Goal: Task Accomplishment & Management: Manage account settings

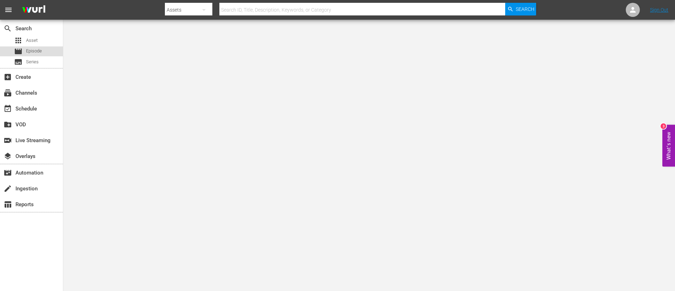
click at [41, 56] on div "movie Episode" at bounding box center [28, 51] width 28 height 10
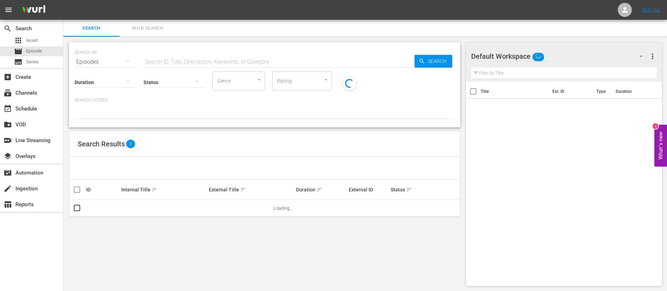
click at [149, 28] on span "Bulk Search" at bounding box center [148, 28] width 48 height 8
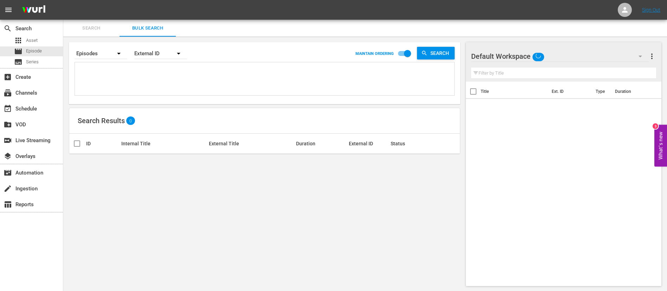
click at [149, 91] on textarea at bounding box center [266, 80] width 378 height 32
paste textarea "134957_FR 135054_FR 1PWVyYB9n0irNo8j8ndgTL_FR 65A1JlN1AFIMWAMTNfmbzX_FR 139914_…"
type textarea "134957_FR 135054_FR 1PWVyYB9n0irNo8j8ndgTL_FR 65A1JlN1AFIMWAMTNfmbzX_FR 139914_…"
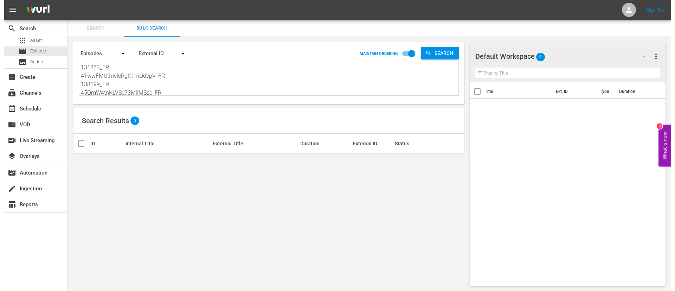
scroll to position [1, 0]
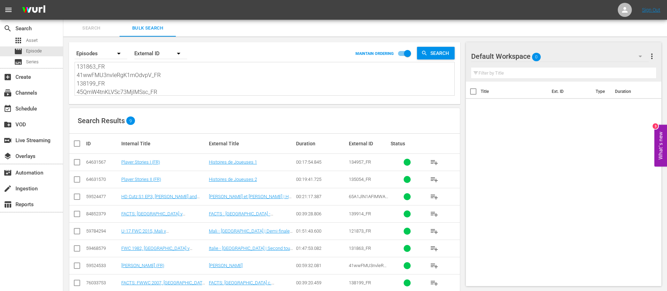
type textarea "134957_FR 135054_FR 1PWVyYB9n0irNo8j8ndgTL_FR 65A1JlN1AFIMWAMTNfmbzX_FR 139914_…"
click at [77, 146] on input "checkbox" at bounding box center [80, 143] width 14 height 8
checkbox input "true"
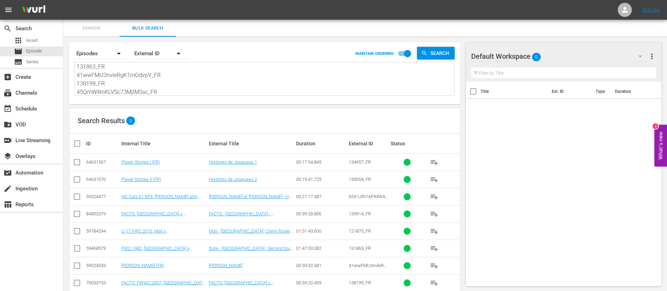
checkbox input "true"
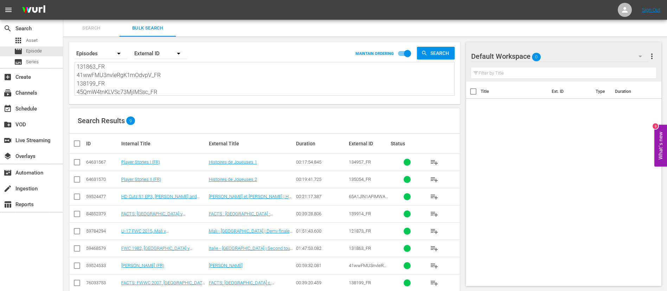
checkbox input "true"
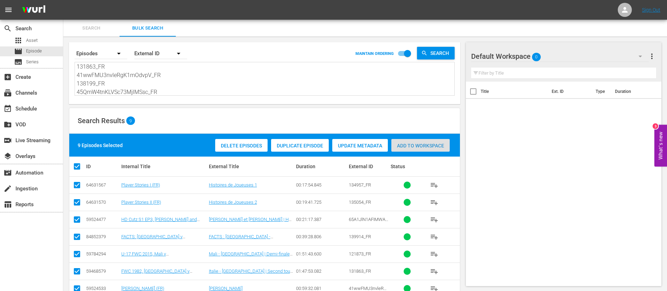
click at [429, 145] on span "Add to Workspace" at bounding box center [420, 146] width 58 height 6
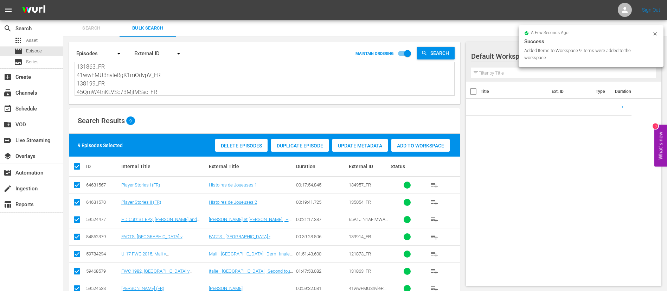
click at [87, 28] on span "Search" at bounding box center [92, 28] width 48 height 8
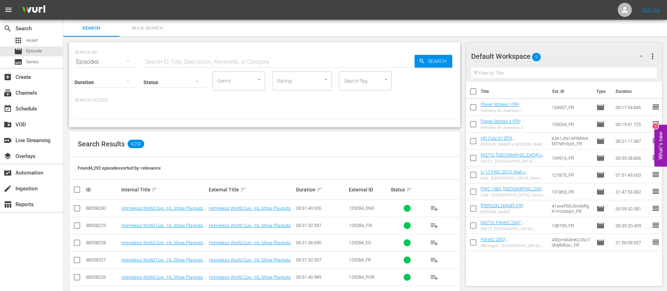
click at [433, 261] on span "playlist_add" at bounding box center [434, 260] width 8 height 8
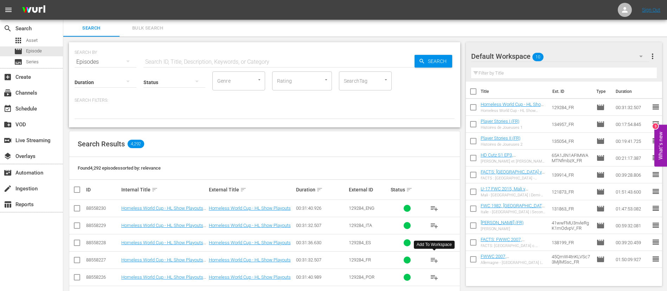
click at [183, 60] on input "text" at bounding box center [278, 61] width 271 height 17
paste input "133706_FR"
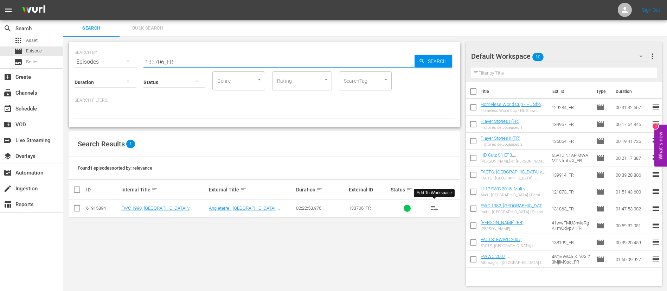
type input "133706_FR"
click at [433, 215] on button "playlist_add" at bounding box center [434, 208] width 17 height 17
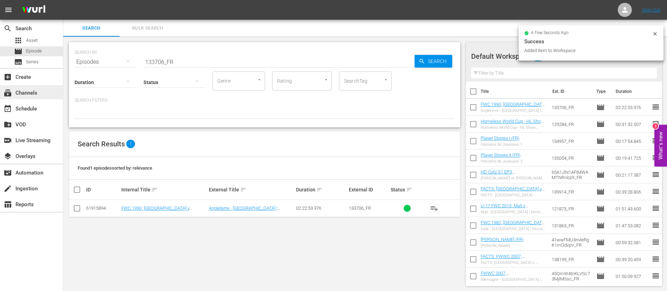
click at [24, 95] on div "subscriptions Channels" at bounding box center [19, 92] width 39 height 6
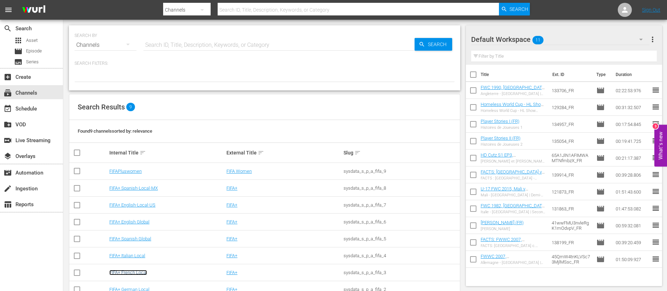
click at [130, 274] on link "FIFA+ French Local" at bounding box center [128, 272] width 38 height 5
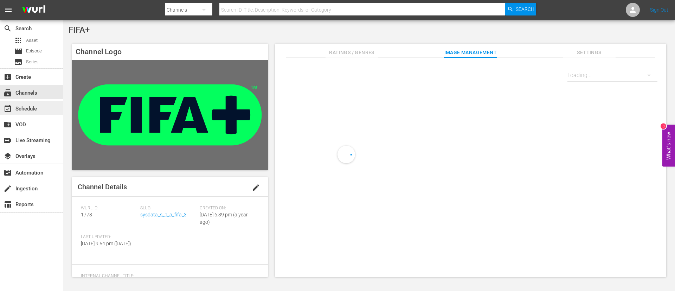
click at [30, 111] on div "event_available Schedule" at bounding box center [19, 107] width 39 height 6
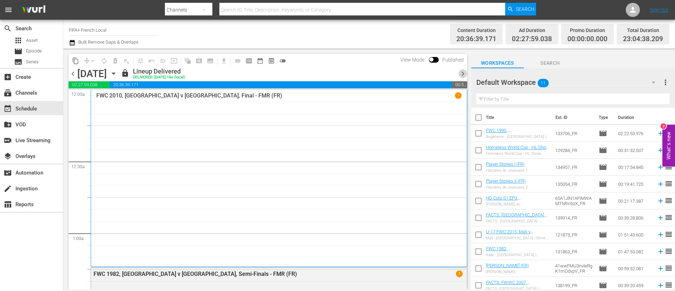
click at [464, 76] on span "chevron_right" at bounding box center [463, 73] width 9 height 9
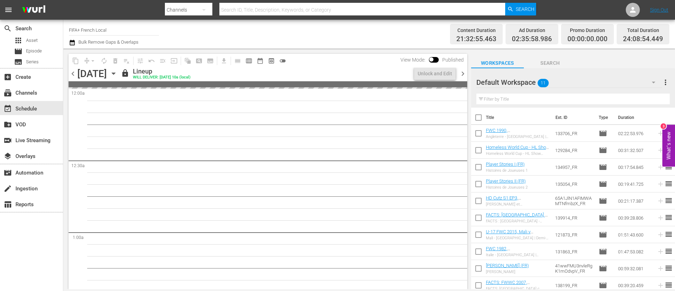
click at [464, 76] on span "chevron_right" at bounding box center [463, 73] width 9 height 9
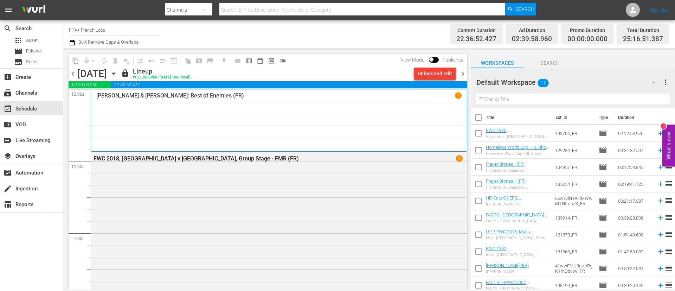
click at [434, 72] on div "Unlock and Edit" at bounding box center [435, 73] width 34 height 13
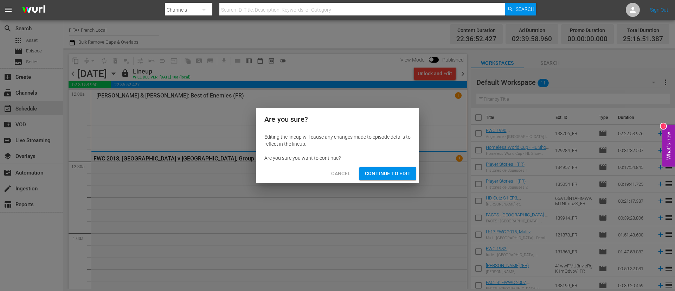
click at [392, 168] on button "Continue to Edit" at bounding box center [387, 173] width 57 height 13
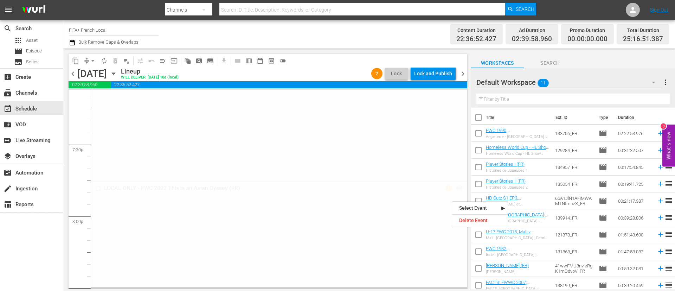
scroll to position [2796, 0]
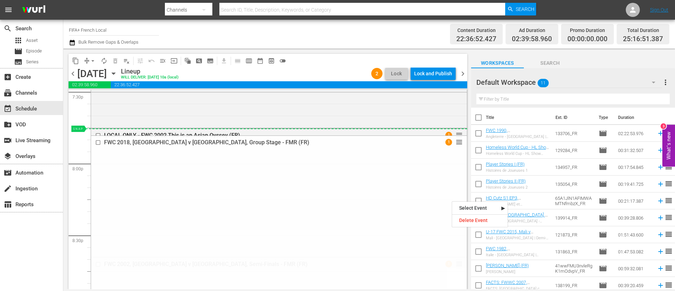
drag, startPoint x: 452, startPoint y: 200, endPoint x: 181, endPoint y: 131, distance: 278.9
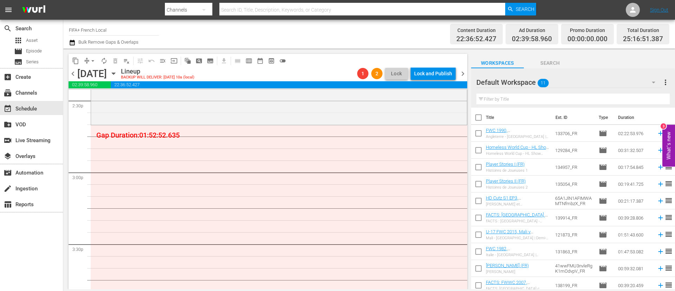
scroll to position [2069, 0]
drag, startPoint x: 453, startPoint y: 191, endPoint x: 240, endPoint y: 136, distance: 220.9
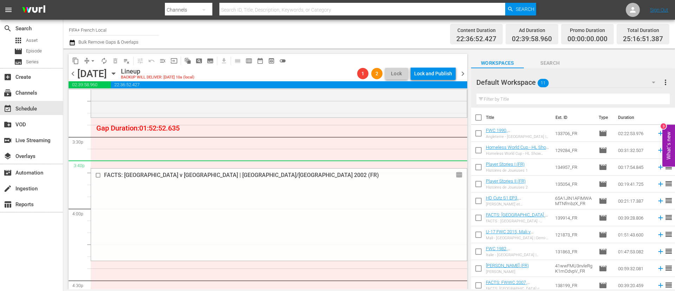
scroll to position [2175, 0]
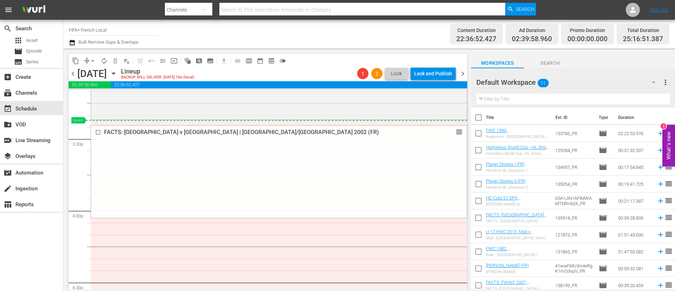
drag, startPoint x: 451, startPoint y: 132, endPoint x: 325, endPoint y: 126, distance: 126.1
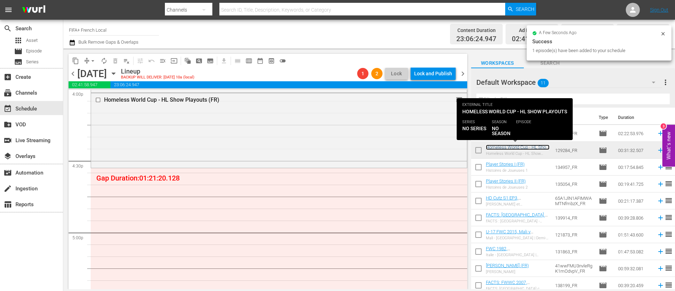
scroll to position [2333, 0]
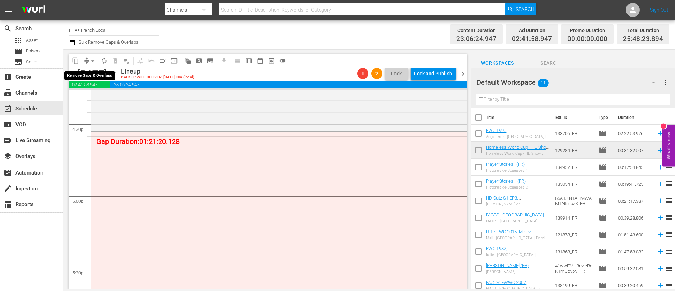
click at [93, 58] on span "arrow_drop_down" at bounding box center [92, 60] width 7 height 7
click at [97, 96] on li "Align to End of Previous Day" at bounding box center [93, 98] width 74 height 12
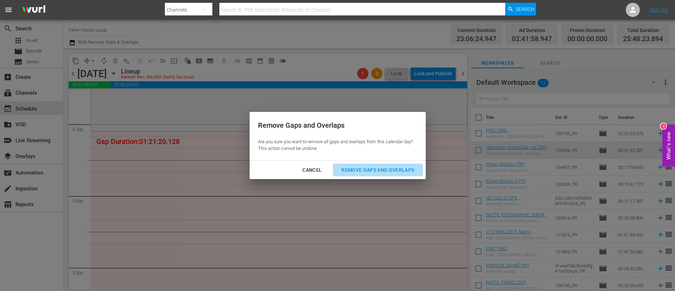
click at [398, 169] on div "Remove Gaps and Overlaps" at bounding box center [378, 170] width 84 height 9
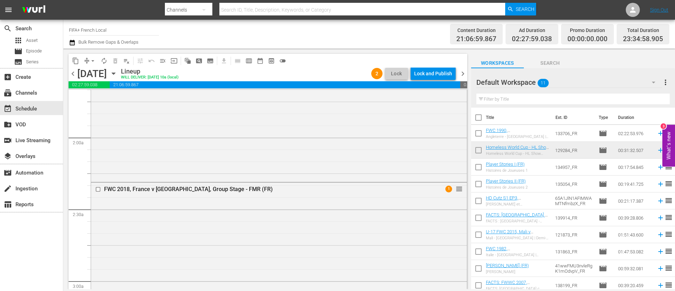
scroll to position [0, 0]
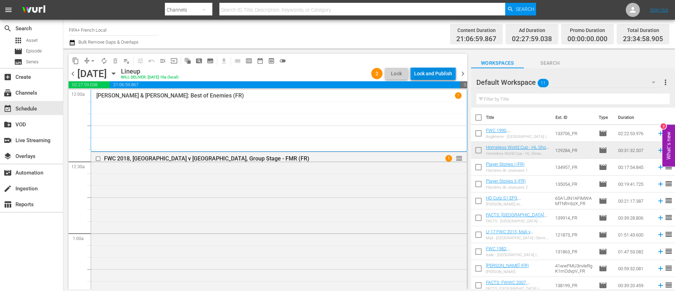
click at [436, 76] on div "Lock and Publish" at bounding box center [433, 73] width 38 height 13
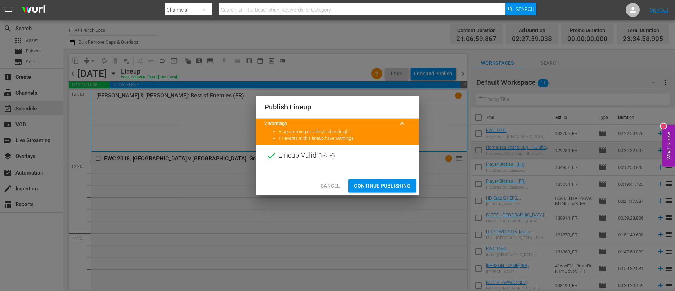
click at [394, 181] on span "Continue Publishing" at bounding box center [382, 185] width 57 height 9
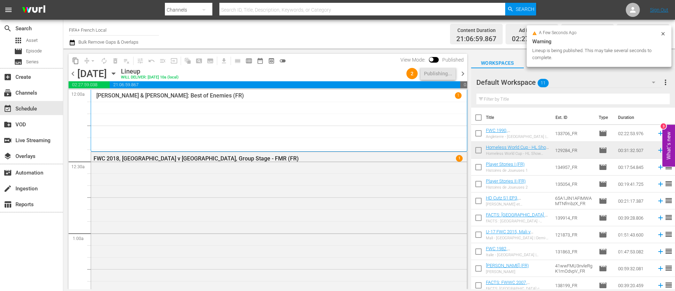
click at [460, 69] on span "chevron_right" at bounding box center [463, 73] width 9 height 9
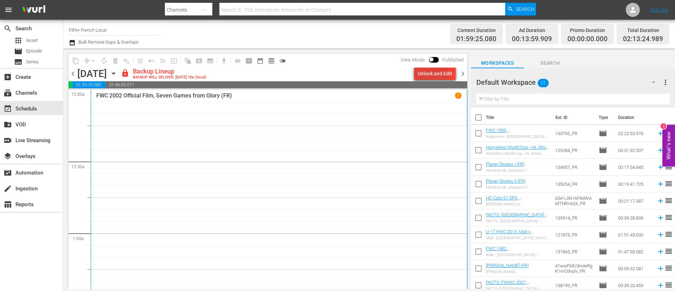
click at [422, 72] on div "Unlock and Edit" at bounding box center [435, 73] width 34 height 13
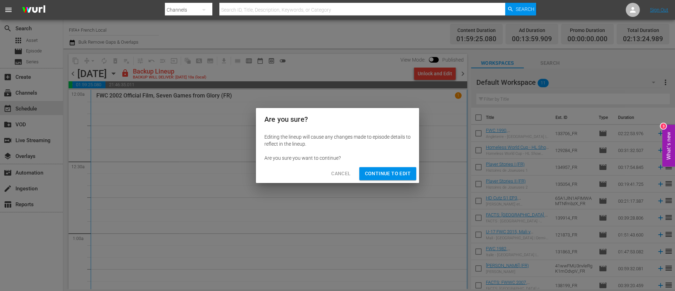
click at [395, 175] on span "Continue to Edit" at bounding box center [388, 173] width 46 height 9
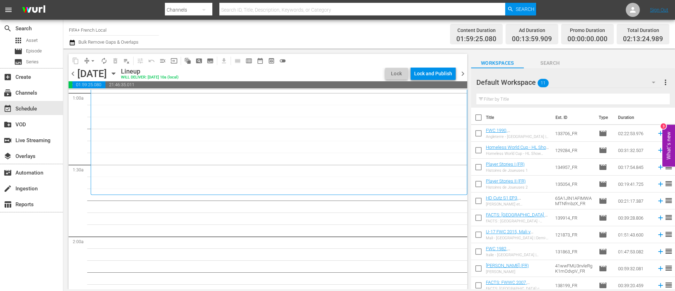
scroll to position [158, 0]
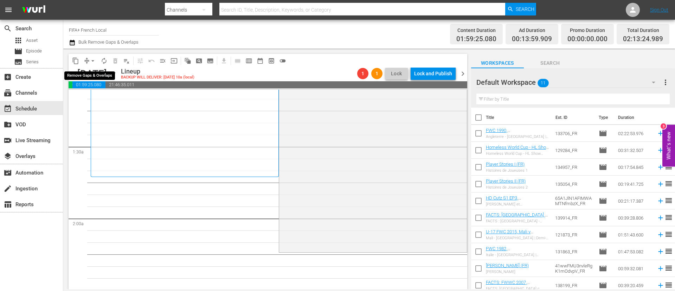
click at [90, 58] on span "arrow_drop_down" at bounding box center [92, 60] width 7 height 7
click at [109, 101] on li "Align to End of Previous Day" at bounding box center [93, 98] width 74 height 12
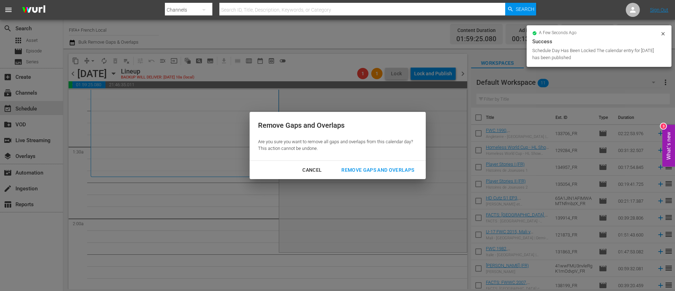
click at [392, 174] on div "Remove Gaps and Overlaps" at bounding box center [378, 170] width 84 height 9
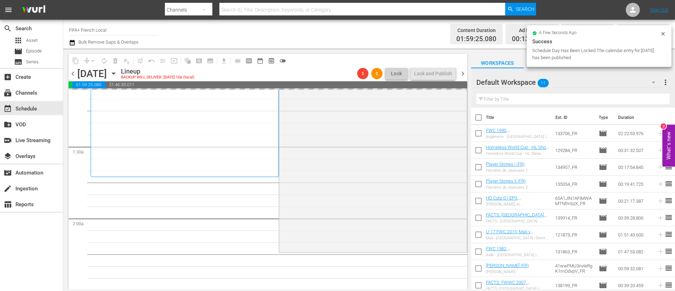
click at [481, 117] on input "checkbox" at bounding box center [478, 118] width 15 height 15
checkbox input "true"
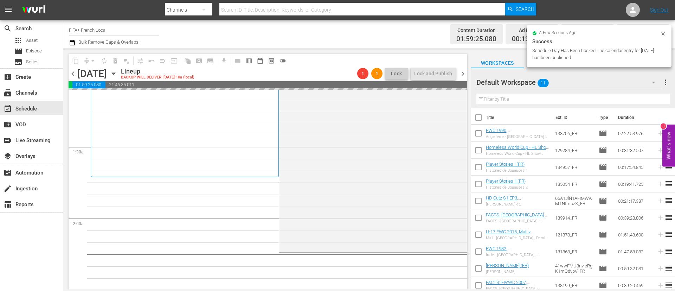
checkbox input "true"
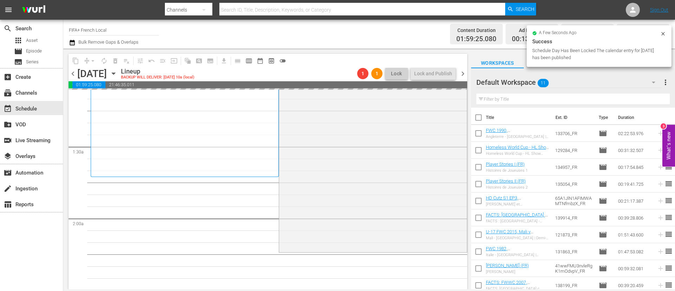
checkbox input "true"
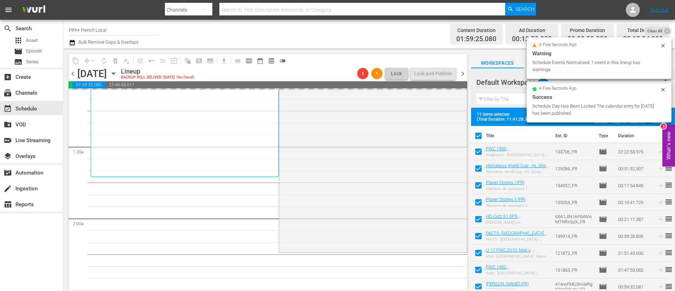
click at [478, 168] on input "checkbox" at bounding box center [478, 169] width 15 height 15
checkbox input "false"
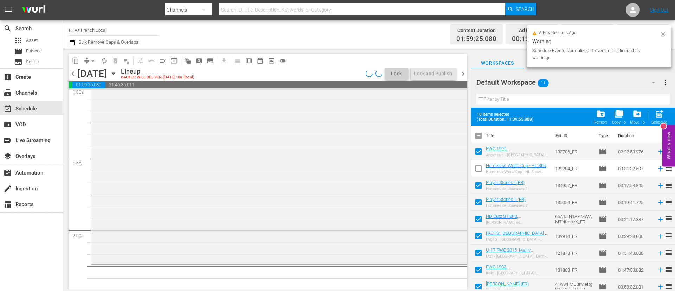
scroll to position [39, 0]
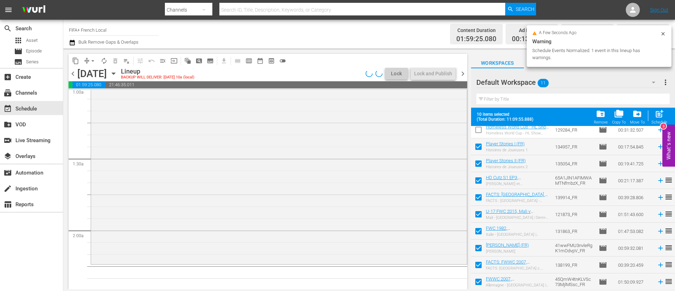
click at [481, 251] on input "checkbox" at bounding box center [478, 249] width 15 height 15
checkbox input "false"
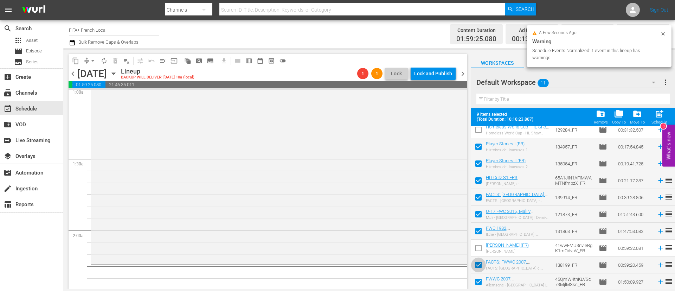
click at [480, 262] on input "checkbox" at bounding box center [478, 266] width 15 height 15
checkbox input "false"
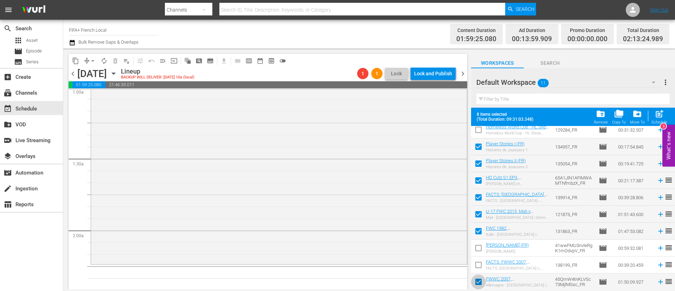
click at [478, 286] on input "checkbox" at bounding box center [478, 283] width 15 height 15
checkbox input "false"
click at [666, 112] on div "post_add Schedule" at bounding box center [660, 116] width 16 height 15
checkbox input "false"
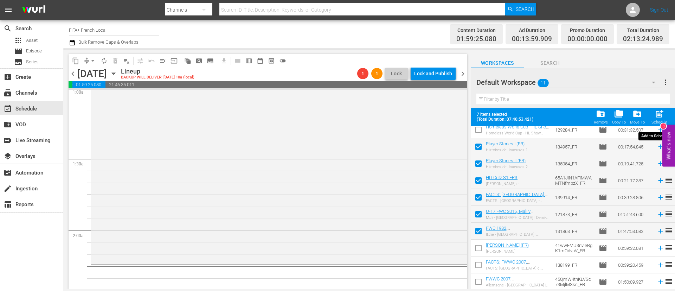
checkbox input "false"
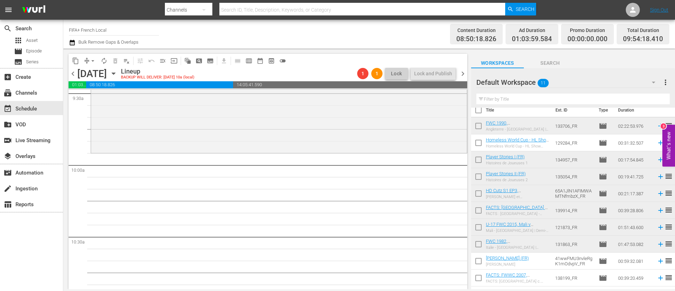
scroll to position [0, 0]
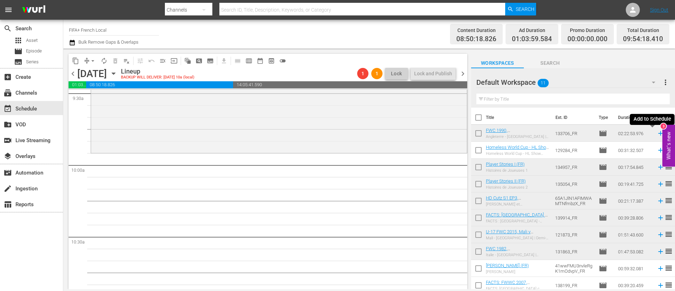
click at [657, 133] on icon at bounding box center [661, 133] width 8 height 8
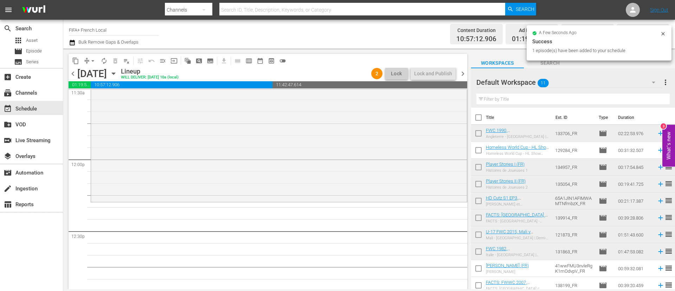
scroll to position [1676, 0]
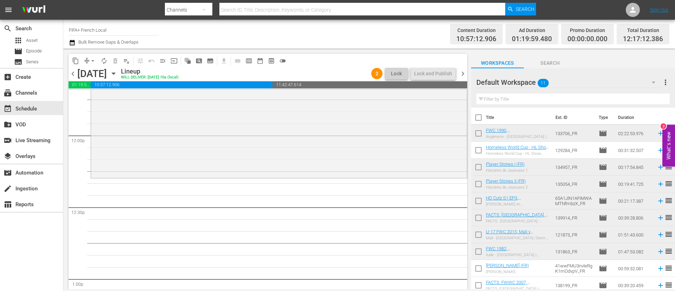
click at [480, 170] on input "checkbox" at bounding box center [478, 168] width 15 height 15
checkbox input "true"
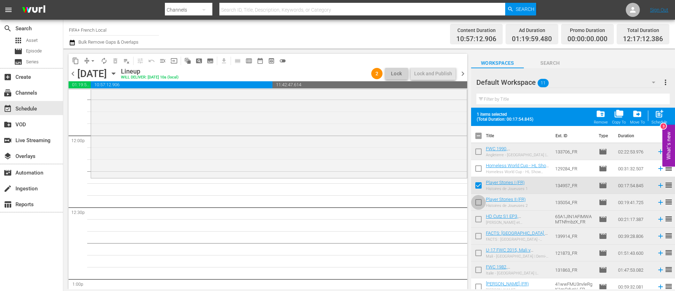
click at [479, 207] on input "checkbox" at bounding box center [478, 203] width 15 height 15
checkbox input "true"
click at [478, 217] on input "checkbox" at bounding box center [478, 220] width 15 height 15
checkbox input "true"
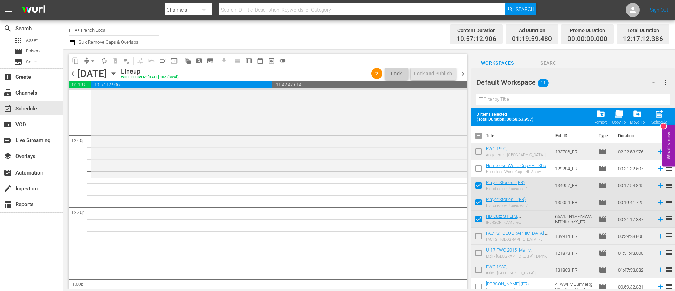
click at [477, 232] on input "checkbox" at bounding box center [478, 237] width 15 height 15
checkbox input "true"
click at [660, 112] on span "post_add" at bounding box center [659, 113] width 9 height 9
checkbox input "false"
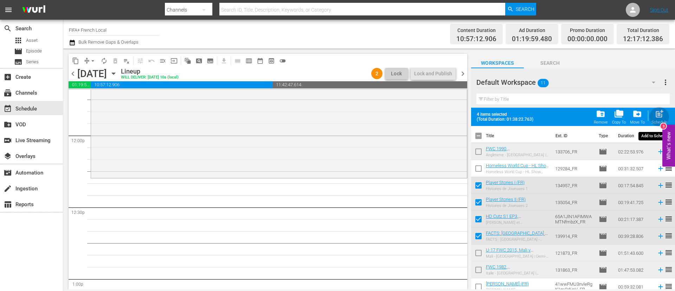
checkbox input "false"
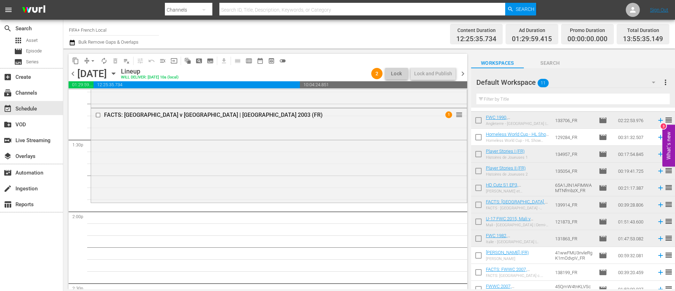
scroll to position [20, 0]
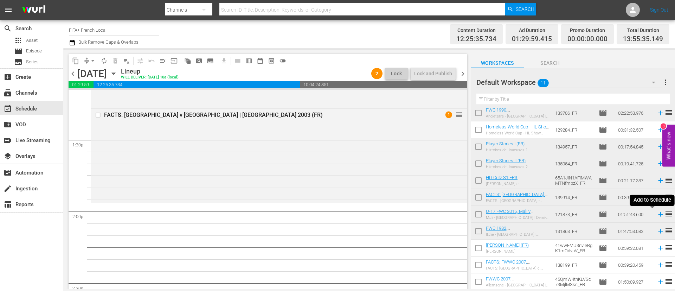
click at [657, 216] on icon at bounding box center [661, 214] width 8 height 8
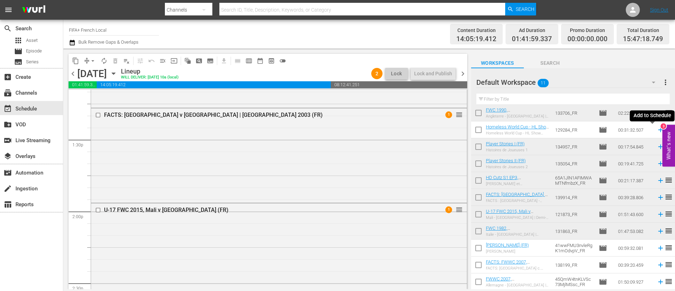
click at [657, 129] on icon at bounding box center [661, 130] width 8 height 8
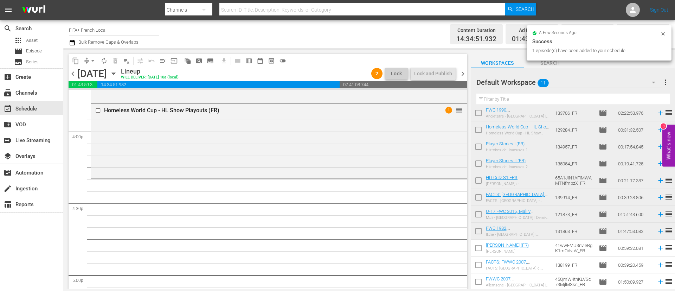
scroll to position [2257, 0]
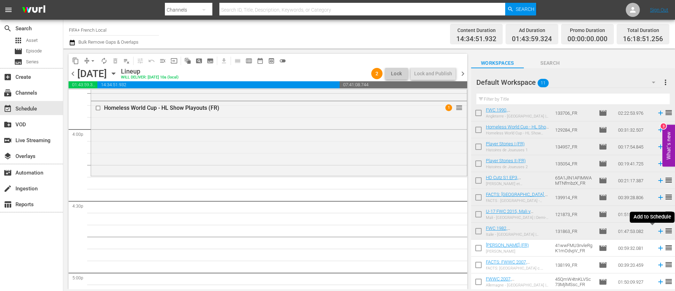
click at [657, 229] on icon at bounding box center [661, 231] width 8 height 8
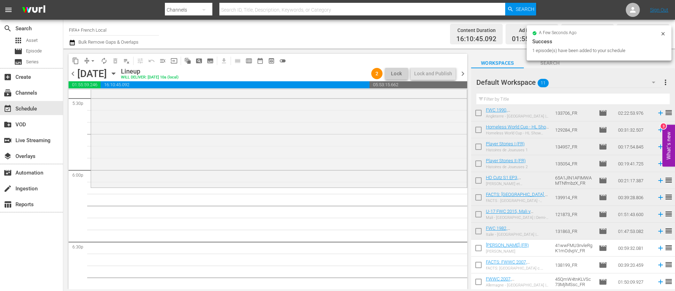
scroll to position [2520, 0]
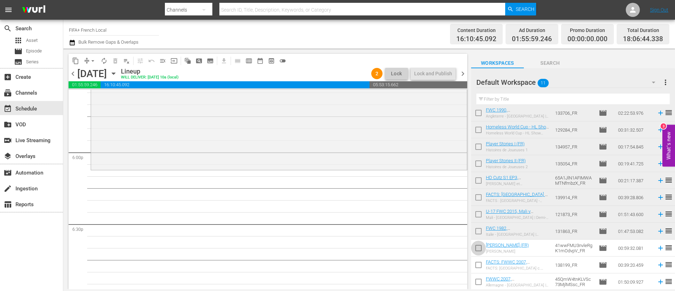
click at [482, 243] on input "checkbox" at bounding box center [478, 249] width 15 height 15
checkbox input "true"
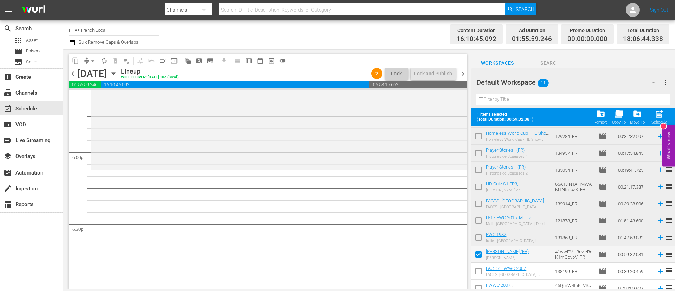
scroll to position [39, 0]
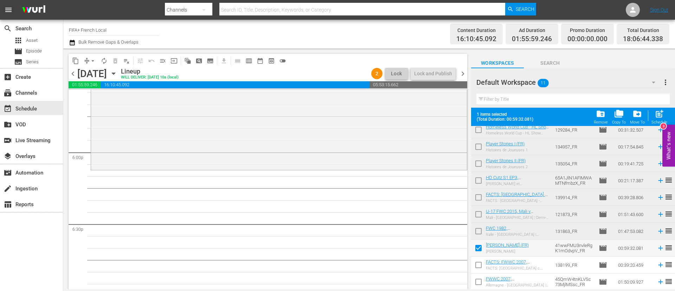
click at [480, 267] on input "checkbox" at bounding box center [478, 266] width 15 height 15
checkbox input "true"
click at [475, 287] on input "checkbox" at bounding box center [478, 283] width 15 height 15
checkbox input "true"
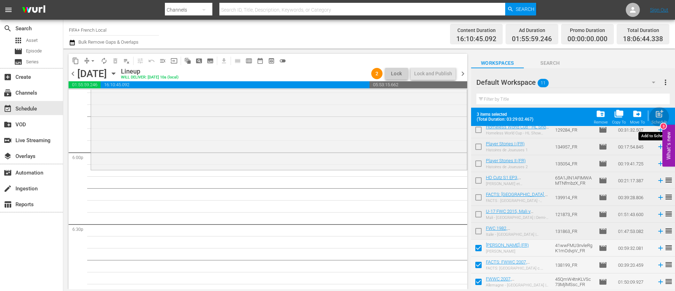
click at [659, 109] on button "post_add Schedule" at bounding box center [660, 117] width 20 height 20
checkbox input "false"
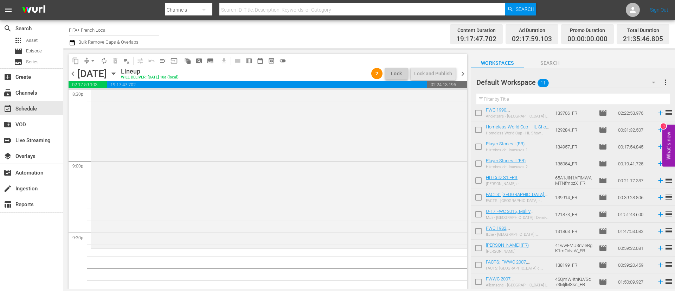
scroll to position [0, 0]
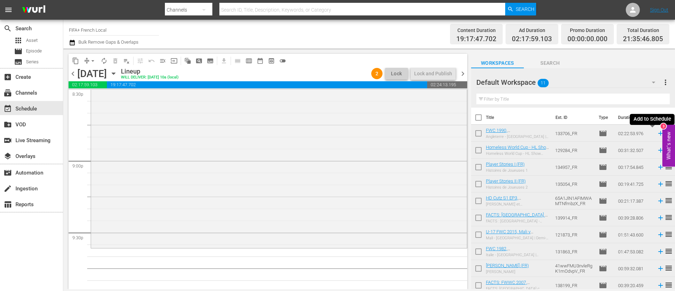
click at [657, 131] on icon at bounding box center [661, 133] width 8 height 8
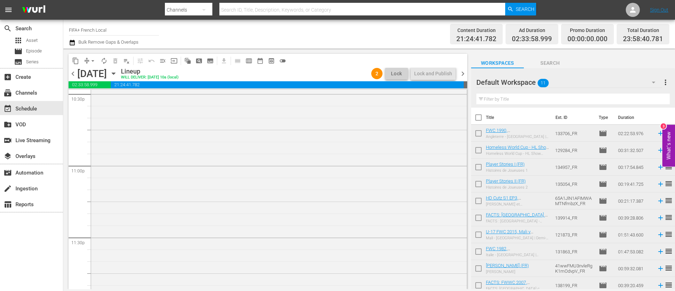
scroll to position [3244, 0]
click at [657, 199] on icon at bounding box center [661, 201] width 8 height 8
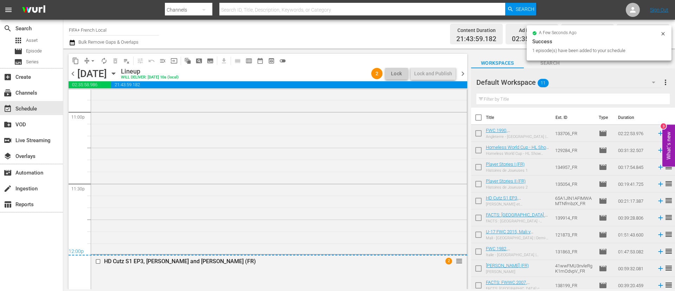
scroll to position [3294, 0]
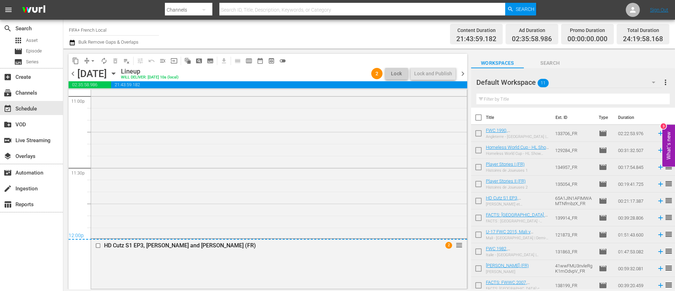
click at [665, 83] on span "more_vert" at bounding box center [666, 82] width 8 height 8
click at [623, 97] on div "Clear All Workspace Items" at bounding box center [620, 96] width 83 height 13
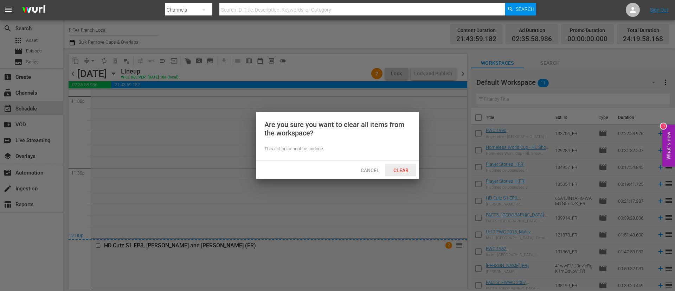
click at [406, 167] on span "Clear" at bounding box center [401, 170] width 26 height 6
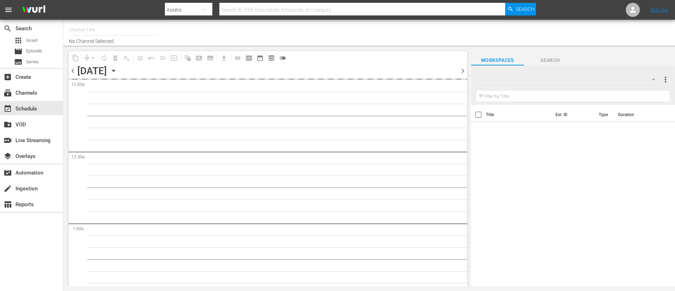
type input "FIFA+ [DEMOGRAPHIC_DATA] Local (1778)"
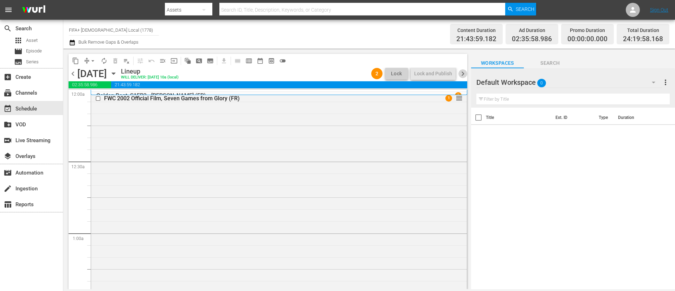
click at [463, 75] on span "chevron_right" at bounding box center [463, 73] width 9 height 9
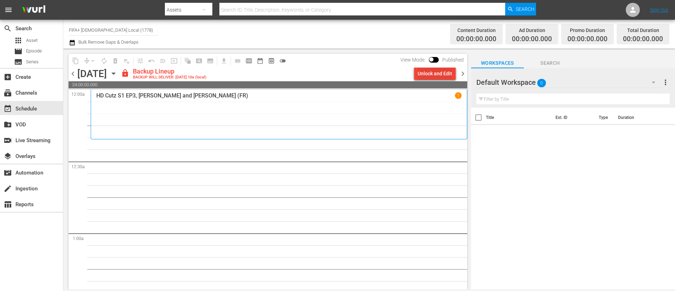
click at [440, 65] on div "View Mode: Published" at bounding box center [432, 60] width 70 height 12
click at [439, 72] on div "Unlock and Edit" at bounding box center [435, 73] width 34 height 13
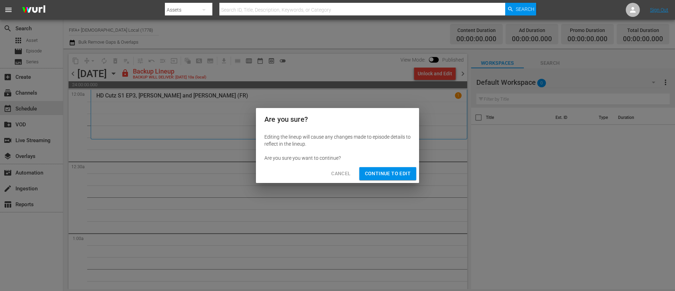
click at [379, 177] on span "Continue to Edit" at bounding box center [388, 173] width 46 height 9
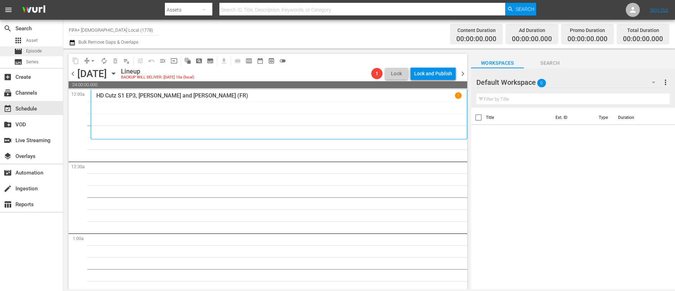
click at [42, 48] on div "movie Episode" at bounding box center [31, 51] width 63 height 10
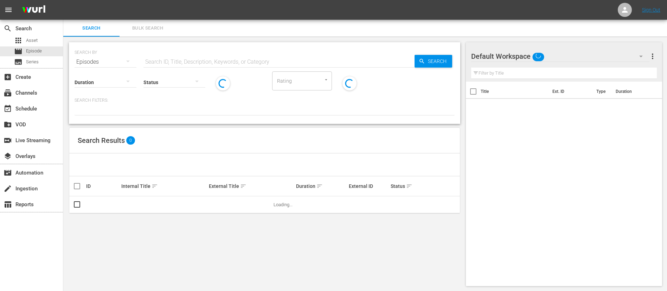
click at [163, 28] on span "Bulk Search" at bounding box center [148, 28] width 48 height 8
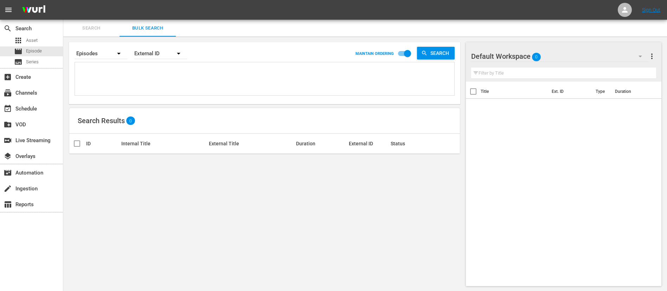
click at [152, 86] on textarea at bounding box center [266, 80] width 378 height 32
paste textarea "21622_FR 7yncOpNhSzPsayx0VB6y2B_FR ipNmUD2pb0KFZwVxh5_Qpg_FR 21602_FR 5psPISy7b…"
type textarea "21622_FR 7yncOpNhSzPsayx0VB6y2B_FR ipNmUD2pb0KFZwVxh5_Qpg_FR 21602_FR 5psPISy7b…"
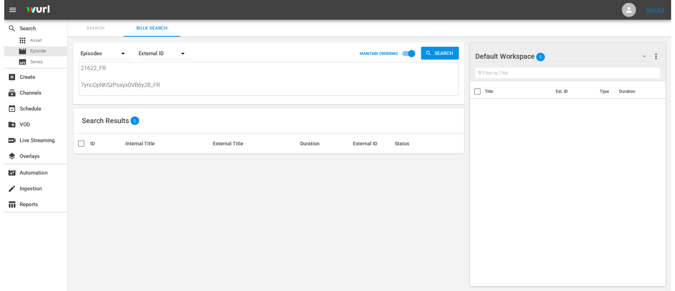
scroll to position [1, 0]
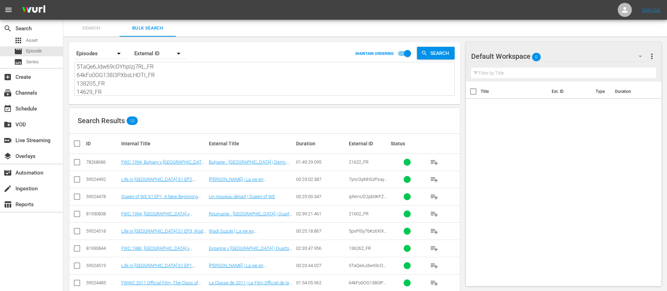
type textarea "21622_FR 7yncOpNhSzPsayx0VB6y2B_FR ipNmUD2pb0KFZwVxh5_Qpg_FR 21602_FR 5psPISy7b…"
click at [75, 146] on input "checkbox" at bounding box center [80, 143] width 14 height 8
checkbox input "true"
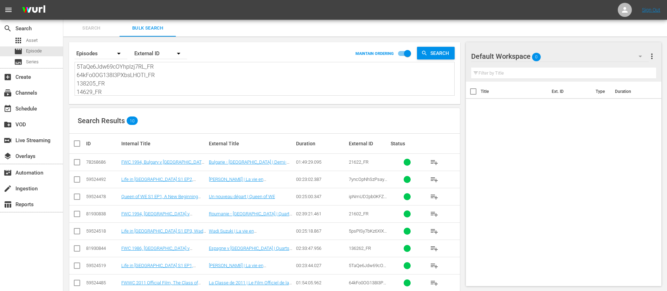
checkbox input "true"
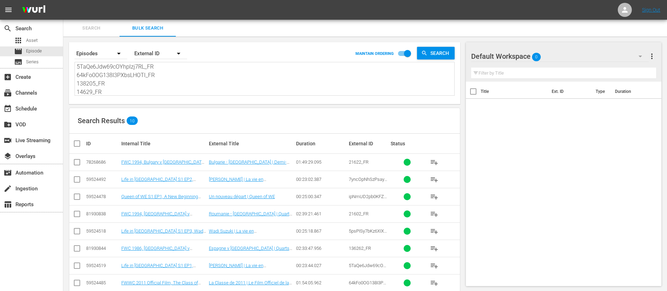
checkbox input "true"
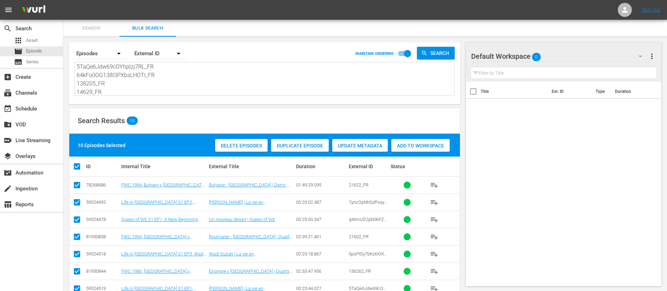
click at [434, 145] on span "Add to Workspace" at bounding box center [420, 146] width 58 height 6
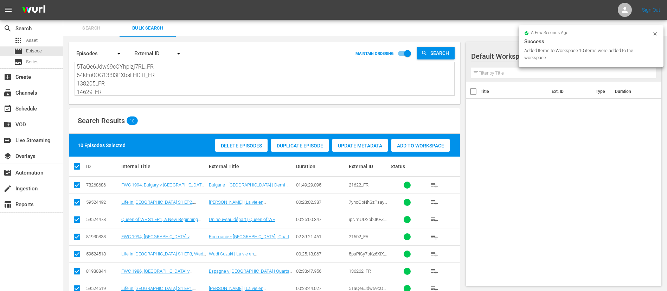
click at [108, 28] on span "Search" at bounding box center [92, 28] width 48 height 8
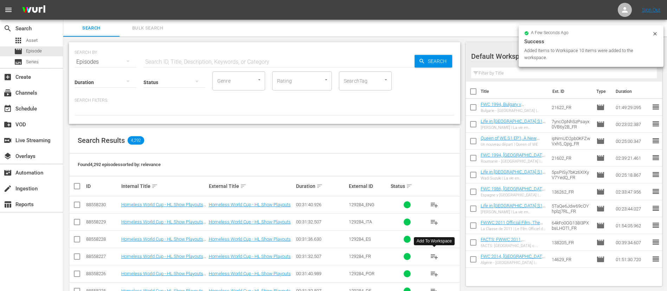
click at [433, 253] on span "playlist_add" at bounding box center [434, 256] width 8 height 8
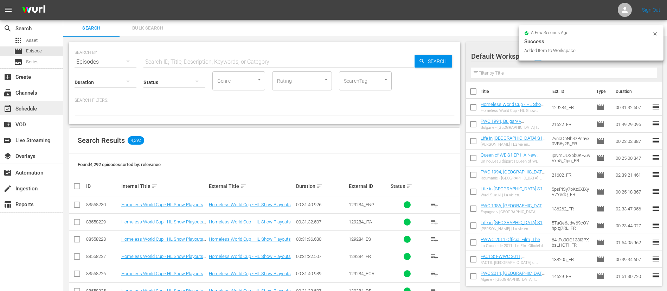
click at [46, 107] on div "event_available Schedule" at bounding box center [31, 108] width 63 height 14
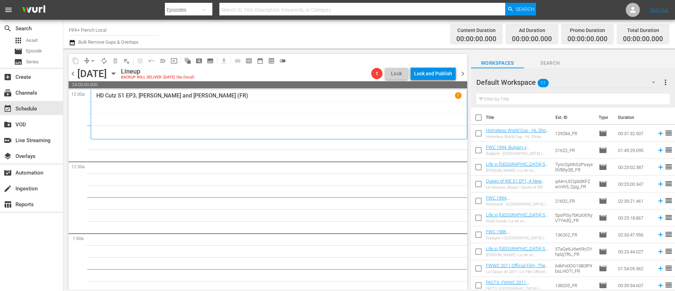
click at [479, 116] on input "checkbox" at bounding box center [478, 118] width 15 height 15
checkbox input "true"
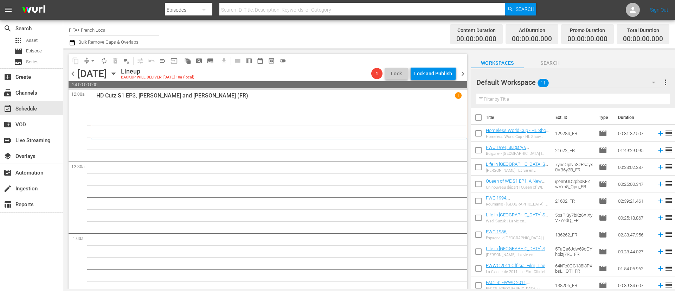
checkbox input "true"
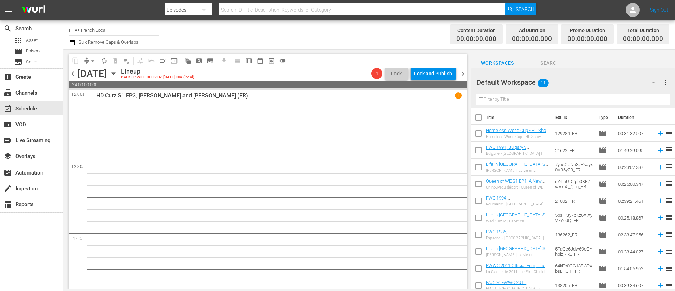
checkbox input "true"
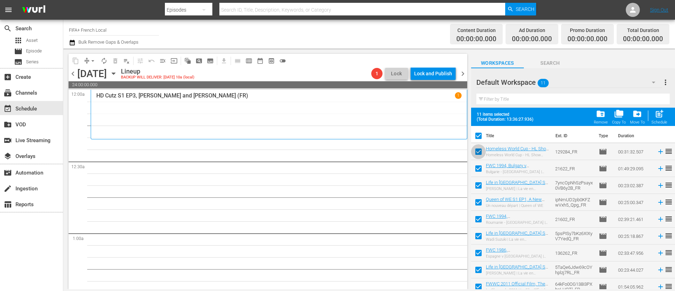
click at [479, 154] on input "checkbox" at bounding box center [478, 153] width 15 height 15
checkbox input "false"
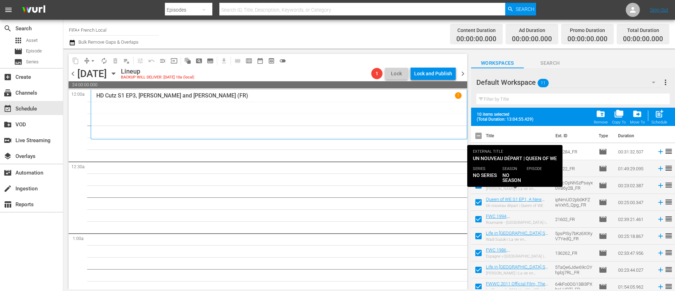
scroll to position [39, 0]
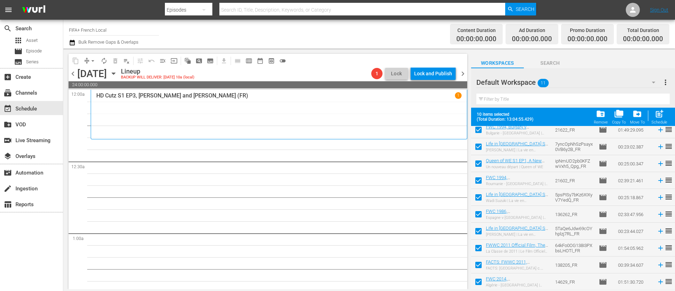
click at [481, 249] on input "checkbox" at bounding box center [478, 249] width 15 height 15
checkbox input "false"
click at [479, 273] on input "checkbox" at bounding box center [478, 266] width 15 height 15
checkbox input "false"
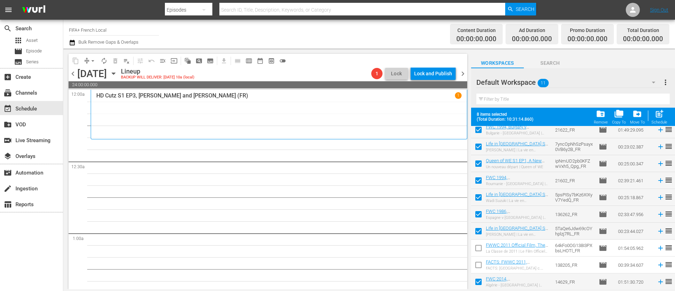
click at [478, 283] on input "checkbox" at bounding box center [478, 283] width 15 height 15
checkbox input "false"
click at [662, 117] on span "post_add" at bounding box center [659, 113] width 9 height 9
checkbox input "false"
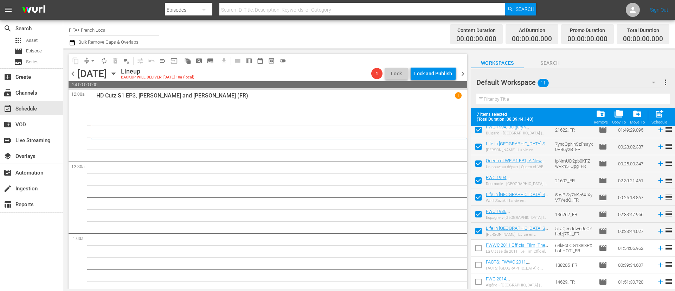
checkbox input "false"
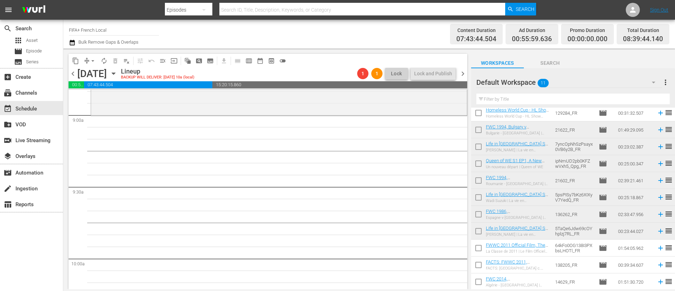
scroll to position [0, 0]
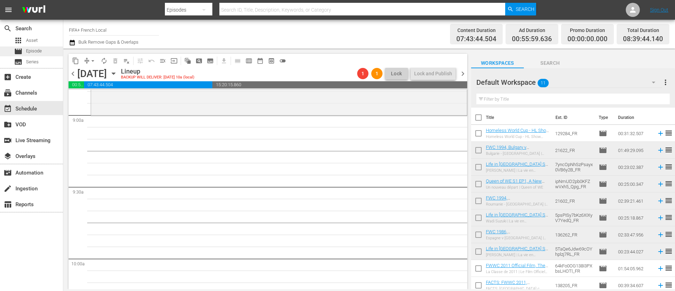
click at [42, 46] on div "movie Episode" at bounding box center [31, 51] width 63 height 10
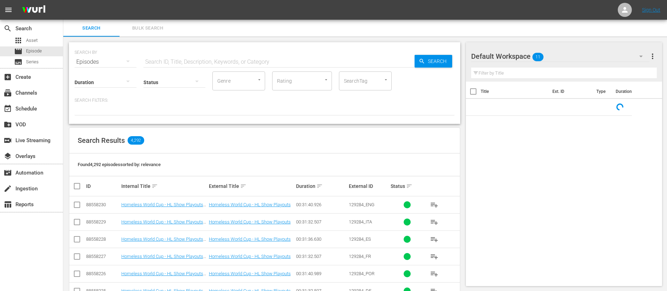
click at [242, 62] on input "text" at bounding box center [278, 61] width 271 height 17
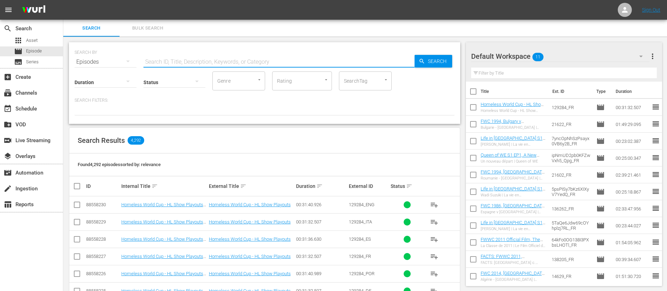
paste input "1RVVOGHQmVA8puXQU33tCZ_FR"
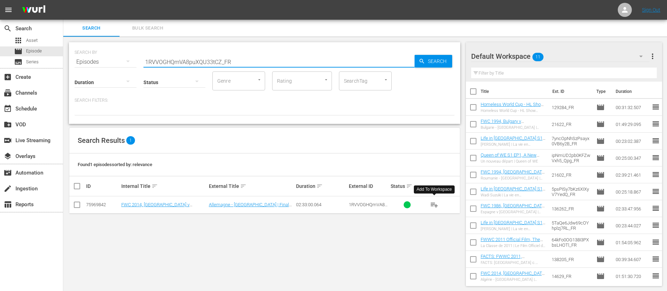
type input "1RVVOGHQmVA8puXQU33tCZ_FR"
click at [429, 202] on button "playlist_add" at bounding box center [434, 204] width 17 height 17
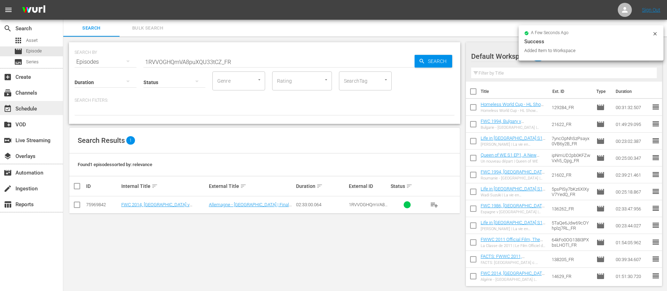
click at [33, 111] on div "event_available Schedule" at bounding box center [19, 107] width 39 height 6
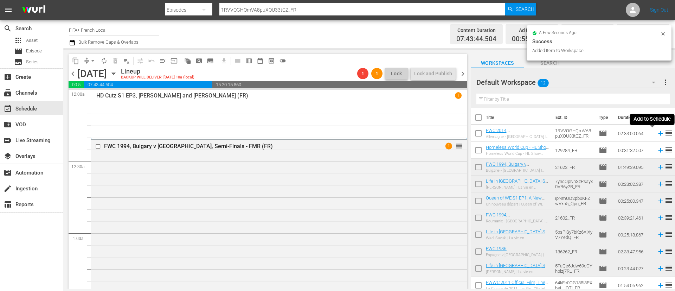
click at [657, 134] on icon at bounding box center [661, 133] width 8 height 8
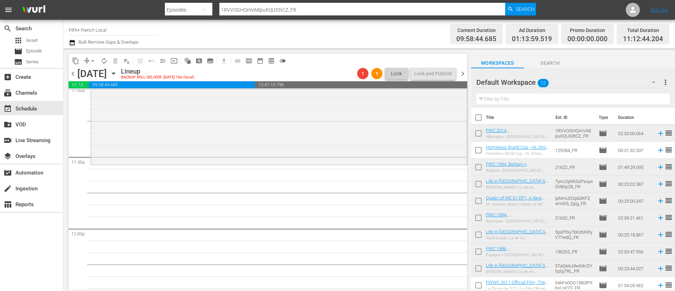
scroll to position [1583, 0]
click at [477, 186] on input "checkbox" at bounding box center [478, 185] width 15 height 15
checkbox input "true"
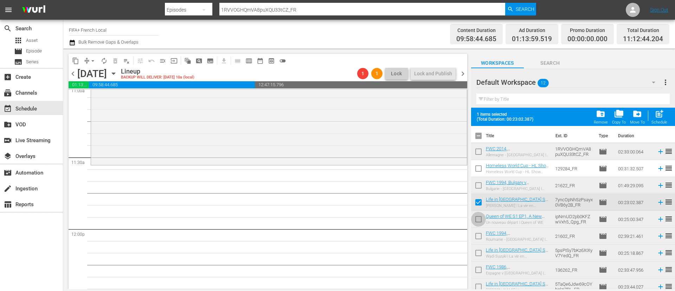
click at [479, 215] on input "checkbox" at bounding box center [478, 220] width 15 height 15
checkbox input "true"
click at [480, 255] on input "checkbox" at bounding box center [478, 254] width 15 height 15
checkbox input "true"
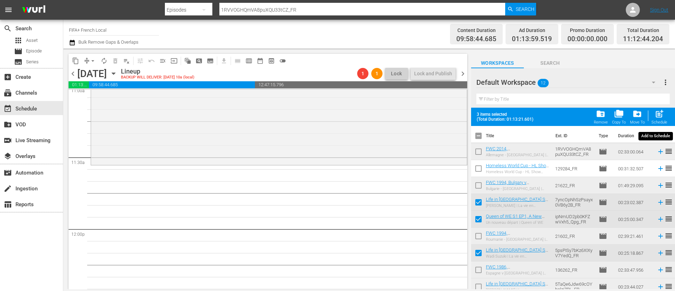
click at [660, 116] on span "post_add" at bounding box center [659, 113] width 9 height 9
checkbox input "false"
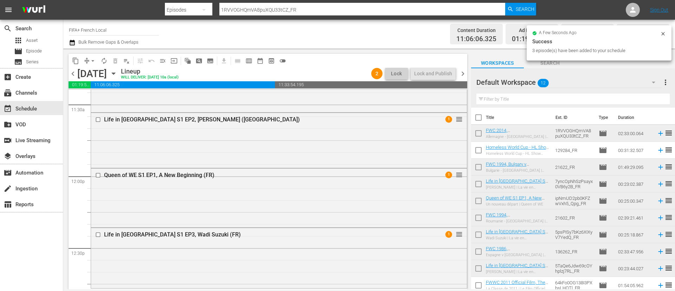
scroll to position [1741, 0]
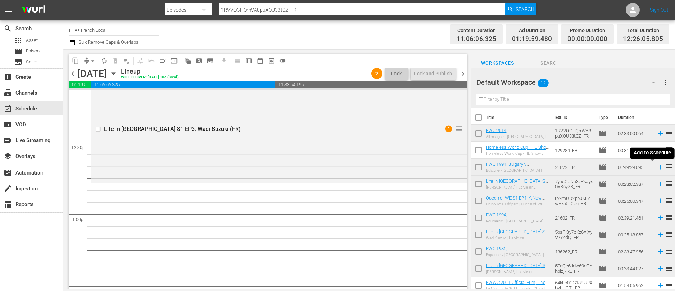
click at [657, 168] on icon at bounding box center [661, 167] width 8 height 8
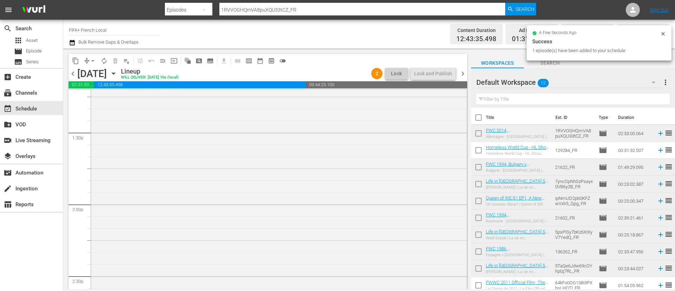
scroll to position [1952, 0]
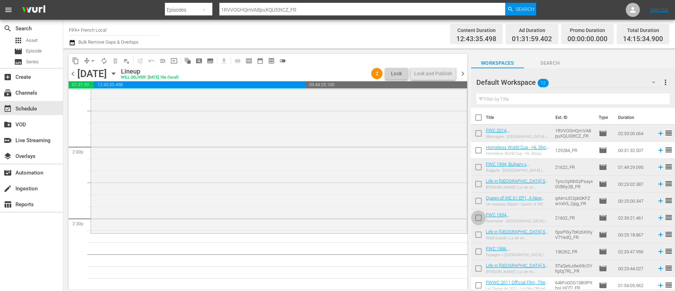
click at [475, 216] on input "checkbox" at bounding box center [478, 219] width 15 height 15
checkbox input "true"
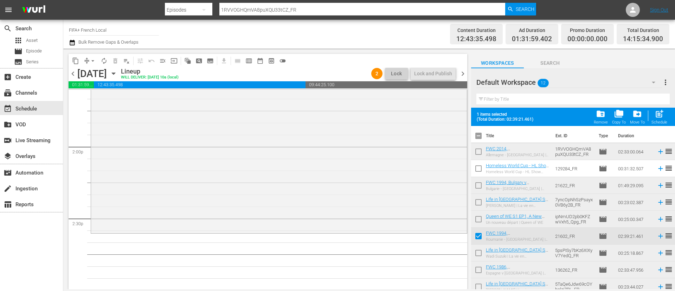
click at [478, 255] on input "checkbox" at bounding box center [478, 254] width 15 height 15
checkbox input "true"
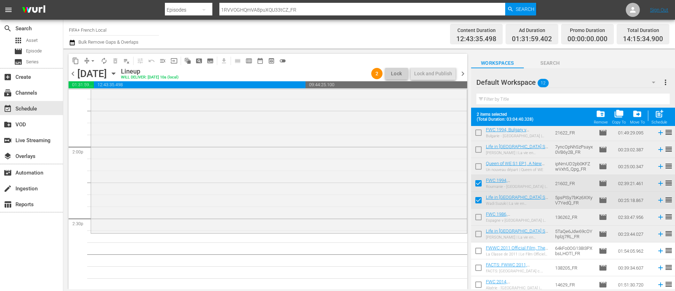
click at [479, 236] on input "checkbox" at bounding box center [478, 235] width 15 height 15
checkbox input "true"
click at [654, 118] on div "post_add Schedule" at bounding box center [660, 116] width 16 height 15
checkbox input "false"
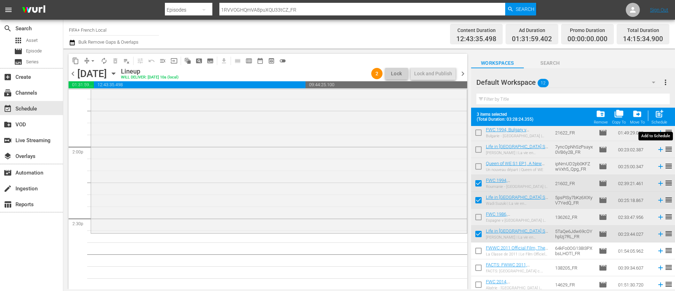
checkbox input "false"
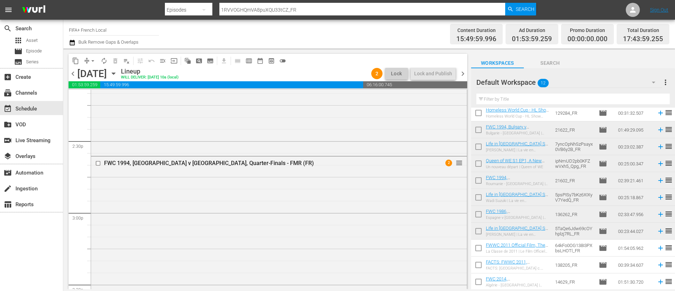
scroll to position [2005, 0]
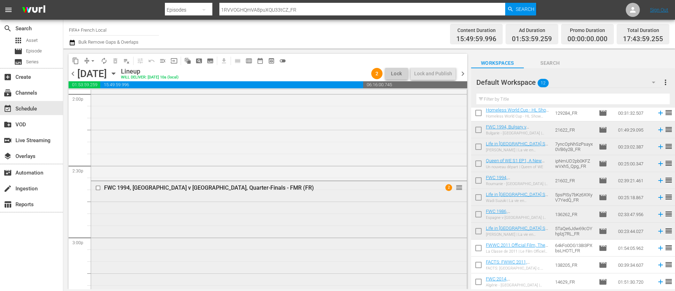
click at [100, 188] on input "checkbox" at bounding box center [98, 188] width 7 height 6
click at [115, 61] on span "delete_forever_outlined" at bounding box center [115, 60] width 7 height 7
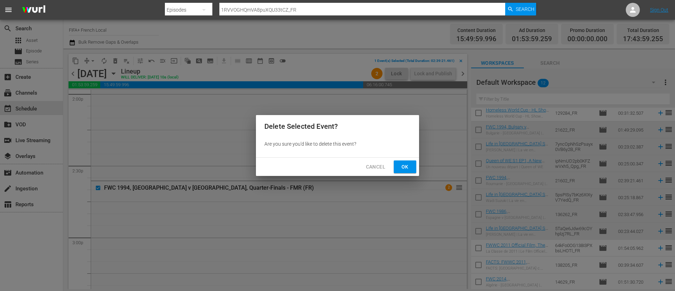
click at [420, 170] on div "Delete Selected Event? Are you sure you'd like to delete this event? Cancel Ok" at bounding box center [337, 145] width 675 height 291
click at [408, 171] on button "Ok" at bounding box center [405, 166] width 23 height 13
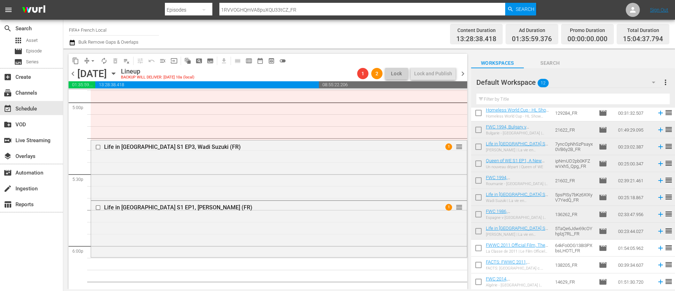
scroll to position [2479, 0]
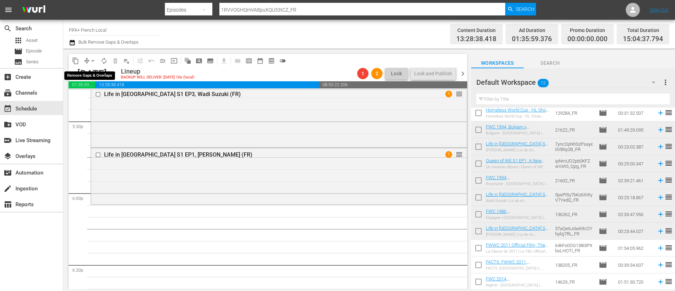
click at [88, 60] on button "arrow_drop_down" at bounding box center [92, 60] width 11 height 11
click at [105, 96] on li "Align to End of Previous Day" at bounding box center [93, 98] width 74 height 12
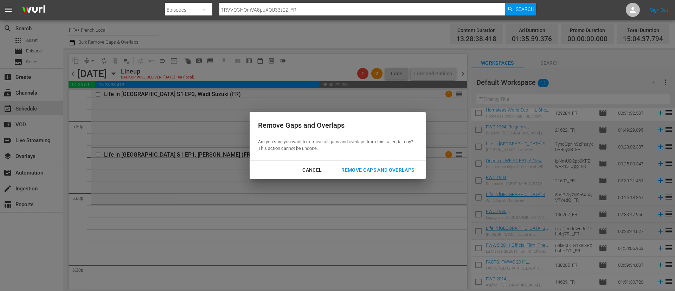
click at [405, 169] on div "Remove Gaps and Overlaps" at bounding box center [378, 170] width 84 height 9
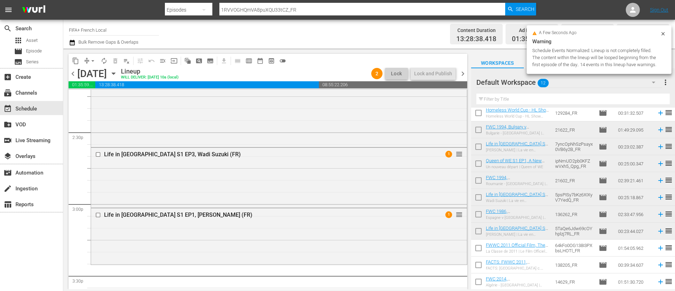
scroll to position [2091, 0]
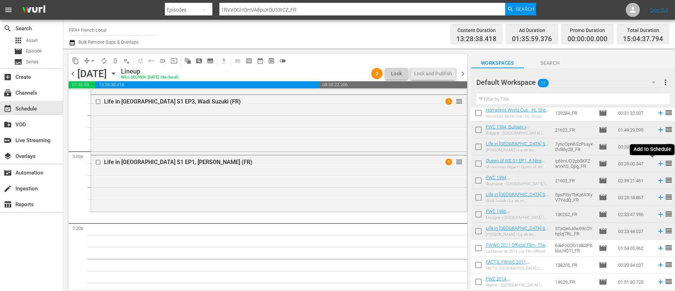
click at [657, 164] on icon at bounding box center [661, 164] width 8 height 8
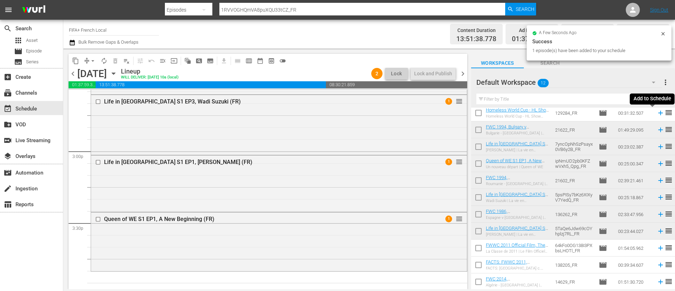
click at [657, 115] on icon at bounding box center [661, 113] width 8 height 8
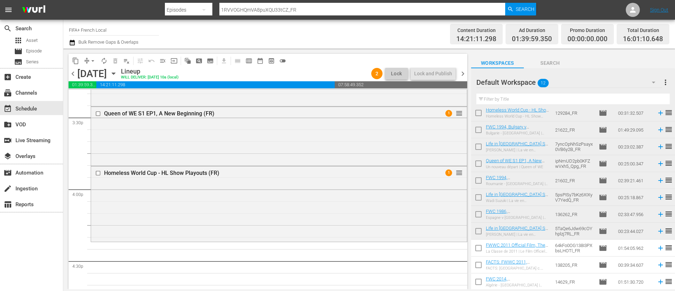
scroll to position [0, 0]
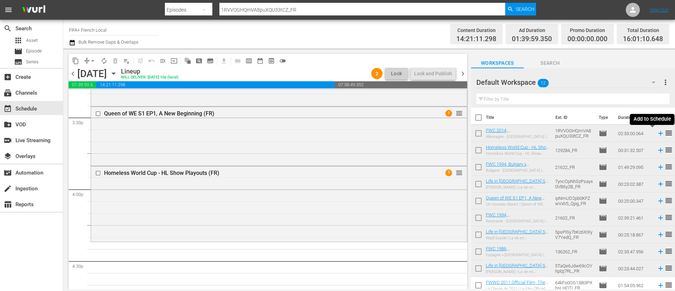
click at [657, 133] on icon at bounding box center [661, 133] width 8 height 8
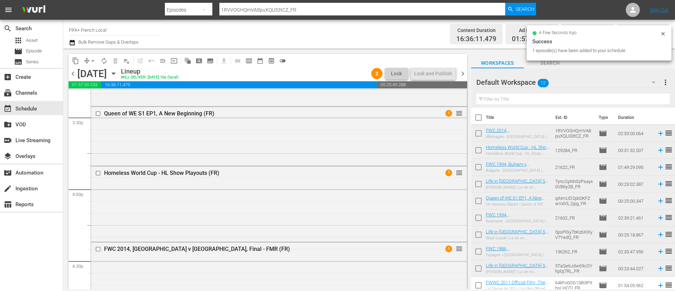
scroll to position [37, 0]
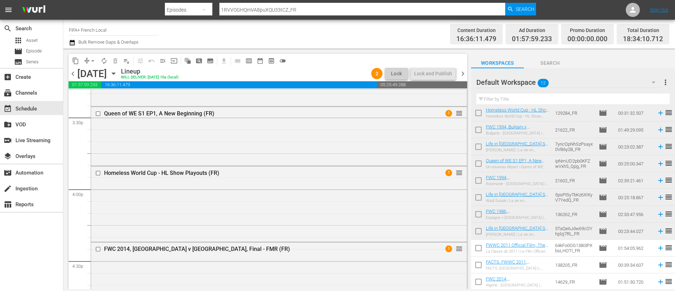
click at [478, 250] on input "checkbox" at bounding box center [478, 249] width 15 height 15
checkbox input "true"
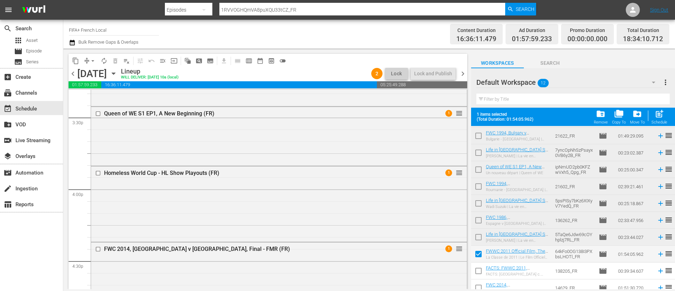
scroll to position [56, 0]
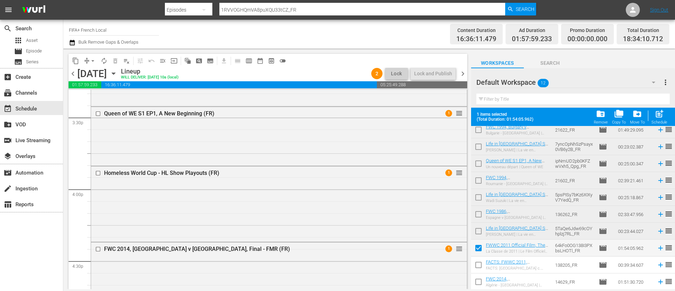
click at [476, 264] on input "checkbox" at bounding box center [478, 266] width 15 height 15
checkbox input "true"
click at [474, 285] on input "checkbox" at bounding box center [478, 283] width 15 height 15
checkbox input "true"
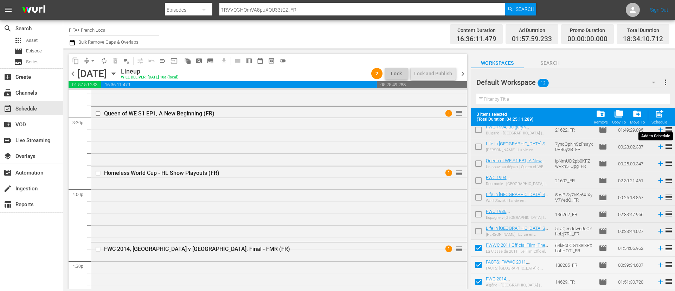
click at [655, 120] on div "Schedule" at bounding box center [660, 122] width 16 height 5
checkbox input "false"
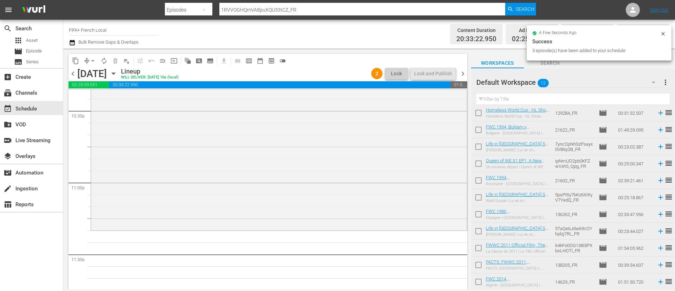
scroll to position [3244, 0]
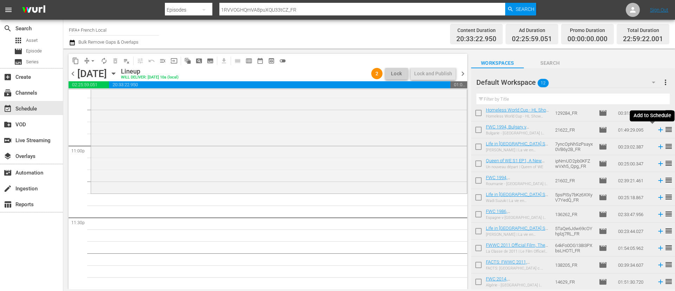
click at [657, 131] on icon at bounding box center [661, 130] width 8 height 8
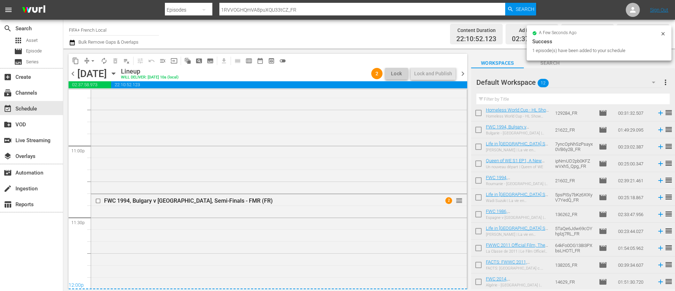
scroll to position [3411, 0]
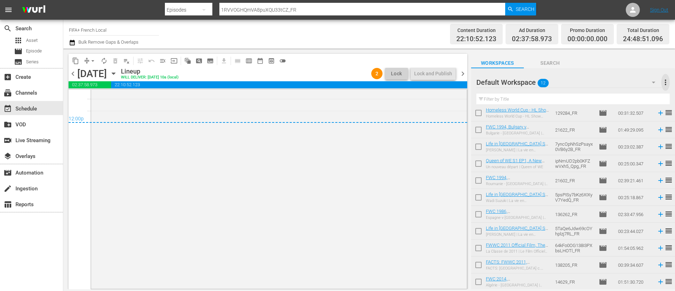
click at [665, 85] on span "more_vert" at bounding box center [666, 82] width 8 height 8
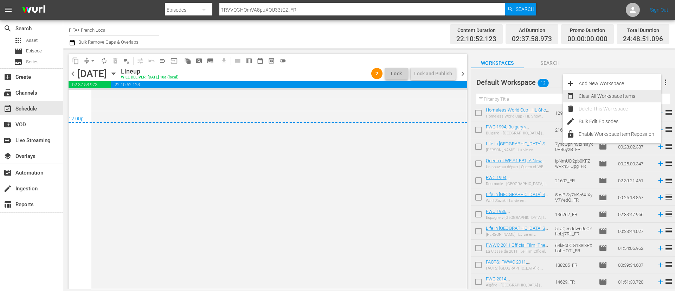
click at [631, 95] on div "Clear All Workspace Items" at bounding box center [620, 96] width 83 height 13
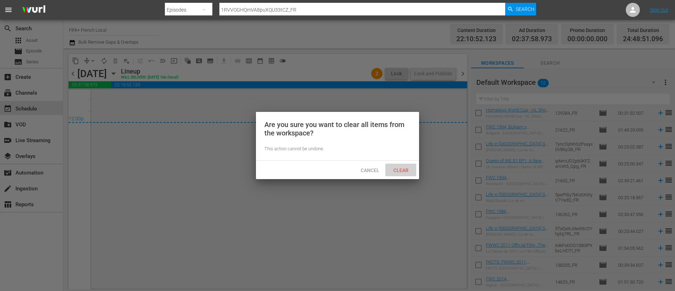
click at [400, 168] on span "Clear" at bounding box center [401, 170] width 26 height 6
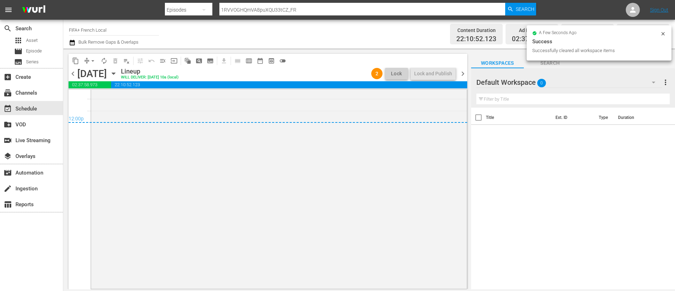
scroll to position [0, 0]
click at [463, 77] on span "chevron_right" at bounding box center [463, 73] width 9 height 9
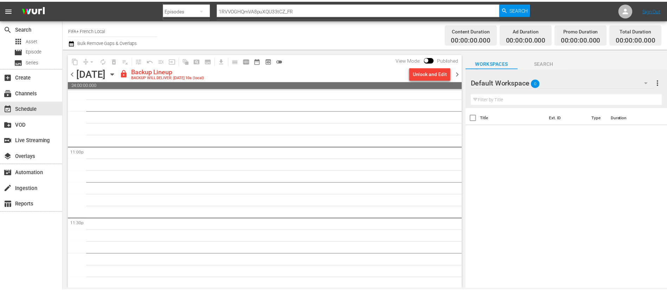
scroll to position [3244, 0]
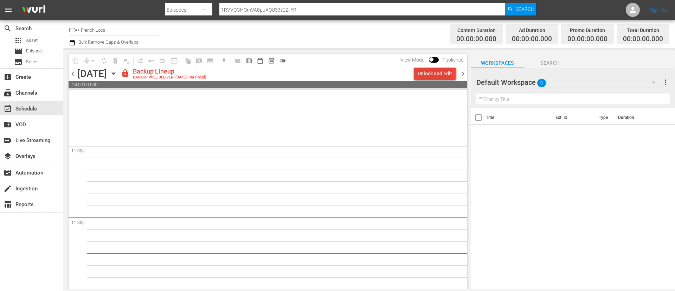
click at [430, 71] on div "Unlock and Edit" at bounding box center [435, 73] width 34 height 13
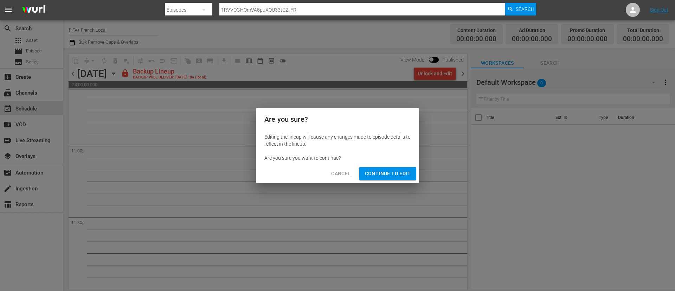
click at [379, 177] on span "Continue to Edit" at bounding box center [388, 173] width 46 height 9
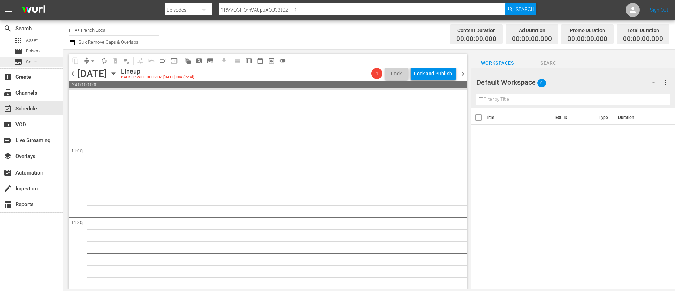
click at [33, 58] on div "subtitles Series" at bounding box center [26, 62] width 25 height 10
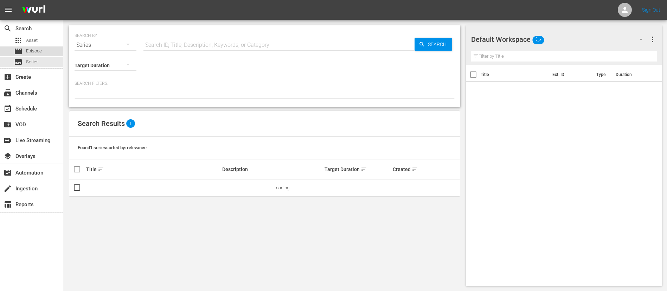
click at [35, 49] on span "Episode" at bounding box center [34, 50] width 16 height 7
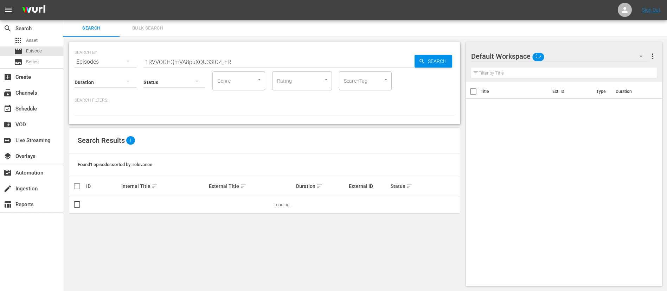
click at [158, 27] on span "Bulk Search" at bounding box center [148, 28] width 48 height 8
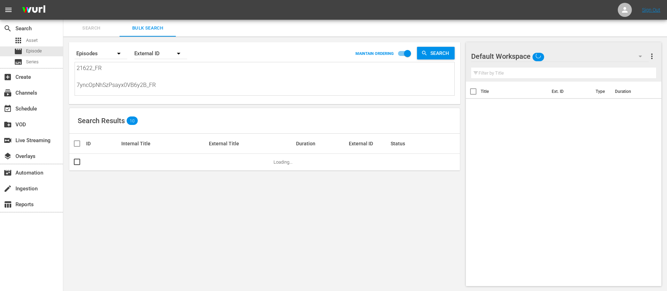
click at [158, 87] on textarea "21622_FR 7yncOpNhSzPsayx0VB6y2B_FR ipNmUD2pb0KFZwVxh5_Qpg_FR 21602_FR 5psPISy7b…" at bounding box center [266, 80] width 378 height 32
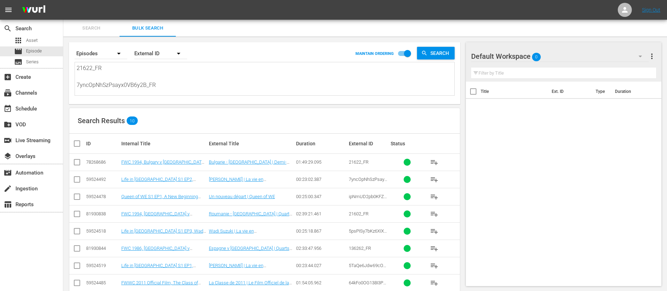
paste textarea "136755_FR 7G4BcbNdfZlqZWiSbOoaPI_FR 6JooyHXoGbUB0dKMaNb3QW_FR 73415_FR 2gDay4y1…"
type textarea "136755_FR 7G4BcbNdfZlqZWiSbOoaPI_FR 6JooyHXoGbUB0dKMaNb3QW_FR 73415_FR 2gDay4y1…"
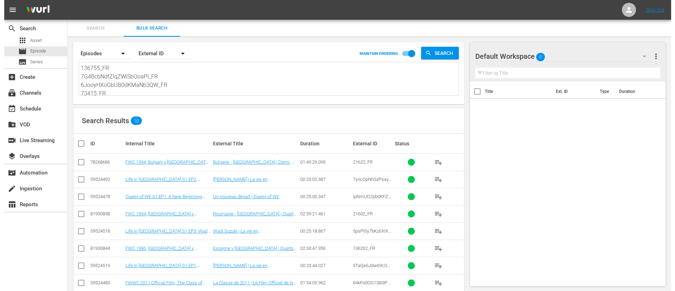
scroll to position [1, 0]
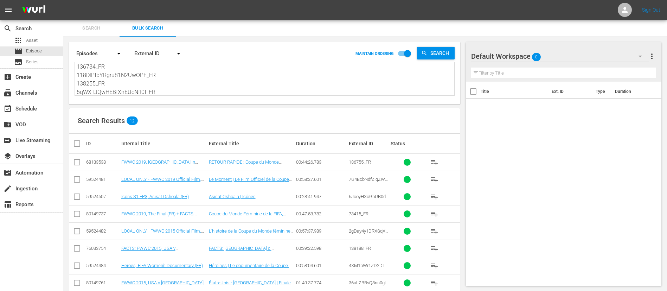
type textarea "136755_FR 7G4BcbNdfZlqZWiSbOoaPI_FR 6JooyHXoGbUB0dKMaNb3QW_FR 73415_FR 2gDay4y1…"
click at [75, 141] on input "checkbox" at bounding box center [80, 143] width 14 height 8
checkbox input "true"
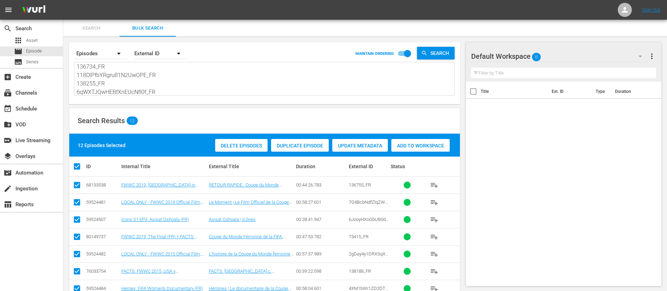
checkbox input "true"
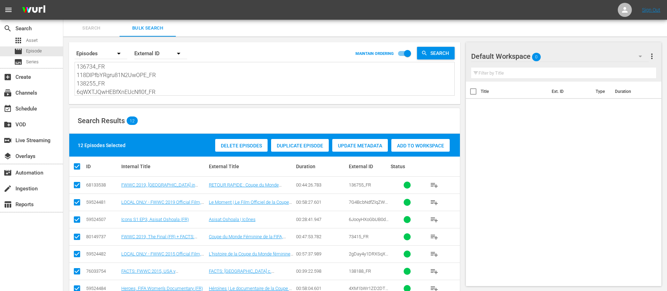
checkbox input "true"
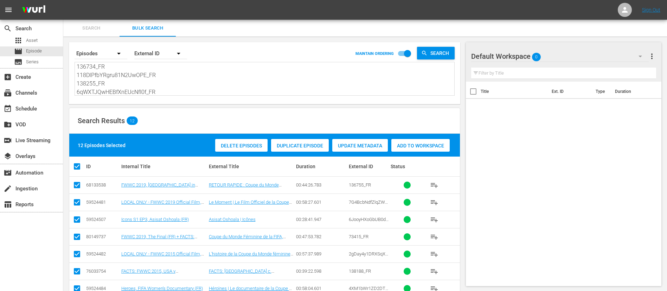
checkbox input "true"
click at [432, 149] on div "Add to Workspace" at bounding box center [420, 145] width 58 height 13
click at [87, 31] on span "Search" at bounding box center [92, 28] width 48 height 8
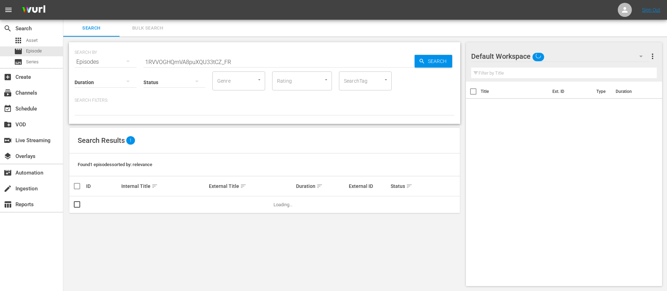
click at [196, 59] on input "1RVVOGHQmVA8puXQU33tCZ_FR" at bounding box center [278, 61] width 271 height 17
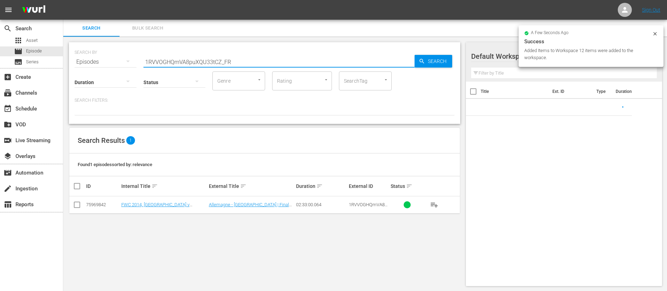
click at [196, 59] on input "1RVVOGHQmVA8puXQU33tCZ_FR" at bounding box center [278, 61] width 271 height 17
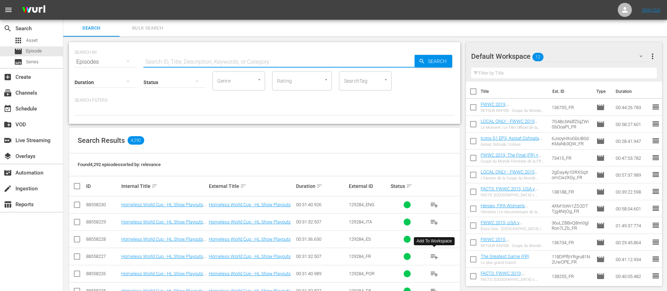
click at [437, 255] on span "playlist_add" at bounding box center [434, 256] width 8 height 8
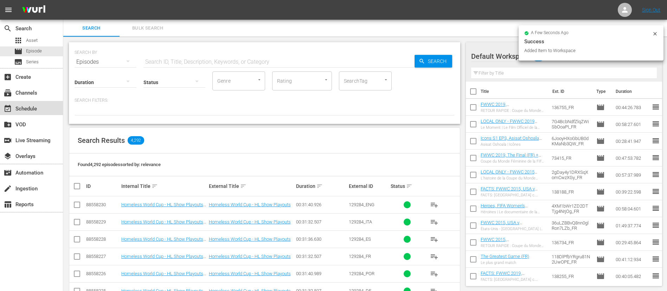
click at [34, 111] on div "event_available Schedule" at bounding box center [19, 107] width 39 height 6
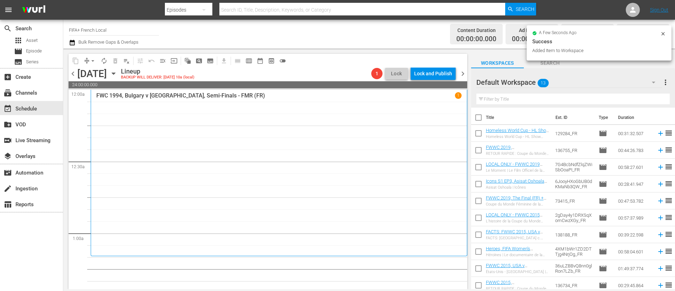
click at [479, 120] on input "checkbox" at bounding box center [478, 118] width 15 height 15
checkbox input "true"
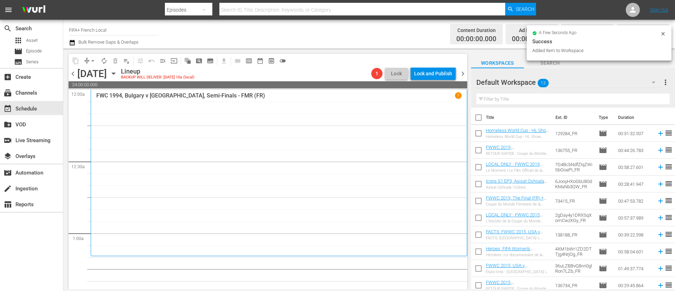
checkbox input "true"
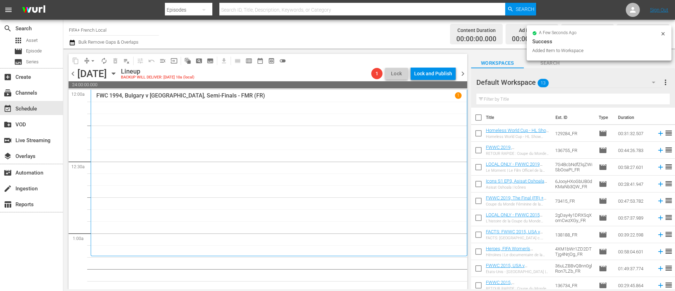
checkbox input "true"
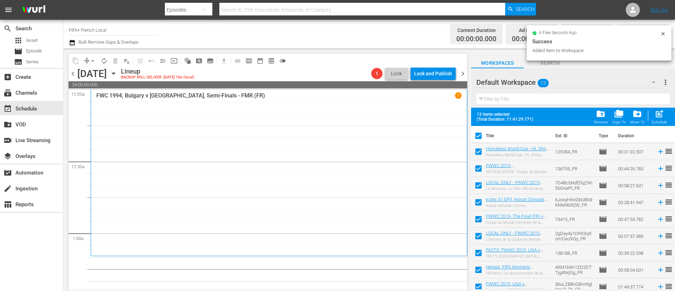
click at [477, 152] on input "checkbox" at bounding box center [478, 153] width 15 height 15
checkbox input "false"
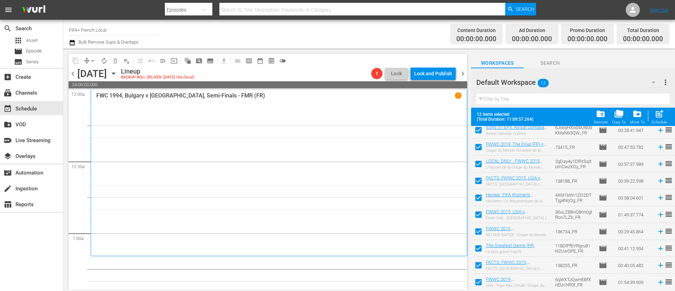
scroll to position [72, 0]
click at [477, 250] on input "checkbox" at bounding box center [478, 249] width 15 height 15
checkbox input "false"
click at [478, 266] on input "checkbox" at bounding box center [478, 266] width 15 height 15
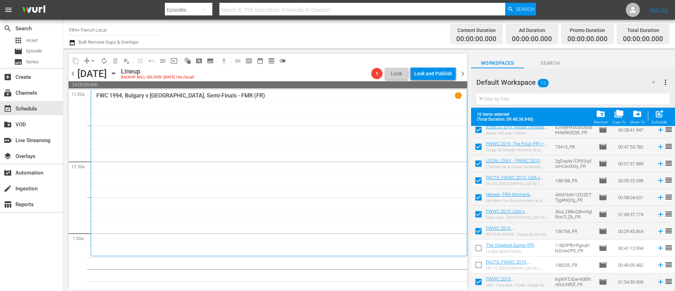
click at [478, 271] on input "checkbox" at bounding box center [478, 266] width 15 height 15
checkbox input "true"
click at [478, 280] on input "checkbox" at bounding box center [478, 283] width 15 height 15
checkbox input "false"
click at [477, 261] on input "checkbox" at bounding box center [478, 266] width 15 height 15
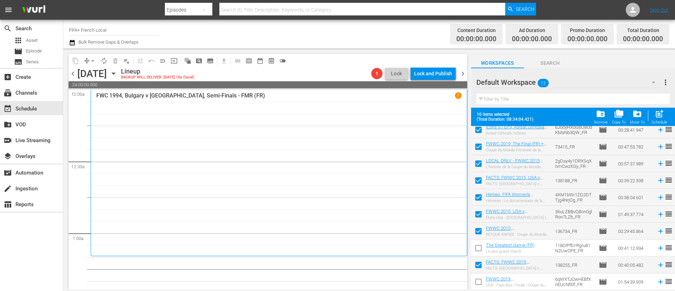
checkbox input "false"
click at [665, 122] on div "Schedule" at bounding box center [660, 122] width 16 height 5
checkbox input "false"
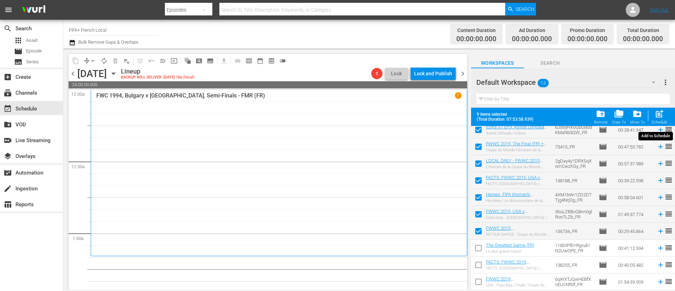
checkbox input "false"
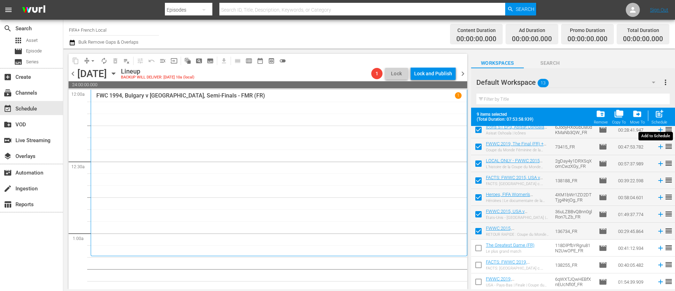
checkbox input "false"
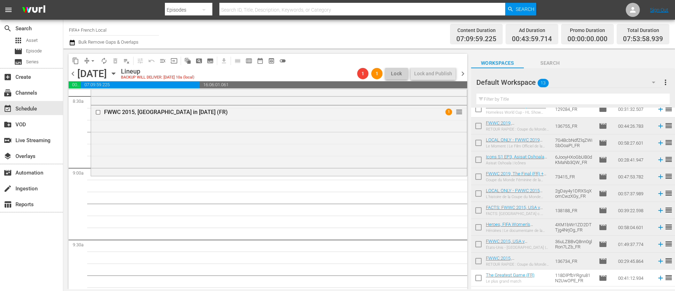
scroll to position [0, 0]
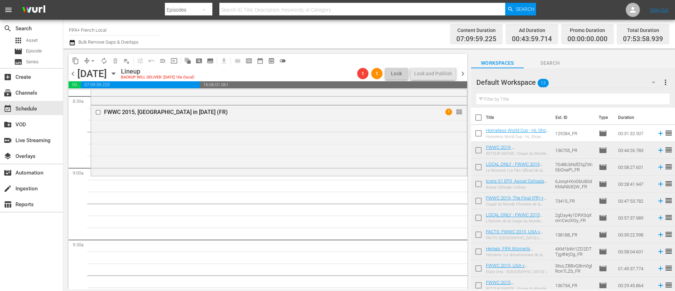
click at [480, 153] on input "checkbox" at bounding box center [478, 151] width 15 height 15
checkbox input "true"
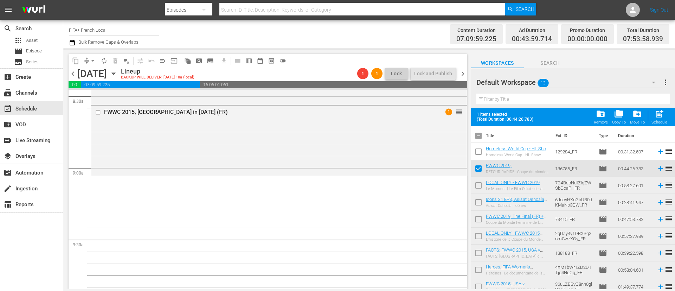
click at [481, 189] on input "checkbox" at bounding box center [478, 186] width 15 height 15
checkbox input "true"
click at [480, 204] on input "checkbox" at bounding box center [478, 203] width 15 height 15
checkbox input "true"
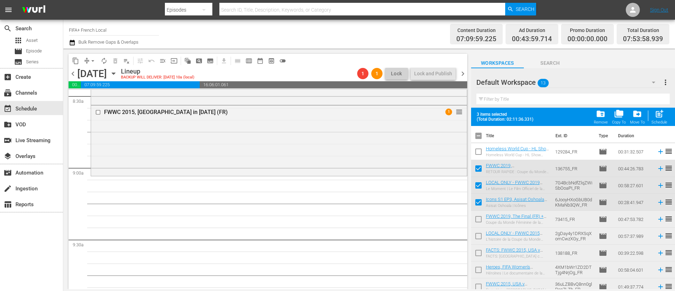
click at [478, 223] on input "checkbox" at bounding box center [478, 220] width 15 height 15
checkbox input "true"
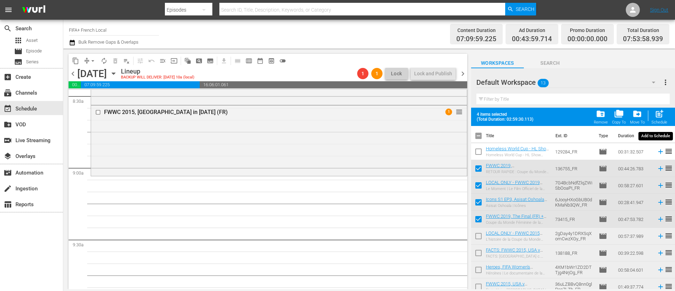
click at [662, 118] on span "post_add" at bounding box center [659, 113] width 9 height 9
checkbox input "false"
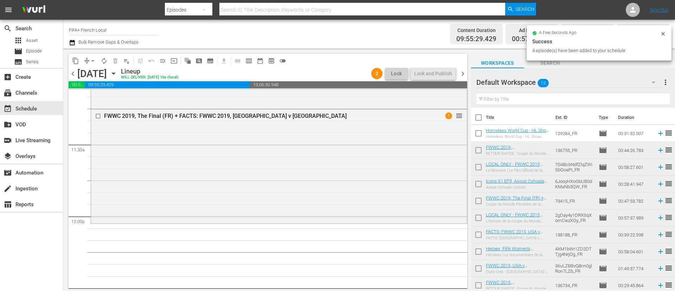
scroll to position [1635, 0]
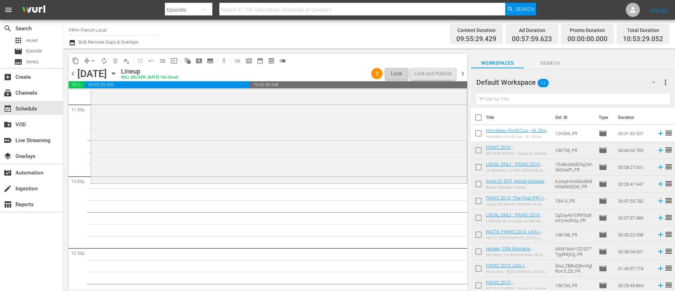
click at [482, 218] on input "checkbox" at bounding box center [478, 219] width 15 height 15
checkbox input "true"
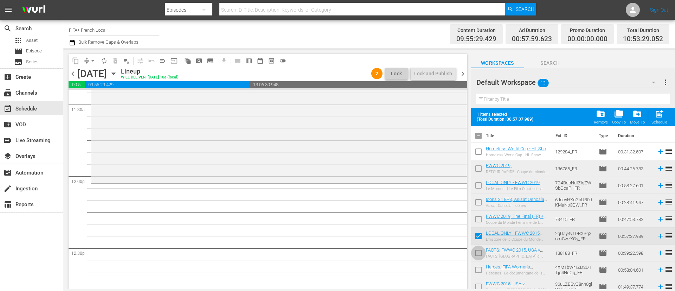
click at [480, 258] on input "checkbox" at bounding box center [478, 254] width 15 height 15
checkbox input "true"
click at [480, 269] on input "checkbox" at bounding box center [478, 271] width 15 height 15
checkbox input "true"
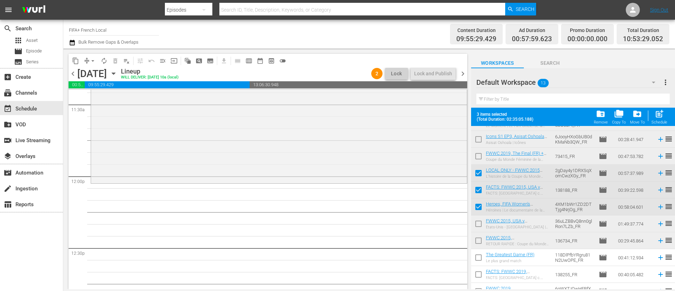
scroll to position [72, 0]
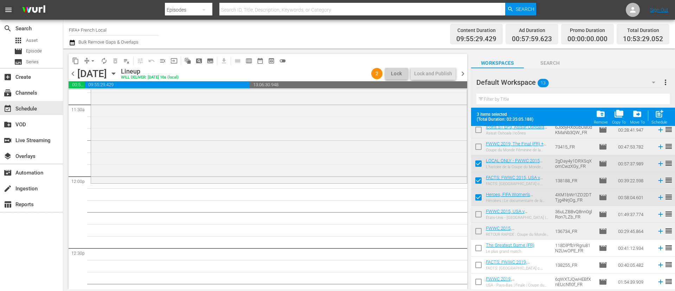
click at [479, 217] on input "checkbox" at bounding box center [478, 215] width 15 height 15
checkbox input "true"
click at [660, 110] on span "post_add" at bounding box center [659, 113] width 9 height 9
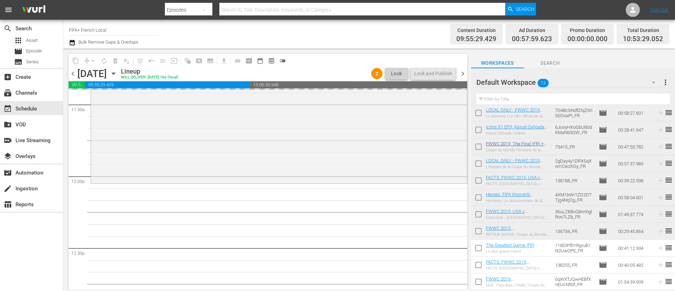
checkbox input "false"
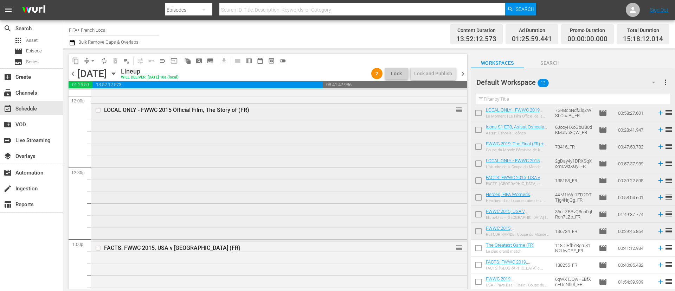
scroll to position [1794, 0]
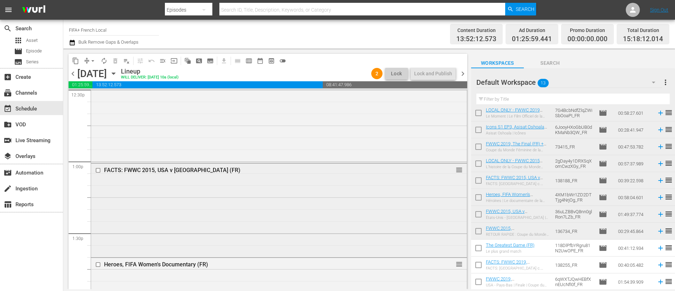
click at [99, 172] on input "checkbox" at bounding box center [98, 170] width 7 height 6
click at [113, 58] on span "delete_forever_outlined" at bounding box center [115, 60] width 7 height 7
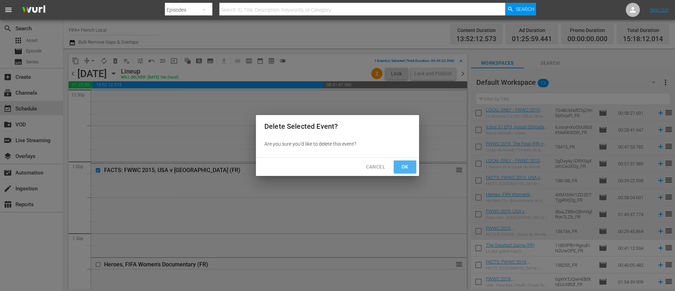
click at [404, 161] on button "Ok" at bounding box center [405, 166] width 23 height 13
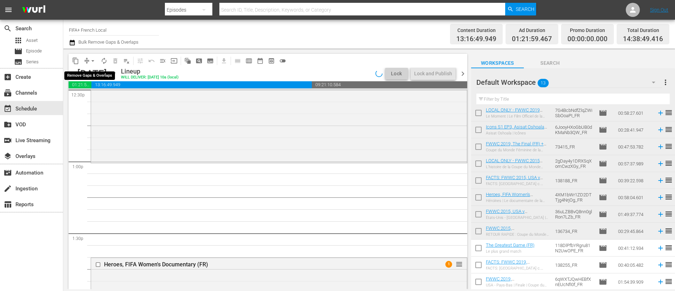
click at [92, 61] on span "arrow_drop_down" at bounding box center [92, 60] width 7 height 7
click at [99, 97] on li "Align to End of Previous Day" at bounding box center [93, 98] width 74 height 12
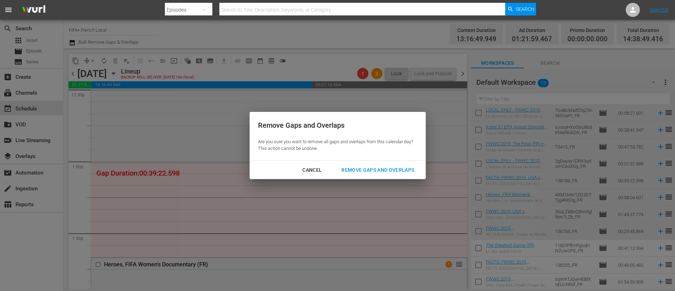
click at [391, 177] on div "Cancel Remove Gaps and Overlaps" at bounding box center [338, 170] width 176 height 19
click at [396, 167] on div "Remove Gaps and Overlaps" at bounding box center [378, 170] width 84 height 9
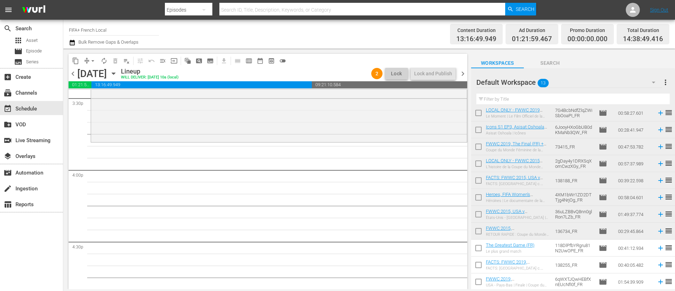
scroll to position [0, 0]
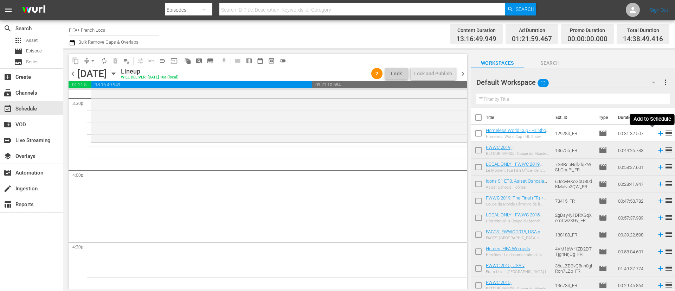
click at [657, 133] on icon at bounding box center [661, 133] width 8 height 8
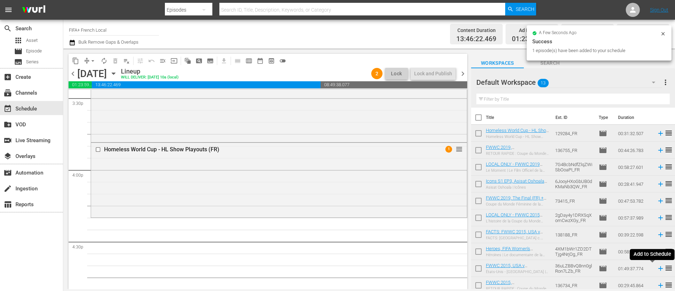
click at [658, 268] on icon at bounding box center [660, 268] width 5 height 5
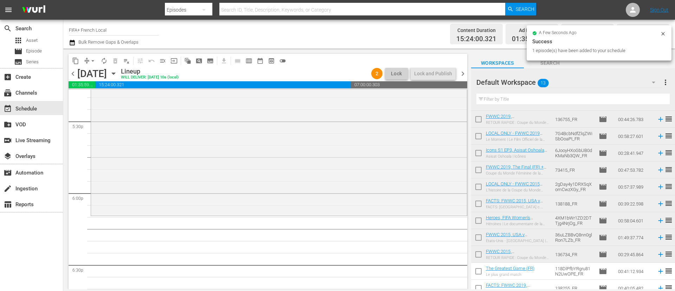
scroll to position [54, 0]
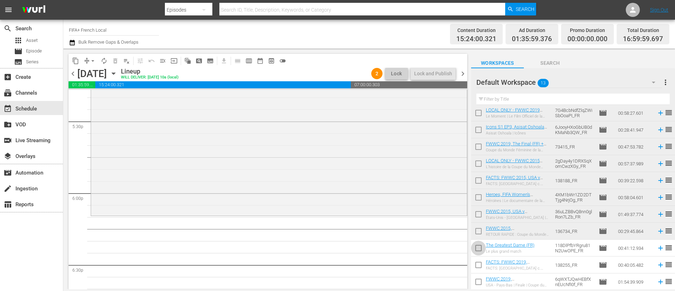
click at [475, 248] on input "checkbox" at bounding box center [478, 249] width 15 height 15
checkbox input "true"
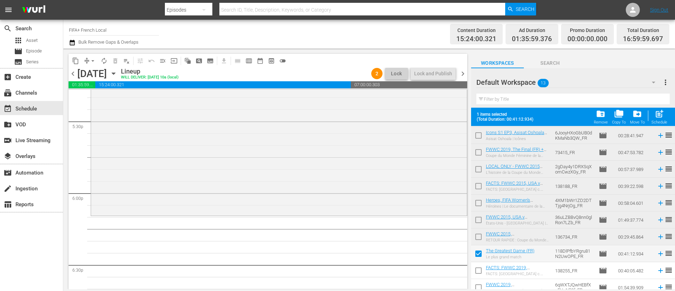
scroll to position [72, 0]
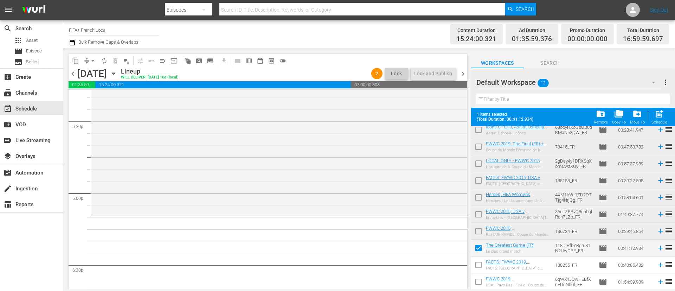
click at [480, 269] on input "checkbox" at bounding box center [478, 266] width 15 height 15
checkbox input "true"
click at [479, 286] on input "checkbox" at bounding box center [478, 283] width 15 height 15
checkbox input "true"
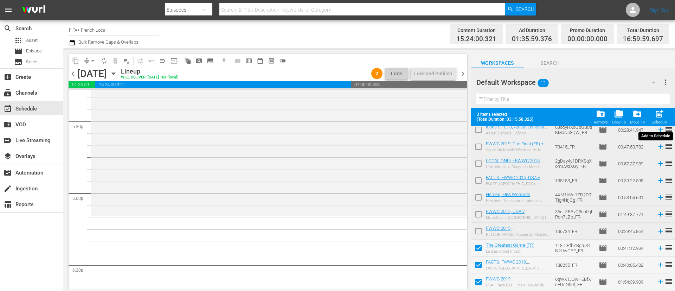
click at [658, 118] on span "post_add" at bounding box center [659, 113] width 9 height 9
checkbox input "false"
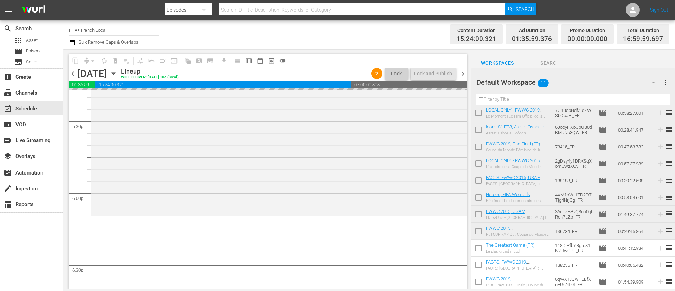
scroll to position [54, 0]
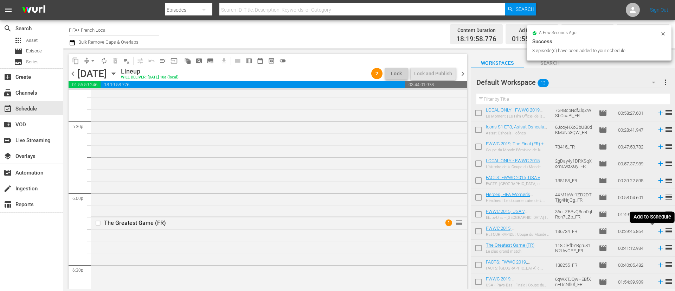
click at [658, 231] on icon at bounding box center [660, 231] width 5 height 5
click at [665, 197] on span "reorder" at bounding box center [669, 197] width 8 height 8
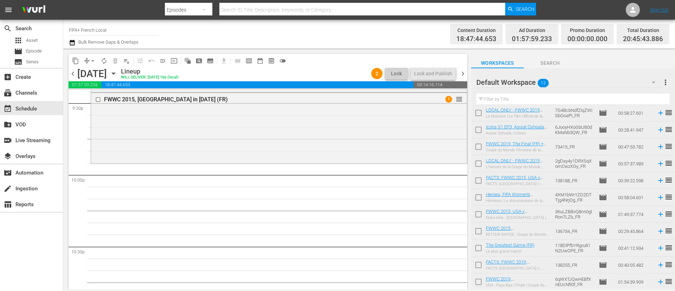
scroll to position [3113, 0]
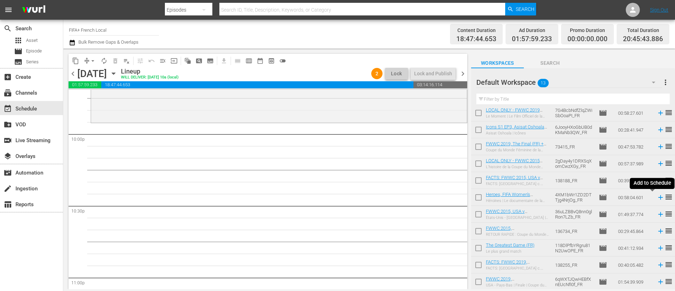
click at [658, 198] on icon at bounding box center [660, 197] width 5 height 5
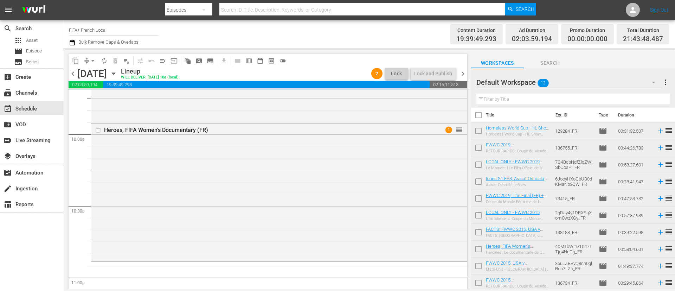
scroll to position [0, 0]
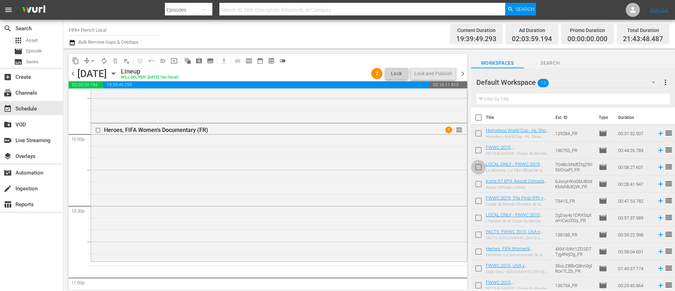
click at [479, 170] on input "checkbox" at bounding box center [478, 168] width 15 height 15
checkbox input "true"
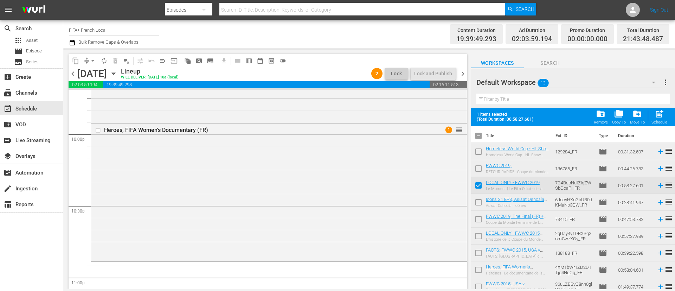
click at [473, 210] on input "checkbox" at bounding box center [478, 203] width 15 height 15
checkbox input "true"
click at [662, 117] on span "post_add" at bounding box center [659, 113] width 9 height 9
checkbox input "false"
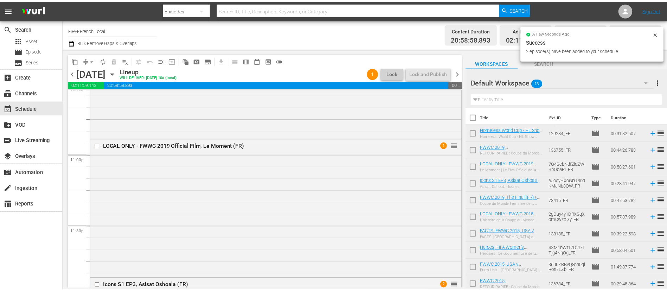
scroll to position [3294, 0]
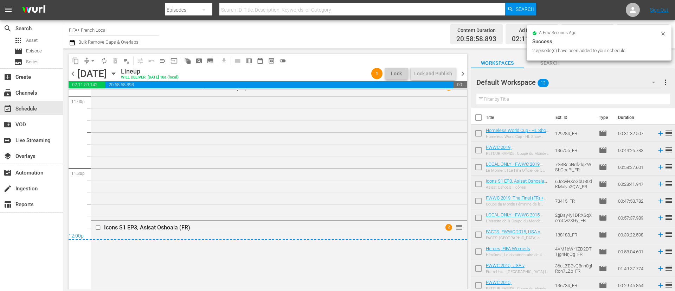
click at [669, 88] on button "more_vert" at bounding box center [666, 82] width 8 height 17
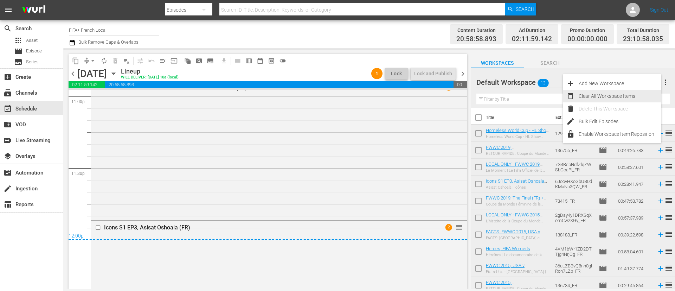
click at [619, 99] on div "Clear All Workspace Items" at bounding box center [620, 96] width 83 height 13
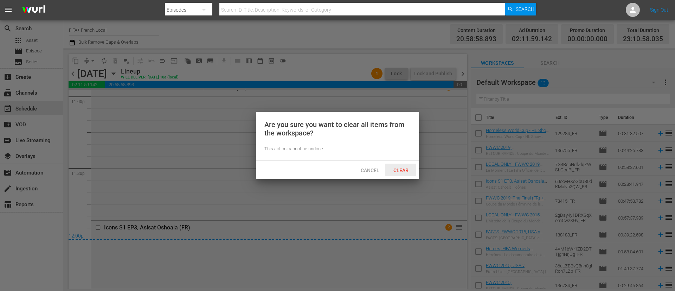
click at [392, 175] on div "Clear" at bounding box center [400, 170] width 31 height 13
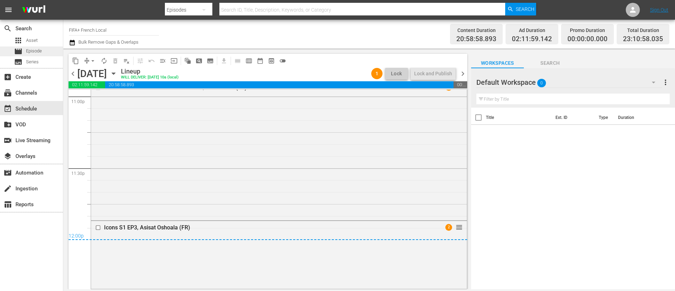
click at [28, 52] on span "Episode" at bounding box center [34, 50] width 16 height 7
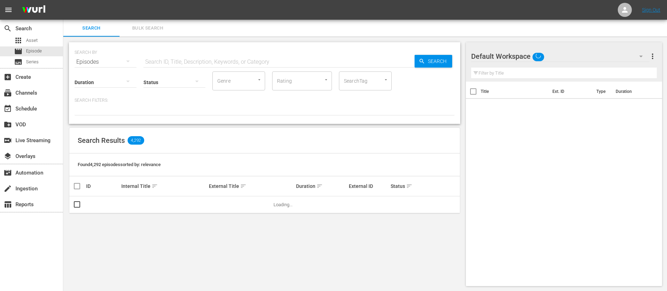
click at [138, 25] on span "Bulk Search" at bounding box center [148, 28] width 48 height 8
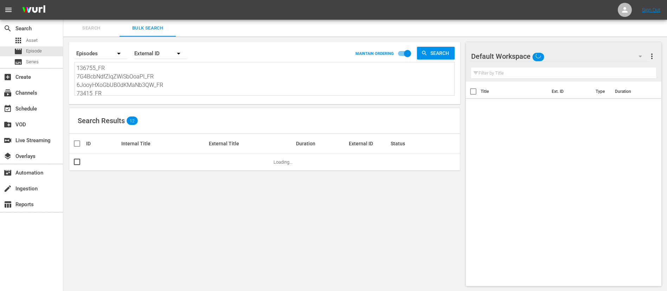
click at [167, 67] on textarea "136755_FR 7G4BcbNdfZlqZWiSbOoaPI_FR 6JooyHXoGbUB0dKMaNb3QW_FR 73415_FR 2gDay4y1…" at bounding box center [266, 80] width 378 height 32
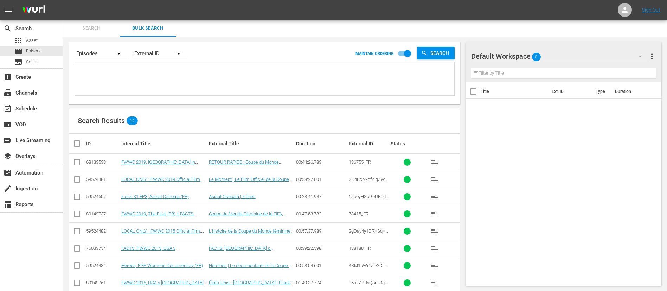
paste textarea "115754_FR PAOoqgytZ02NZRgiHUA0gg_FR 27752_FR YliwPijklUq5NGFSg-VI1A_FR PAOoqgyt…"
type textarea "115754_FR PAOoqgytZ02NZRgiHUA0gg_FR 27752_FR YliwPijklUq5NGFSg-VI1A_FR PAOoqgyt…"
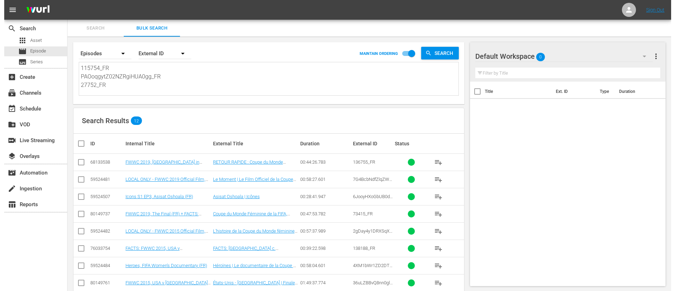
scroll to position [1, 0]
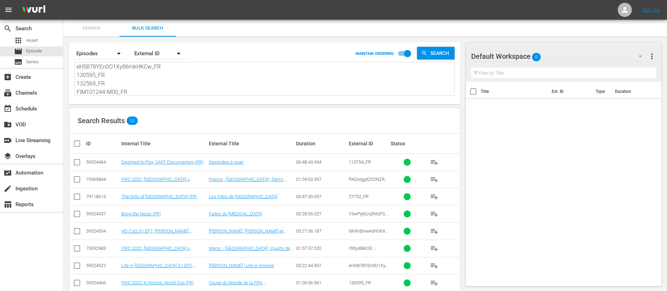
type textarea "115754_FR PAOoqgytZ02NZRgiHUA0gg_FR 27752_FR YliwPijklUq5NGFSg-VI1A_FR PAOoqgyt…"
click at [78, 140] on input "checkbox" at bounding box center [80, 143] width 14 height 8
checkbox input "true"
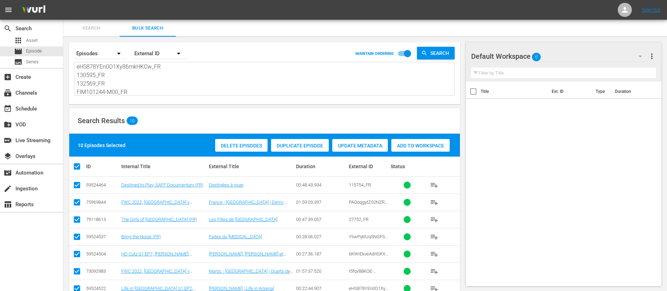
checkbox input "true"
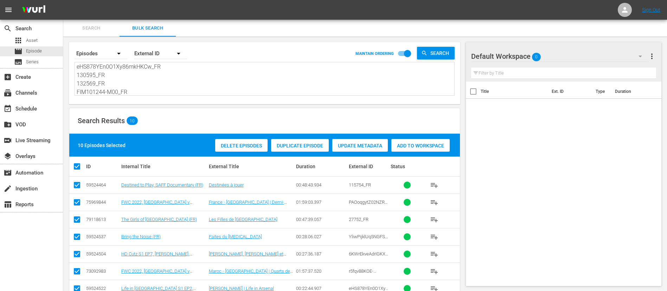
checkbox input "true"
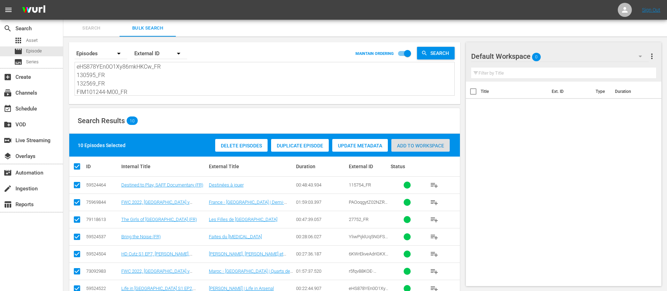
click at [439, 139] on div "Add to Workspace" at bounding box center [420, 145] width 58 height 13
click at [96, 26] on span "Search" at bounding box center [92, 28] width 48 height 8
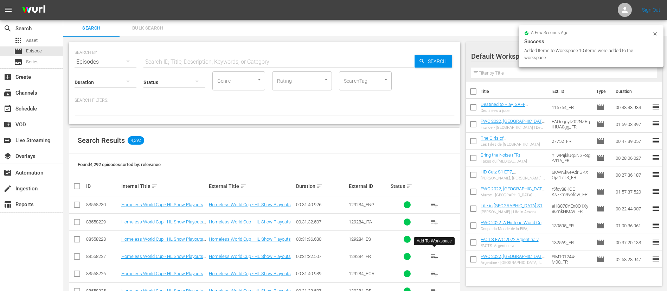
click at [436, 257] on span "playlist_add" at bounding box center [434, 256] width 8 height 8
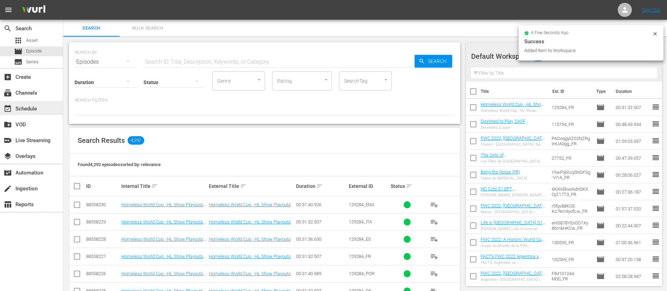
click at [36, 106] on div "event_available Schedule" at bounding box center [19, 107] width 39 height 6
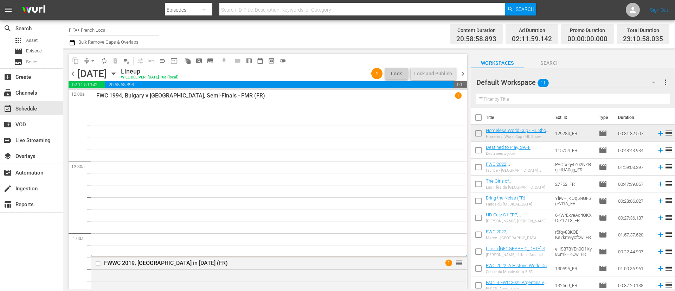
click at [460, 73] on span "chevron_right" at bounding box center [463, 73] width 9 height 9
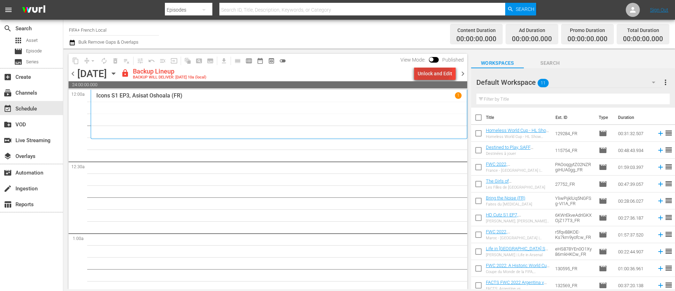
click at [435, 72] on div "Unlock and Edit" at bounding box center [435, 73] width 34 height 13
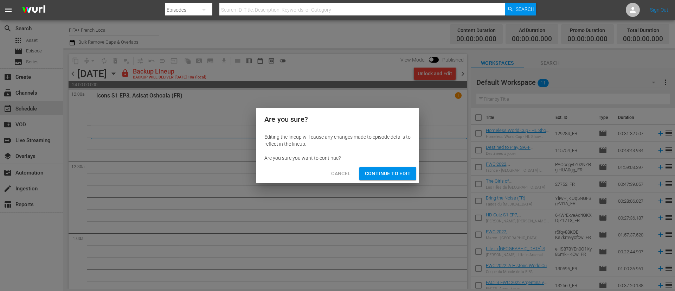
click at [391, 168] on button "Continue to Edit" at bounding box center [387, 173] width 57 height 13
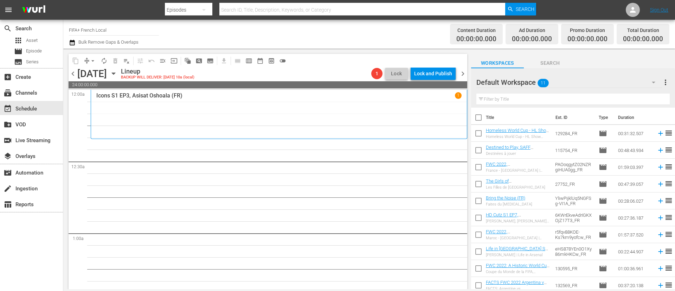
click at [481, 117] on input "checkbox" at bounding box center [478, 118] width 15 height 15
checkbox input "true"
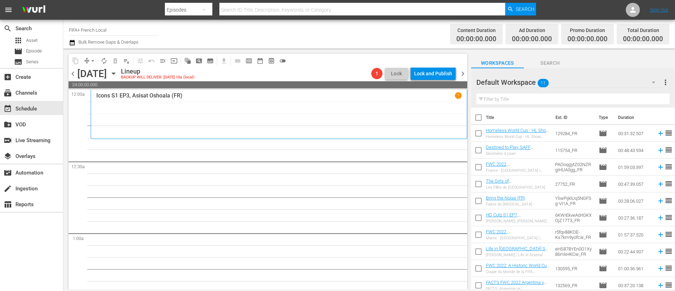
checkbox input "true"
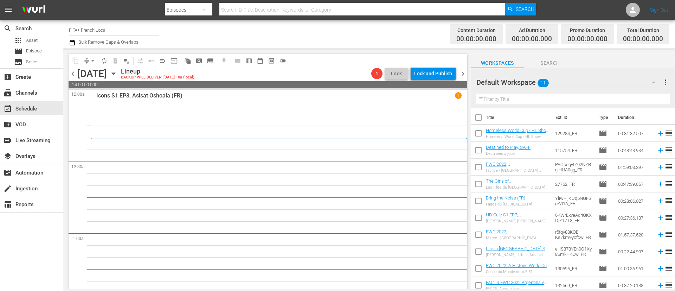
checkbox input "true"
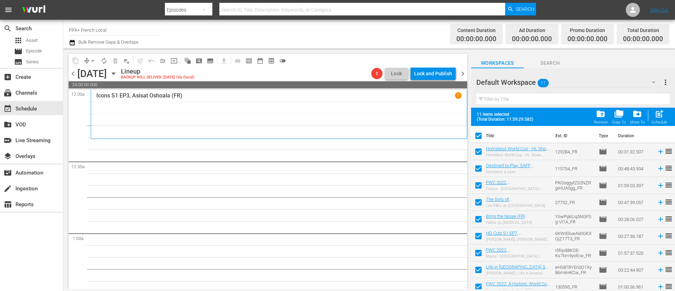
click at [479, 159] on input "checkbox" at bounding box center [478, 153] width 15 height 15
checkbox input "false"
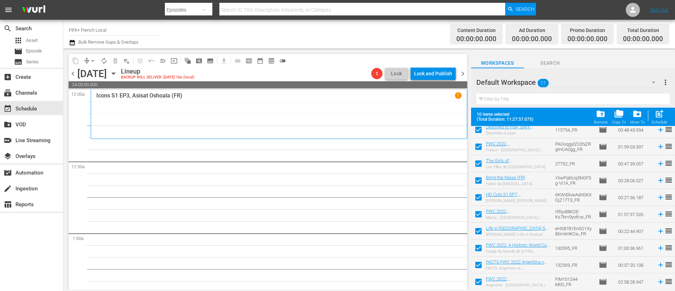
click at [475, 245] on input "checkbox" at bounding box center [478, 249] width 15 height 15
checkbox input "false"
click at [475, 266] on input "checkbox" at bounding box center [478, 266] width 15 height 15
checkbox input "false"
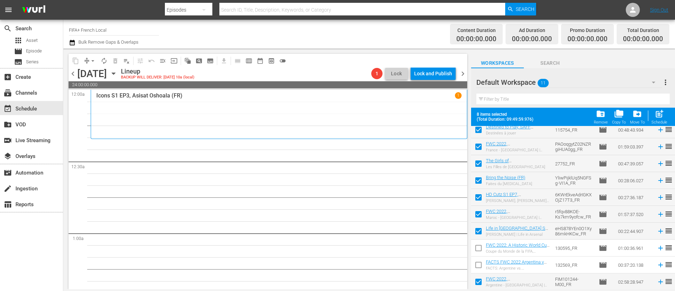
click at [475, 286] on input "checkbox" at bounding box center [478, 283] width 15 height 15
checkbox input "false"
click at [664, 117] on span "post_add" at bounding box center [659, 113] width 9 height 9
checkbox input "false"
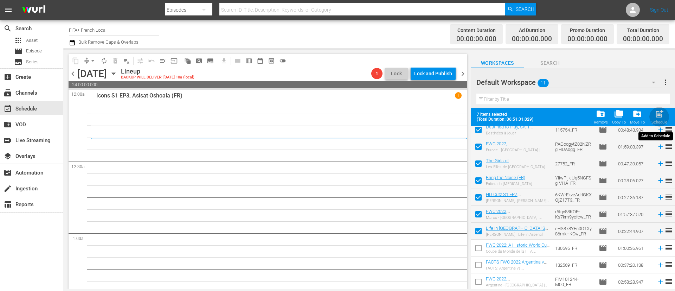
checkbox input "false"
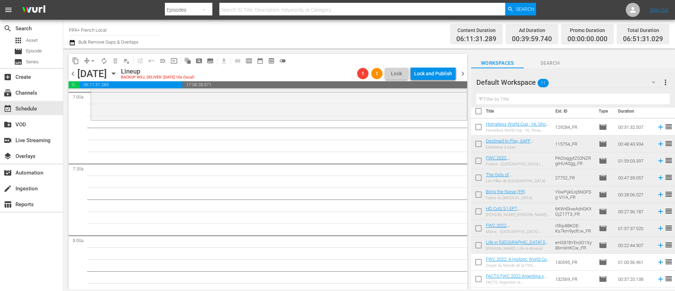
scroll to position [0, 0]
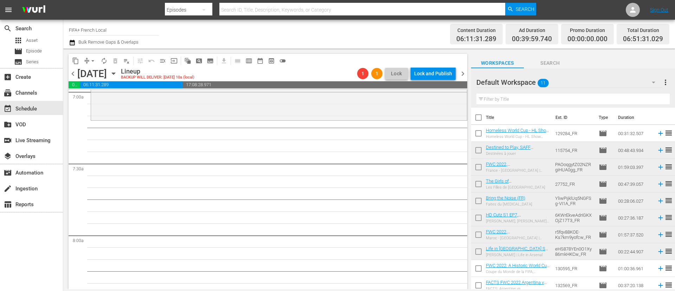
click at [474, 148] on input "checkbox" at bounding box center [478, 151] width 15 height 15
checkbox input "true"
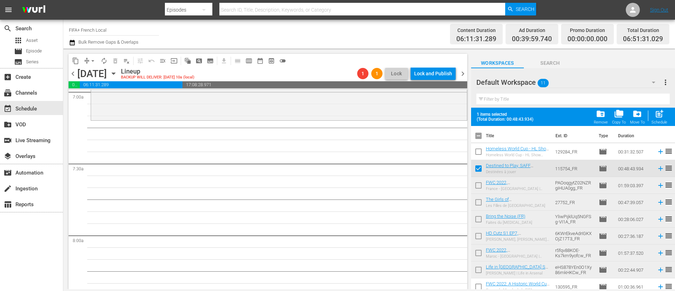
click at [476, 195] on td at bounding box center [478, 202] width 15 height 17
click at [477, 180] on input "checkbox" at bounding box center [478, 186] width 15 height 15
checkbox input "true"
click at [478, 203] on input "checkbox" at bounding box center [478, 203] width 15 height 15
checkbox input "true"
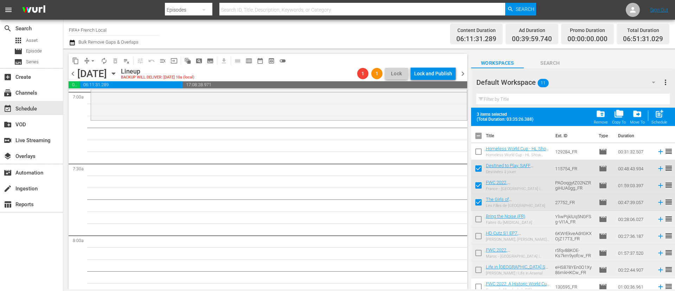
click at [475, 223] on input "checkbox" at bounding box center [478, 220] width 15 height 15
checkbox input "true"
click at [477, 240] on input "checkbox" at bounding box center [478, 237] width 15 height 15
checkbox input "true"
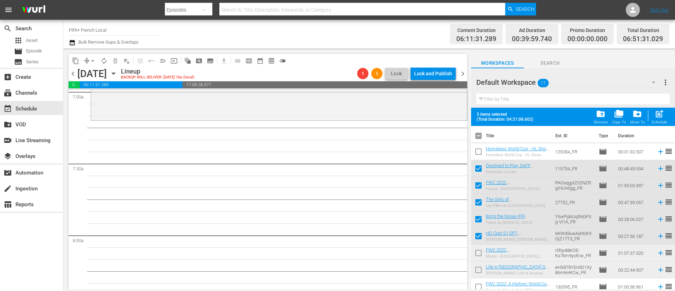
click at [483, 255] on input "checkbox" at bounding box center [478, 254] width 15 height 15
checkbox input "true"
click at [480, 270] on input "checkbox" at bounding box center [478, 271] width 15 height 15
checkbox input "true"
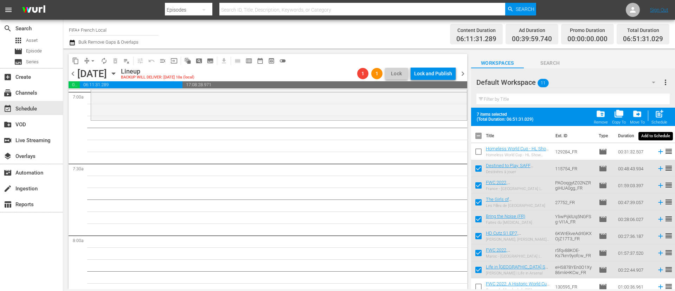
click at [661, 112] on span "post_add" at bounding box center [659, 113] width 9 height 9
checkbox input "false"
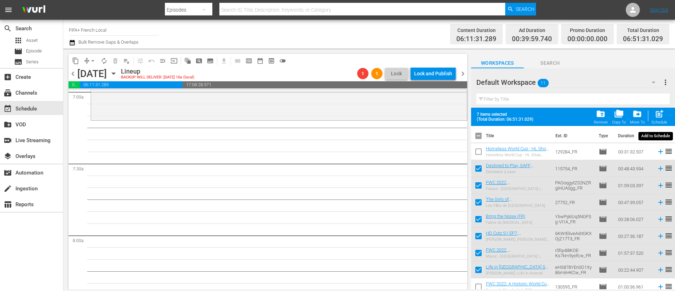
checkbox input "false"
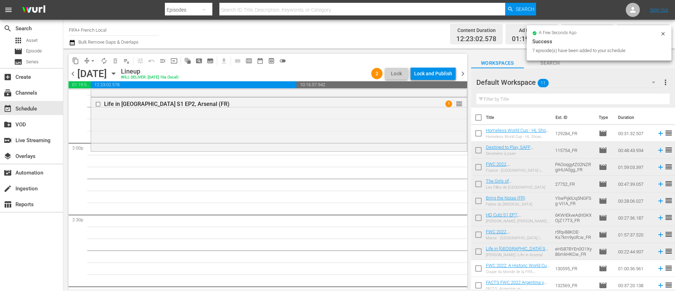
scroll to position [2005, 0]
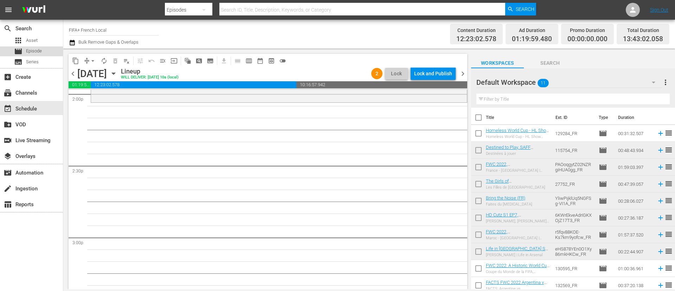
click at [26, 53] on div "movie Episode" at bounding box center [28, 51] width 28 height 10
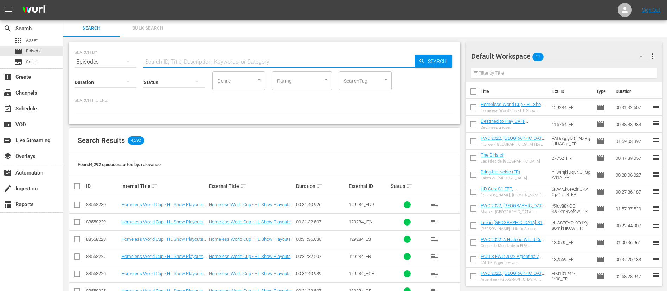
click at [214, 57] on input "text" at bounding box center [278, 61] width 271 height 17
paste input "79001_FR"
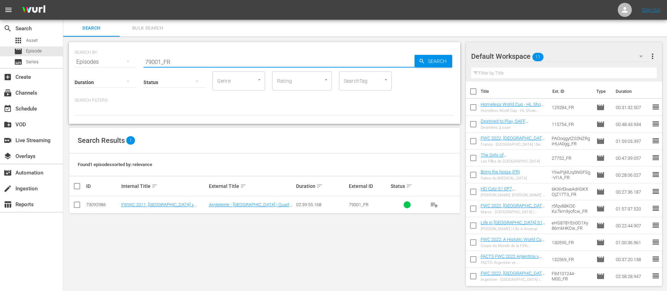
type input "79001_FR"
click at [435, 205] on span "playlist_add" at bounding box center [434, 204] width 8 height 8
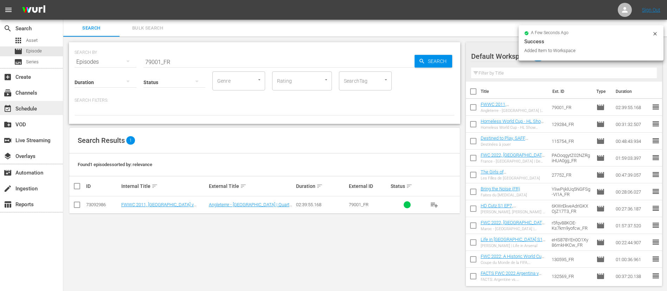
click at [36, 107] on div "event_available Schedule" at bounding box center [19, 107] width 39 height 6
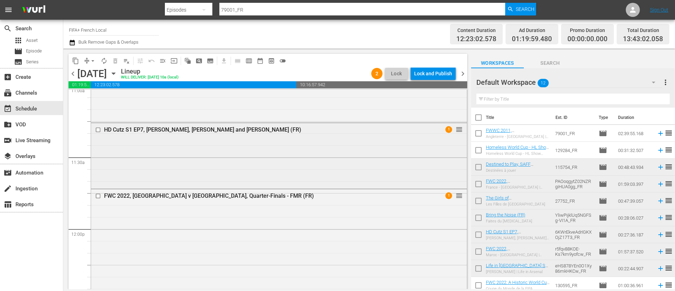
scroll to position [1477, 0]
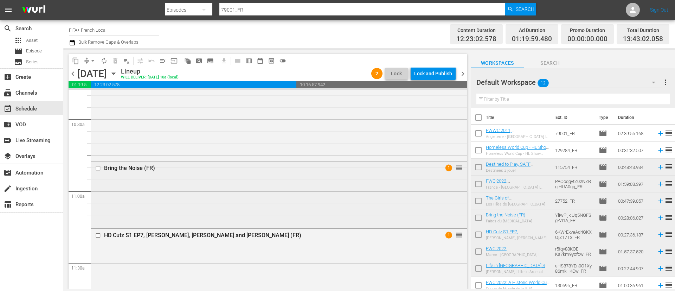
click at [166, 180] on div "Bring the Noise (FR) 1 reorder" at bounding box center [279, 193] width 376 height 65
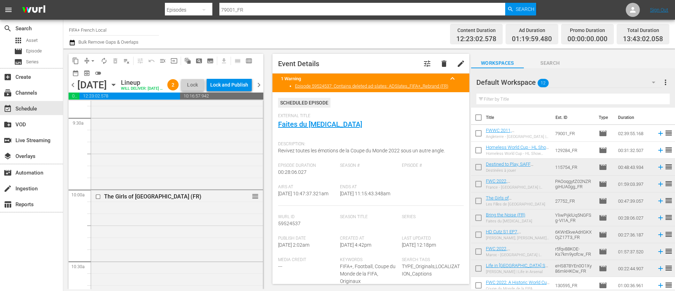
scroll to position [1319, 0]
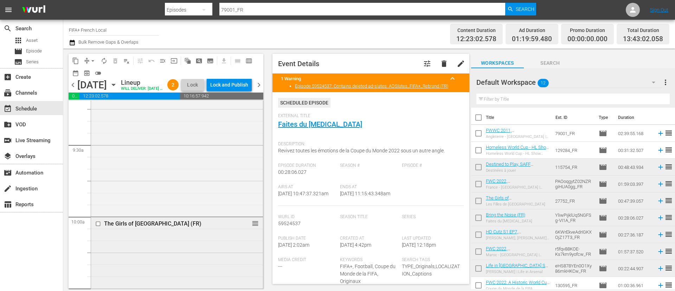
click at [182, 247] on div "The Girls of Favela Street (FR) reorder" at bounding box center [177, 273] width 172 height 112
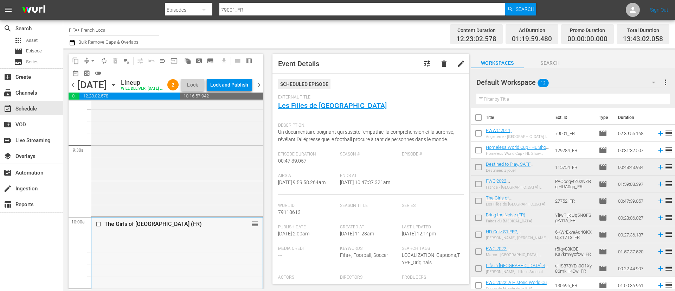
click at [99, 227] on input "checkbox" at bounding box center [99, 224] width 7 height 6
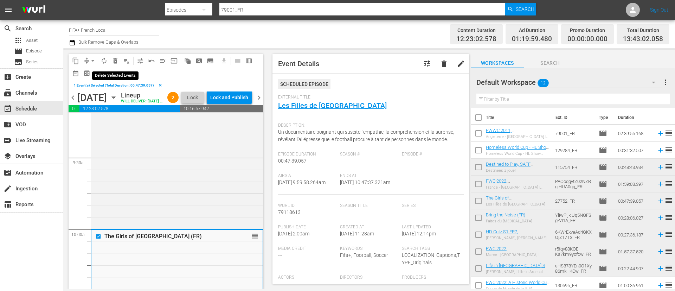
click at [111, 60] on button "delete_forever_outlined" at bounding box center [115, 60] width 11 height 11
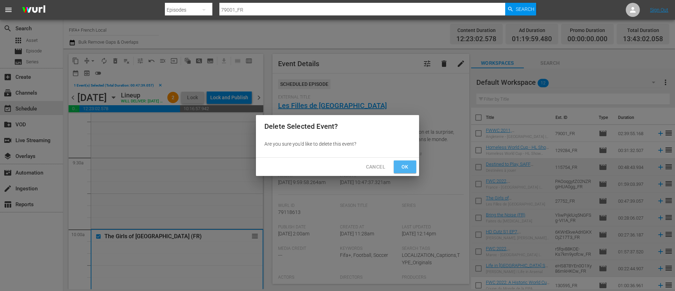
click at [404, 166] on span "Ok" at bounding box center [405, 166] width 11 height 9
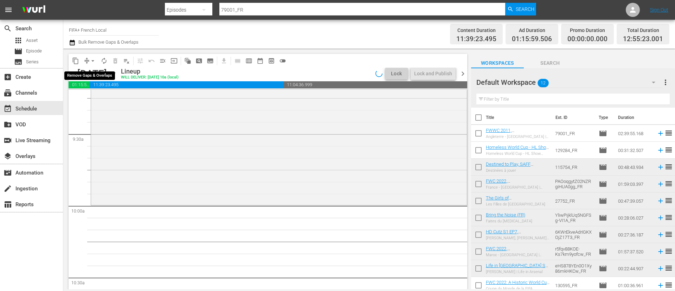
click at [89, 60] on button "arrow_drop_down" at bounding box center [92, 60] width 11 height 11
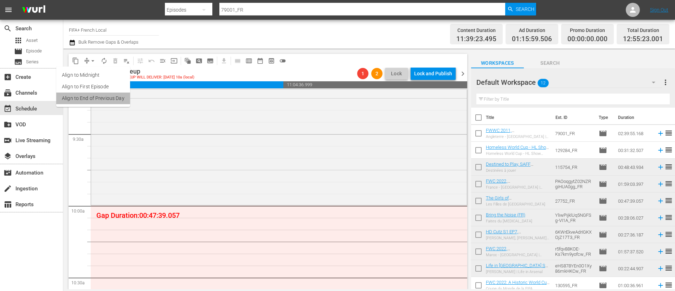
click at [100, 96] on li "Align to End of Previous Day" at bounding box center [93, 98] width 74 height 12
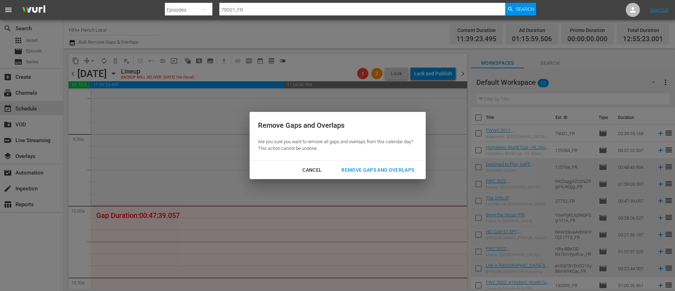
click at [413, 171] on div "Remove Gaps and Overlaps" at bounding box center [378, 170] width 84 height 9
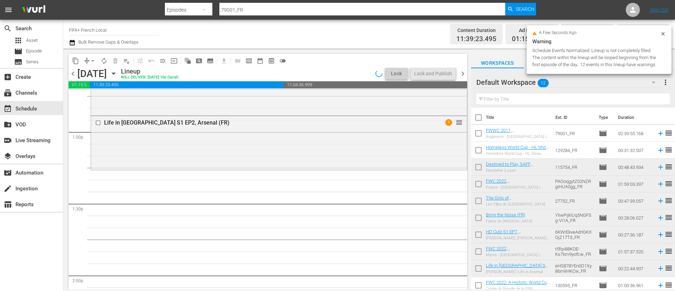
scroll to position [1834, 0]
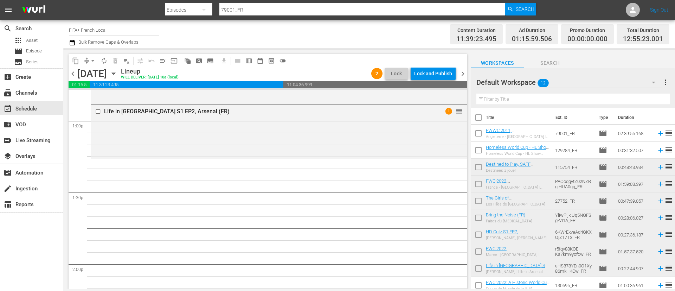
click at [481, 135] on input "checkbox" at bounding box center [478, 134] width 15 height 15
checkbox input "true"
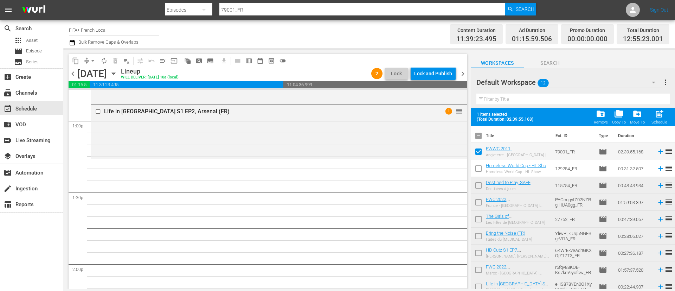
click at [477, 170] on input "checkbox" at bounding box center [478, 169] width 15 height 15
checkbox input "true"
click at [665, 115] on div "post_add Schedule" at bounding box center [660, 116] width 16 height 15
checkbox input "false"
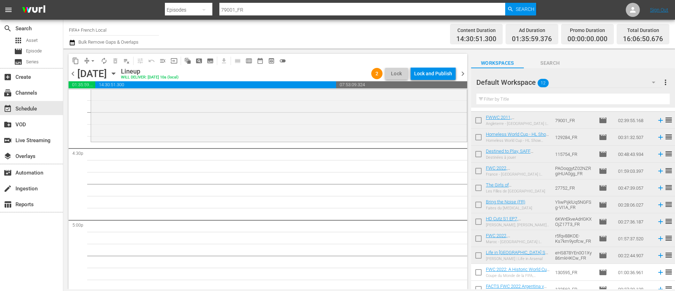
scroll to position [0, 0]
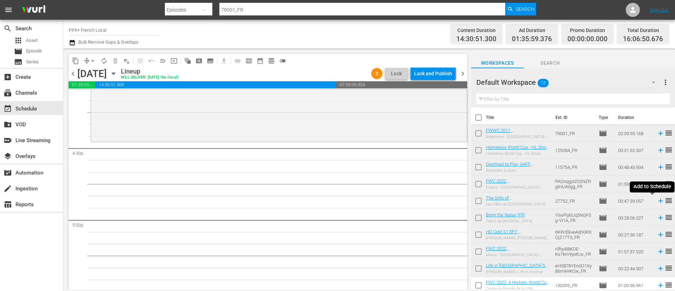
click at [657, 200] on icon at bounding box center [661, 201] width 8 height 8
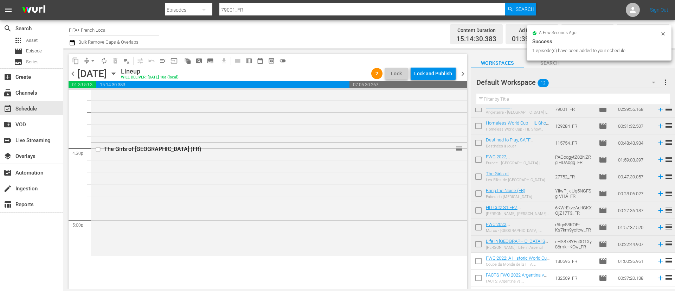
scroll to position [37, 0]
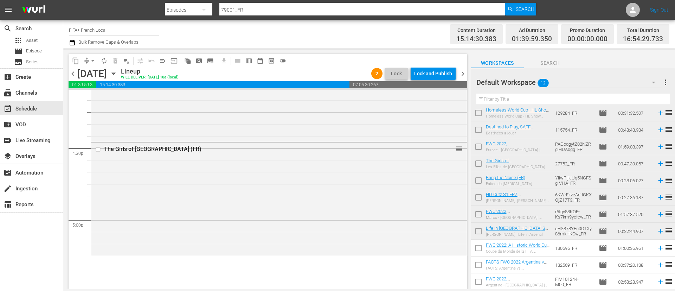
click at [478, 249] on input "checkbox" at bounding box center [478, 249] width 15 height 15
checkbox input "true"
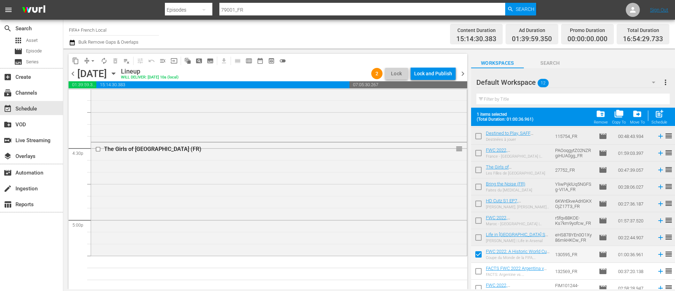
scroll to position [56, 0]
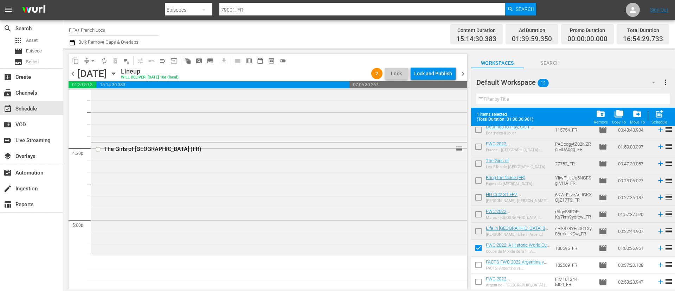
click at [479, 263] on input "checkbox" at bounding box center [478, 266] width 15 height 15
checkbox input "true"
click at [477, 283] on input "checkbox" at bounding box center [478, 283] width 15 height 15
checkbox input "true"
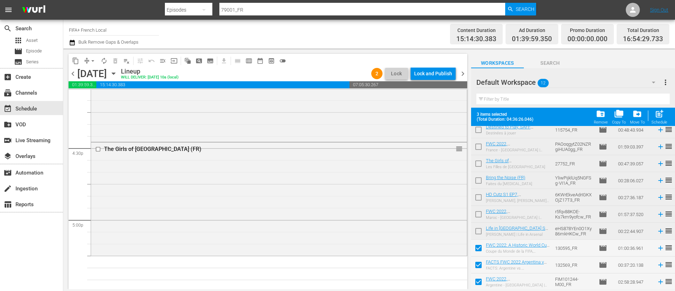
click at [663, 120] on div "post_add Schedule" at bounding box center [660, 116] width 16 height 15
checkbox input "false"
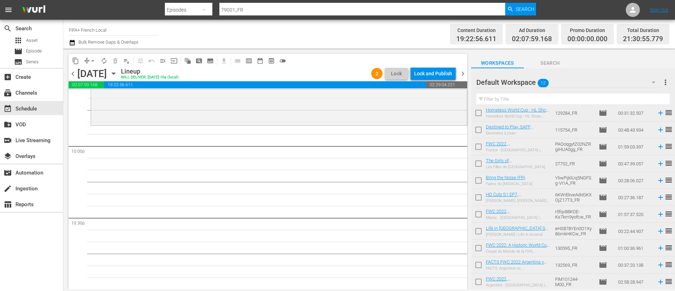
scroll to position [0, 0]
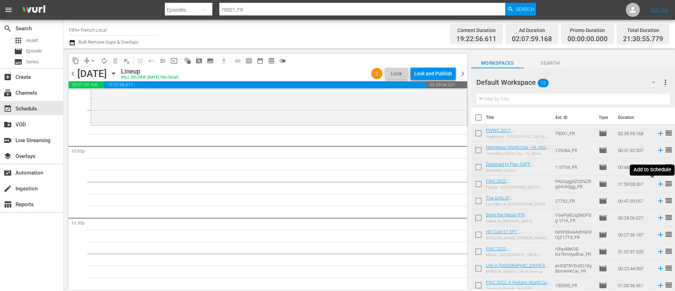
click at [657, 184] on icon at bounding box center [661, 184] width 8 height 8
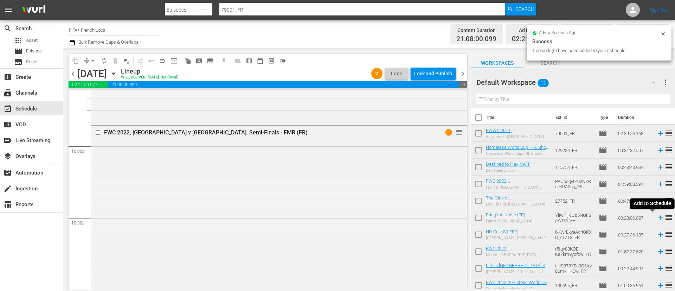
click at [657, 215] on icon at bounding box center [661, 218] width 8 height 8
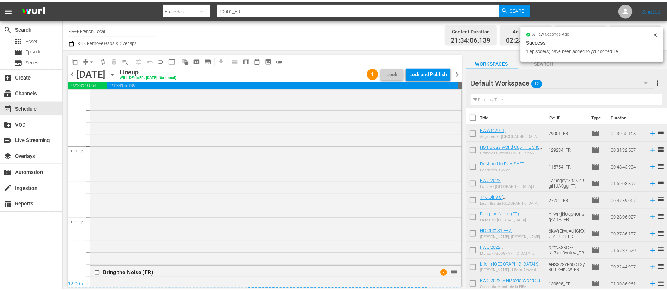
scroll to position [3289, 0]
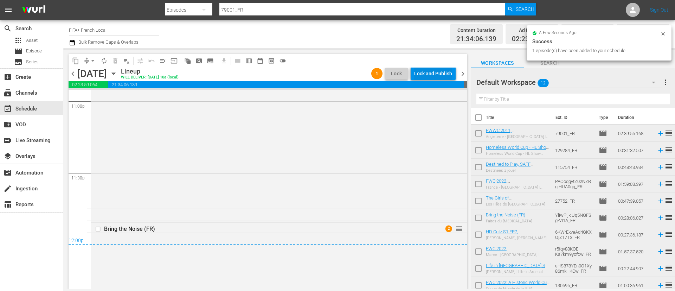
click at [425, 72] on div "Lock and Publish" at bounding box center [433, 73] width 38 height 13
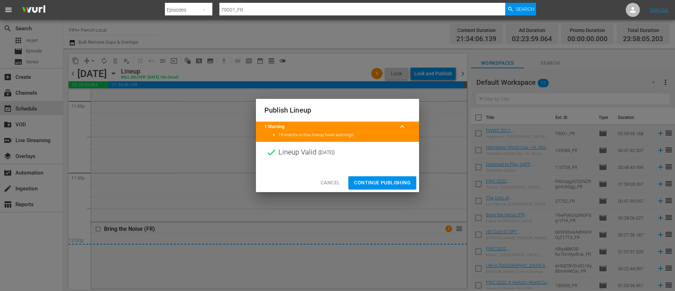
click at [400, 183] on span "Continue Publishing" at bounding box center [382, 182] width 57 height 9
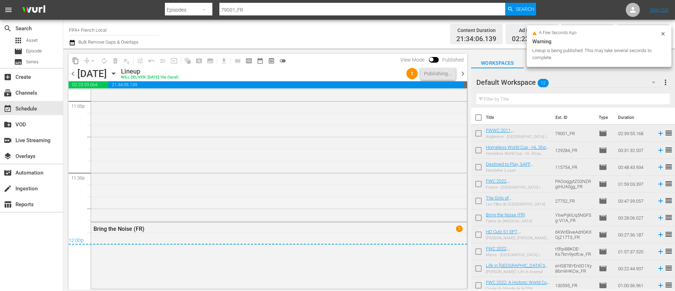
click at [664, 83] on span "more_vert" at bounding box center [666, 82] width 8 height 8
click at [637, 95] on div "Clear All Workspace Items" at bounding box center [620, 96] width 83 height 13
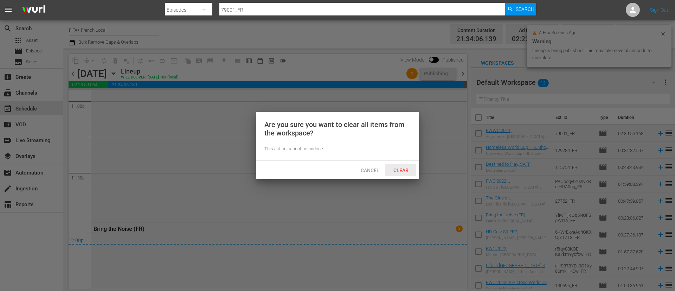
click at [391, 175] on div "Clear" at bounding box center [400, 170] width 31 height 13
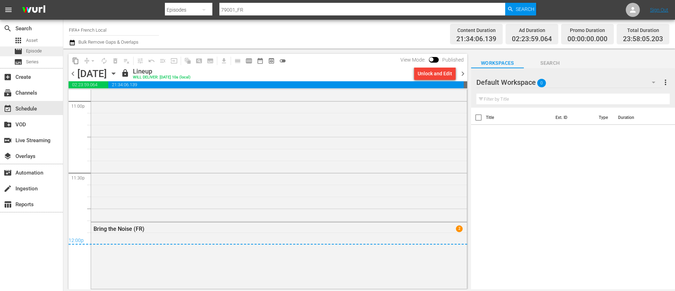
click at [45, 50] on div "movie Episode" at bounding box center [31, 51] width 63 height 10
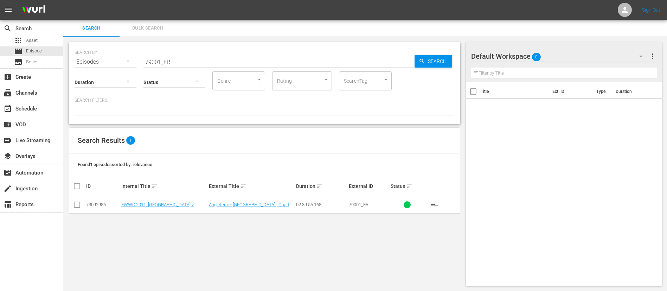
click at [145, 17] on nav "menu Sign Out" at bounding box center [333, 10] width 667 height 20
click at [146, 25] on span "Bulk Search" at bounding box center [148, 28] width 48 height 8
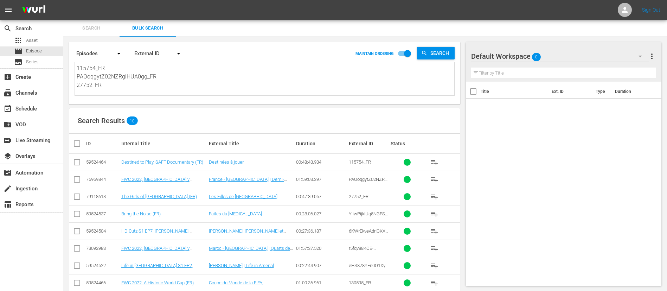
click at [156, 69] on textarea "115754_FR PAOoqgytZ02NZRgiHUA0gg_FR 27752_FR YliwPijklUq5NGFSg-VI1A_FR PAOoqgyt…" at bounding box center [266, 80] width 378 height 32
paste textarea "1nCvstZD3GpH3Y7D8VoLJX_FR 3F0O8SmIC0BWNeWba6kxSt_FR 4488_FR 47088_FR 3eu7XVDXZV…"
type textarea "1nCvstZD3GpH3Y7D8VoLJX_FR 3F0O8SmIC0BWNeWba6kxSt_FR 4488_FR 47088_FR 3eu7XVDXZV…"
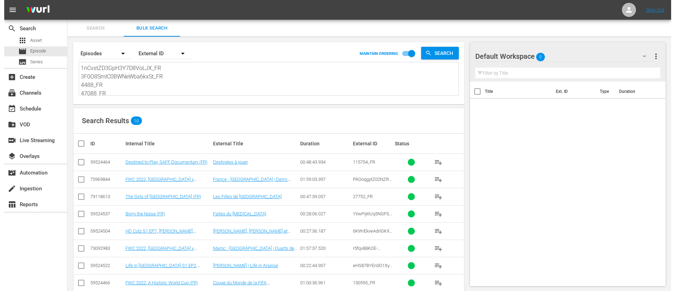
scroll to position [1, 0]
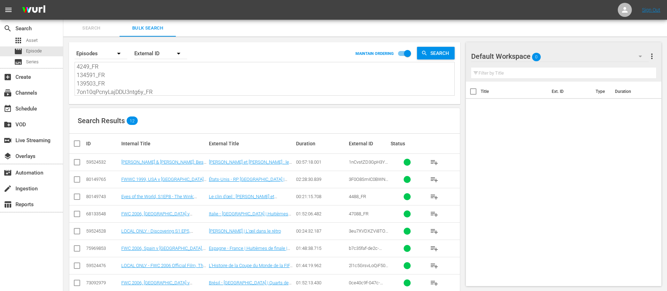
type textarea "1nCvstZD3GpH3Y7D8VoLJX_FR 3F0O8SmIC0BWNeWba6kxSt_FR 4488_FR 47088_FR 3eu7XVDXZV…"
click at [80, 143] on input "checkbox" at bounding box center [80, 143] width 14 height 8
checkbox input "true"
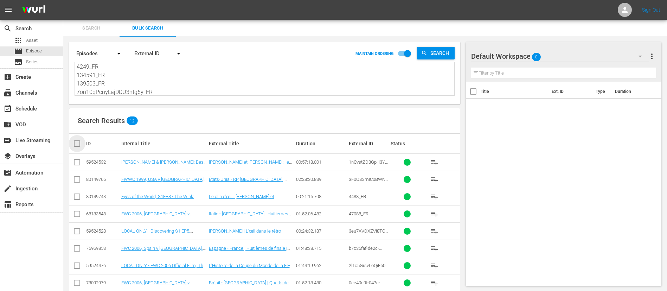
checkbox input "true"
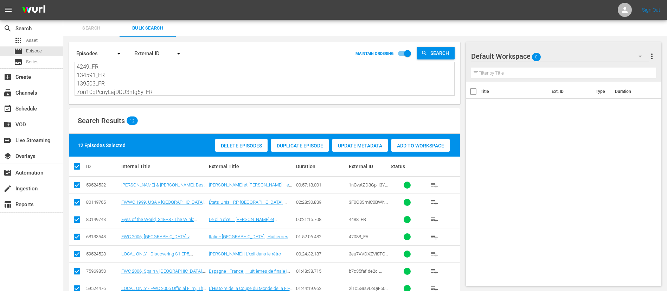
click at [425, 144] on span "Add to Workspace" at bounding box center [420, 146] width 58 height 6
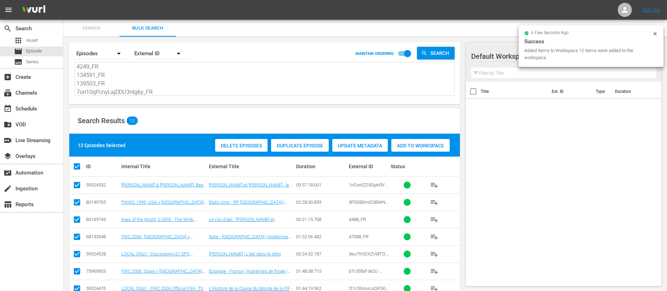
click at [108, 35] on button "Search" at bounding box center [91, 28] width 56 height 17
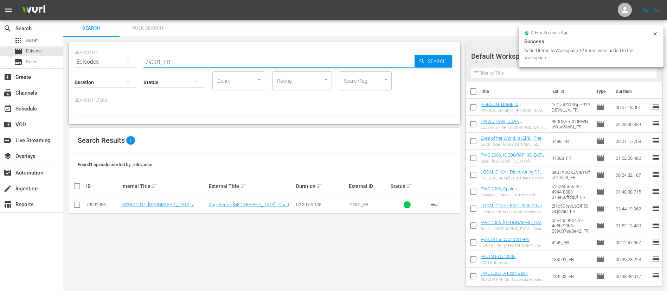
click at [209, 63] on input "79001_FR" at bounding box center [278, 61] width 271 height 17
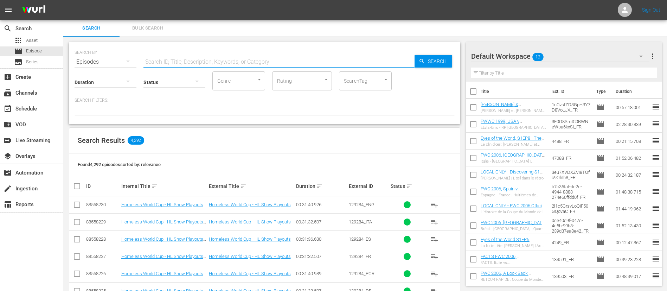
click at [438, 258] on span "playlist_add" at bounding box center [434, 256] width 8 height 8
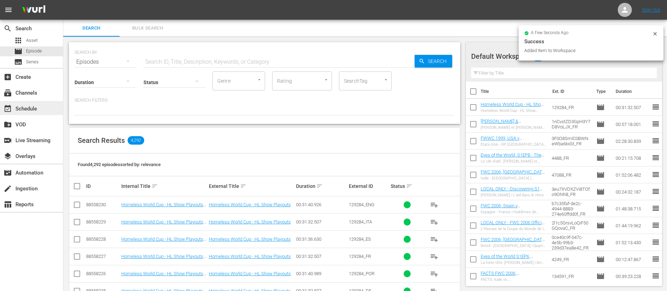
click at [28, 110] on div "event_available Schedule" at bounding box center [19, 107] width 39 height 6
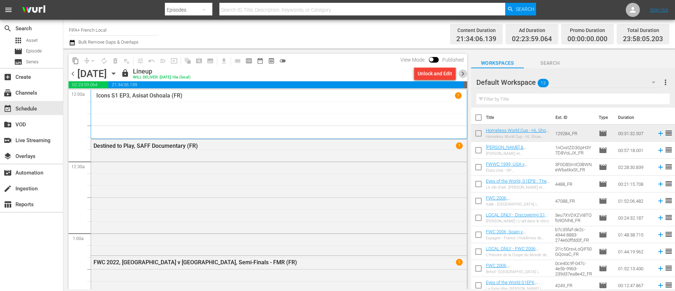
click at [461, 72] on span "chevron_right" at bounding box center [463, 73] width 9 height 9
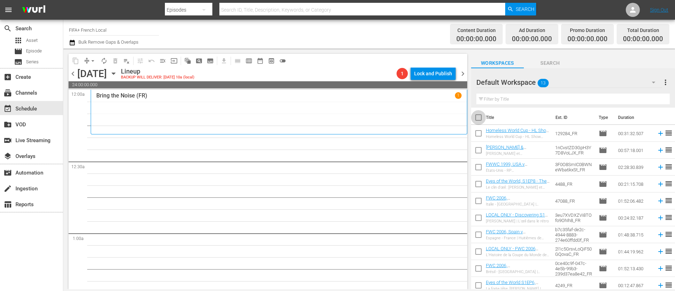
click at [472, 117] on input "checkbox" at bounding box center [478, 118] width 15 height 15
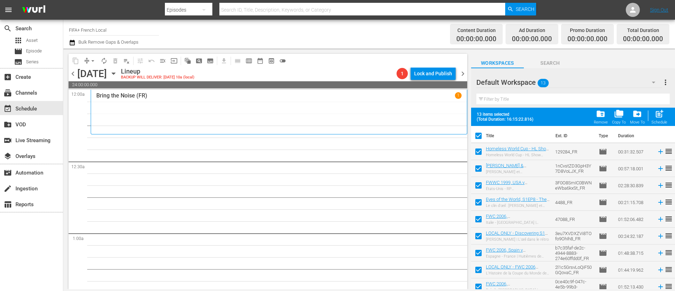
click at [475, 149] on input "checkbox" at bounding box center [478, 153] width 15 height 15
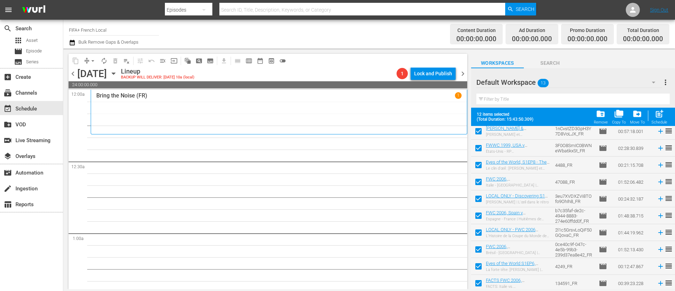
scroll to position [72, 0]
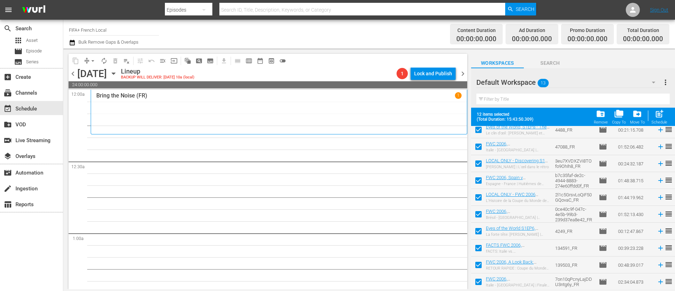
click at [481, 249] on input "checkbox" at bounding box center [478, 249] width 15 height 15
click at [479, 266] on input "checkbox" at bounding box center [478, 266] width 15 height 15
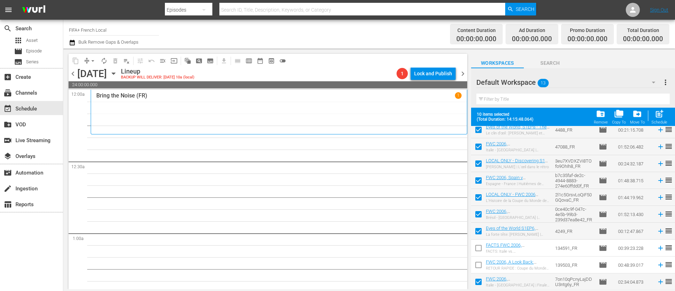
click at [479, 288] on input "checkbox" at bounding box center [478, 283] width 15 height 15
click at [665, 113] on div "post_add Schedule" at bounding box center [660, 116] width 16 height 15
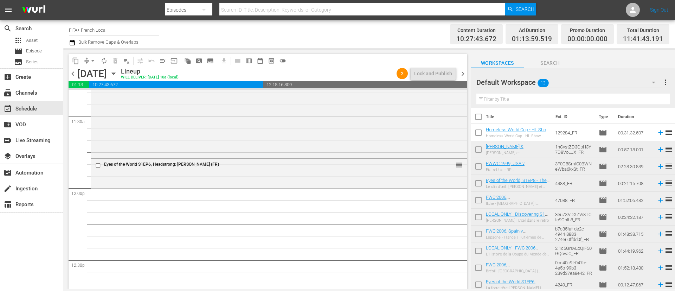
scroll to position [0, 0]
click at [481, 151] on input "checkbox" at bounding box center [478, 151] width 15 height 15
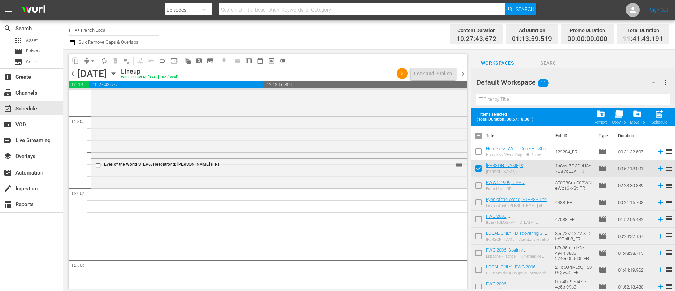
click at [482, 183] on input "checkbox" at bounding box center [478, 186] width 15 height 15
click at [663, 119] on div "post_add Schedule" at bounding box center [660, 116] width 16 height 15
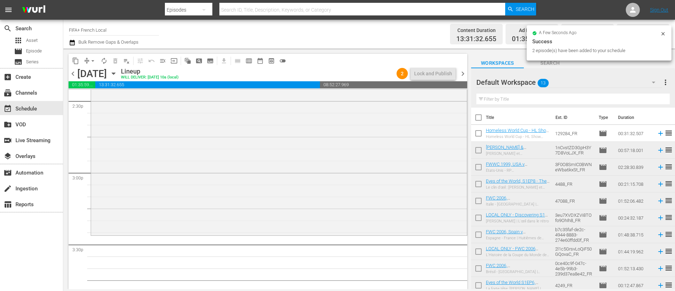
scroll to position [2098, 0]
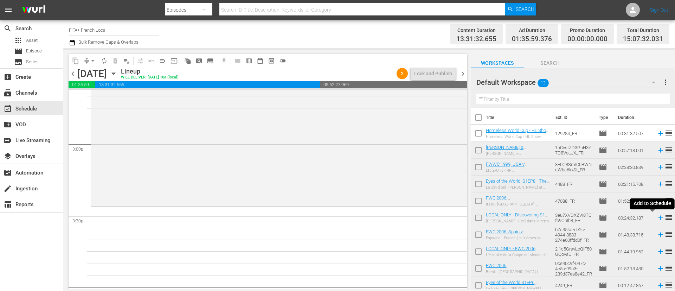
click at [657, 216] on icon at bounding box center [661, 218] width 8 height 8
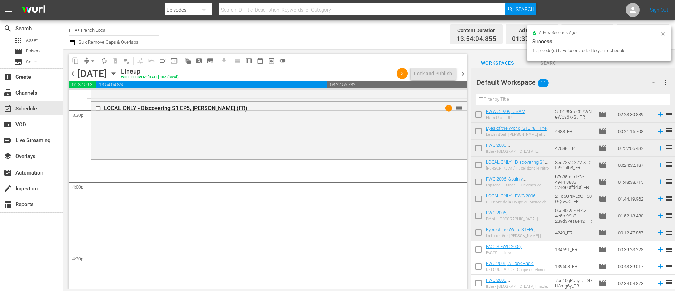
scroll to position [54, 0]
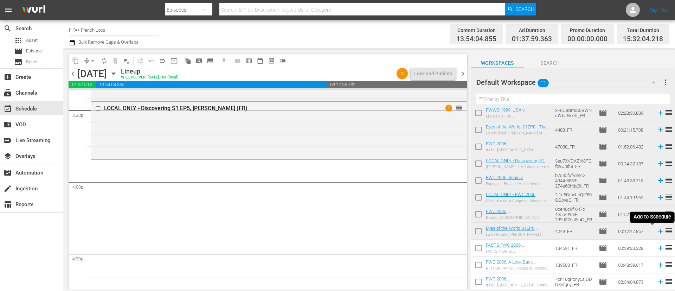
click at [657, 230] on icon at bounding box center [661, 231] width 8 height 8
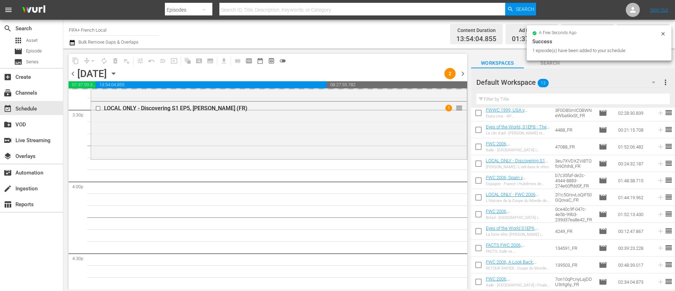
scroll to position [0, 0]
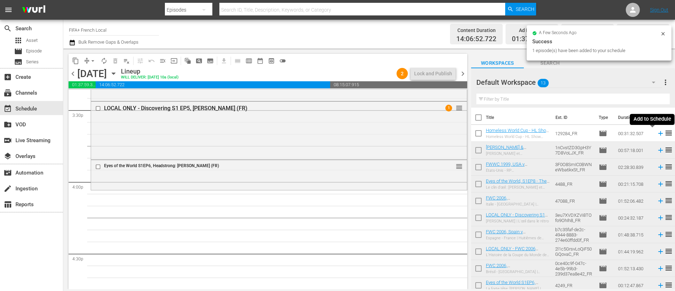
click at [657, 134] on icon at bounding box center [661, 133] width 8 height 8
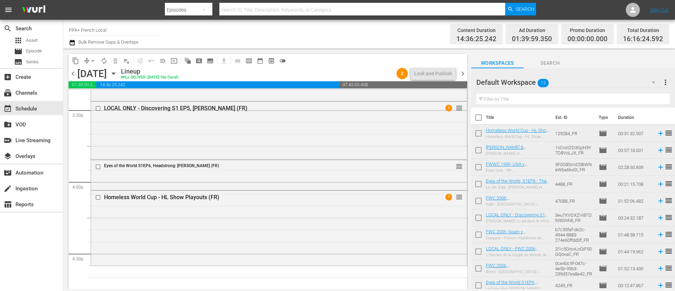
click at [658, 235] on icon at bounding box center [660, 234] width 5 height 5
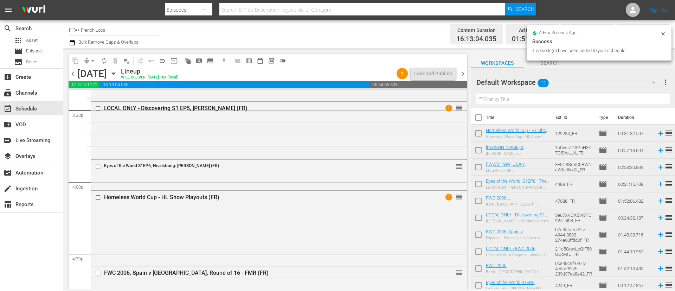
scroll to position [54, 0]
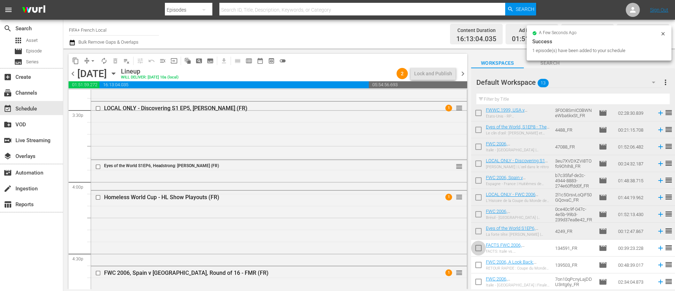
click at [478, 247] on input "checkbox" at bounding box center [478, 249] width 15 height 15
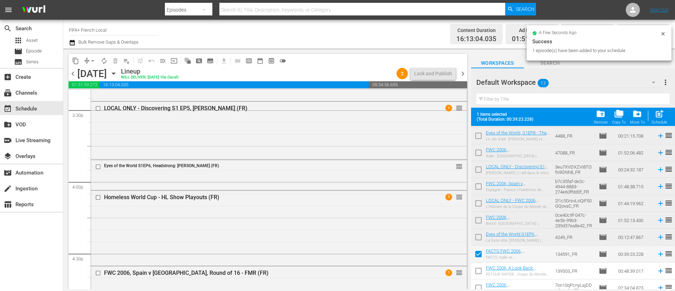
scroll to position [72, 0]
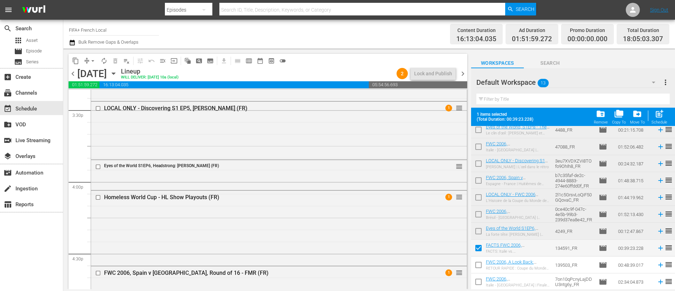
click at [478, 264] on input "checkbox" at bounding box center [478, 266] width 15 height 15
click at [478, 279] on input "checkbox" at bounding box center [478, 283] width 15 height 15
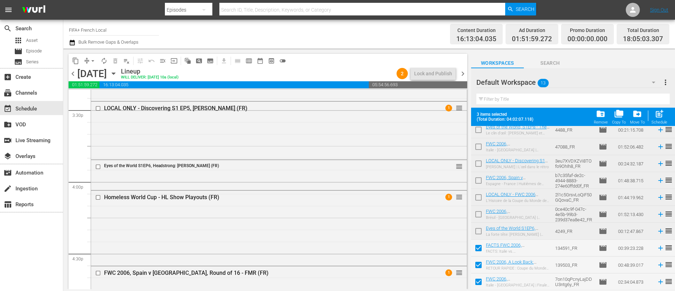
click at [663, 114] on span "post_add" at bounding box center [659, 113] width 9 height 9
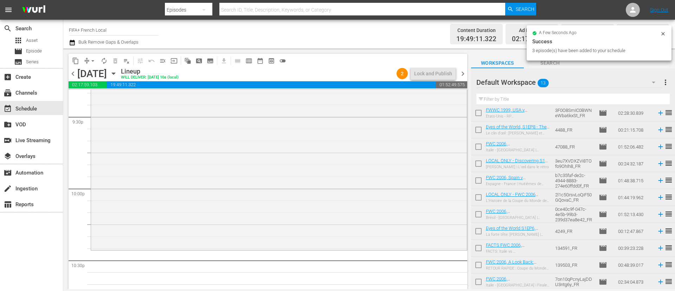
scroll to position [3153, 0]
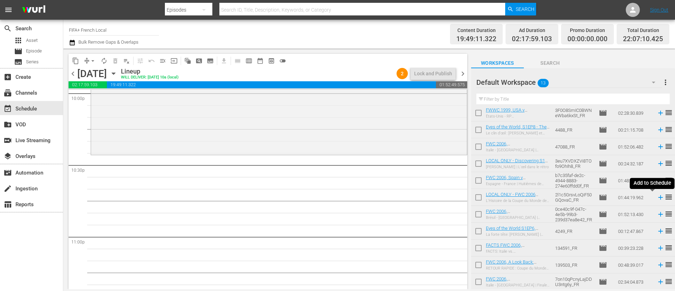
click at [658, 199] on icon at bounding box center [660, 197] width 5 height 5
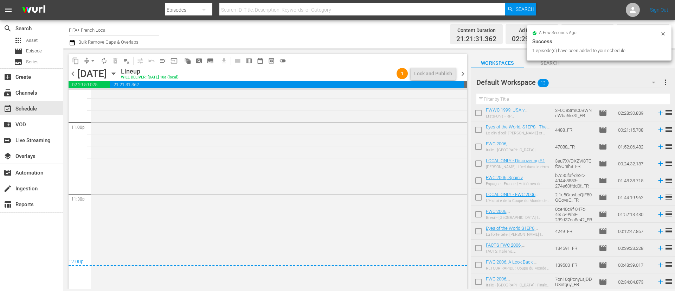
scroll to position [3269, 0]
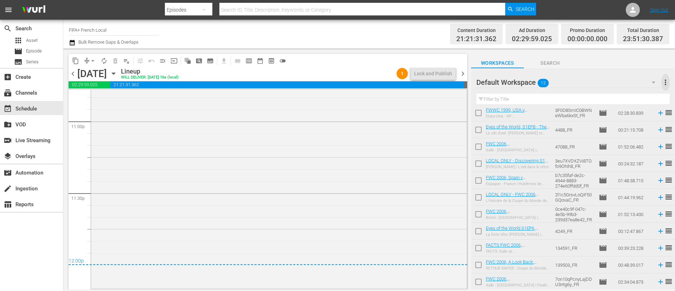
click at [663, 85] on span "more_vert" at bounding box center [666, 82] width 8 height 8
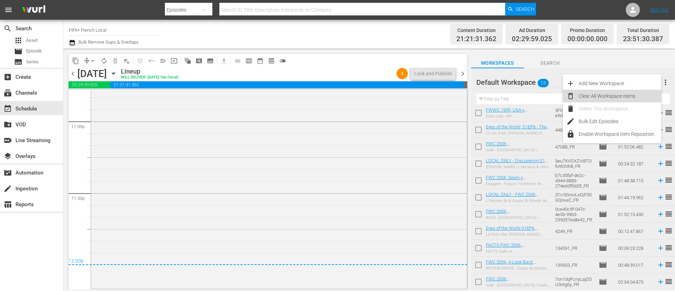
click at [615, 97] on div "Clear All Workspace Items" at bounding box center [620, 96] width 83 height 13
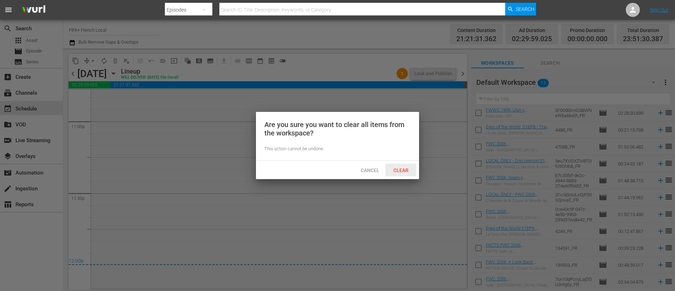
click at [407, 171] on span "Clear" at bounding box center [401, 170] width 26 height 6
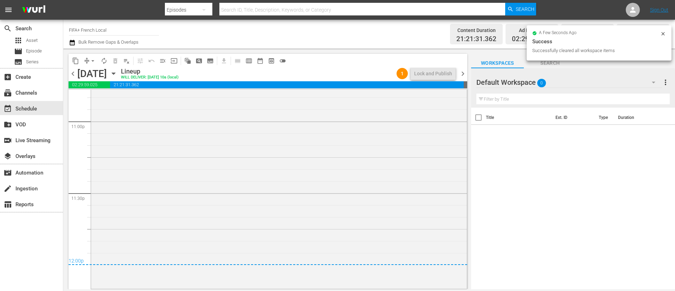
scroll to position [0, 0]
click at [466, 70] on span "chevron_right" at bounding box center [463, 73] width 9 height 9
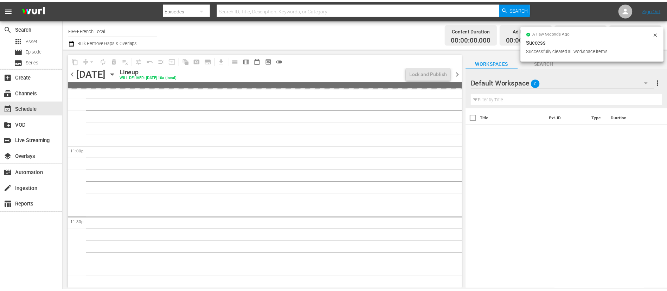
scroll to position [3244, 0]
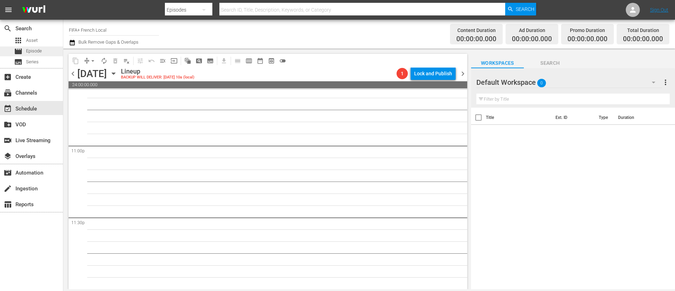
click at [36, 47] on span "Episode" at bounding box center [34, 50] width 16 height 7
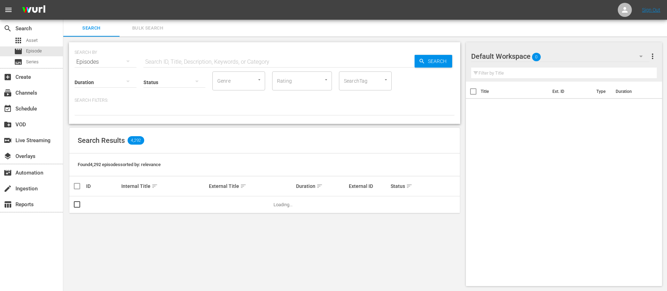
click at [145, 29] on span "Bulk Search" at bounding box center [148, 28] width 48 height 8
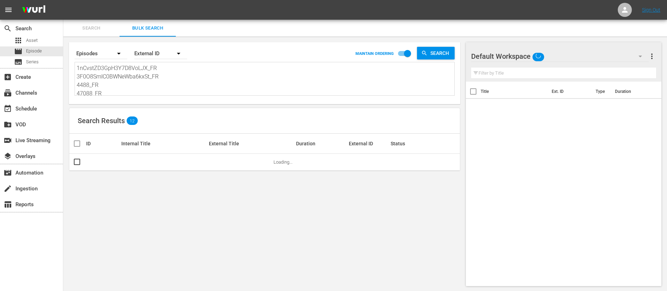
click at [148, 83] on textarea "1nCvstZD3GpH3Y7D8VoLJX_FR 3F0O8SmIC0BWNeWba6kxSt_FR 4488_FR 47088_FR 3eu7XVDXZV…" at bounding box center [266, 80] width 378 height 32
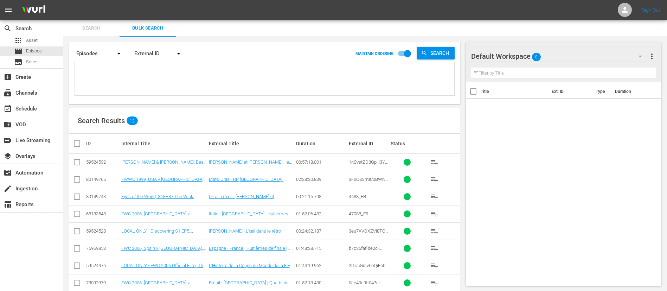
paste textarea "3eu7XVDXZVi8TOfo9OhIh8_FR 17432_FR 4488_FR 47088_FR 48CCGEppQBDWCza1BPJp41_FR k…"
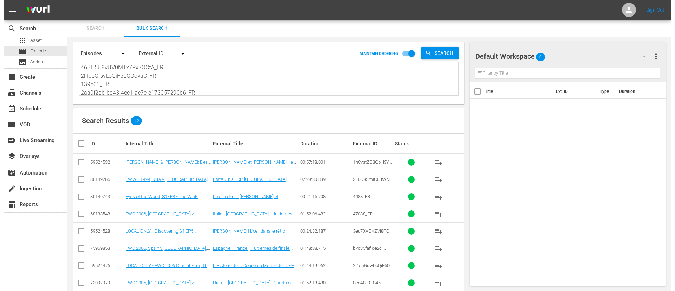
scroll to position [1, 0]
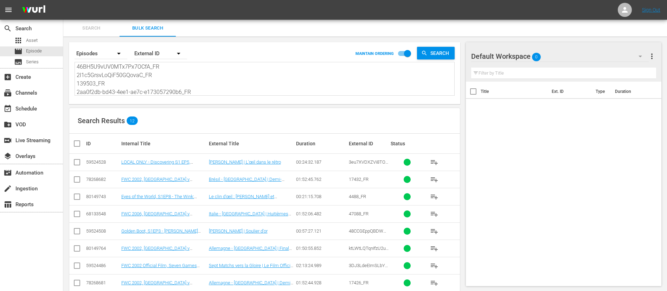
click at [78, 145] on input "checkbox" at bounding box center [80, 143] width 14 height 8
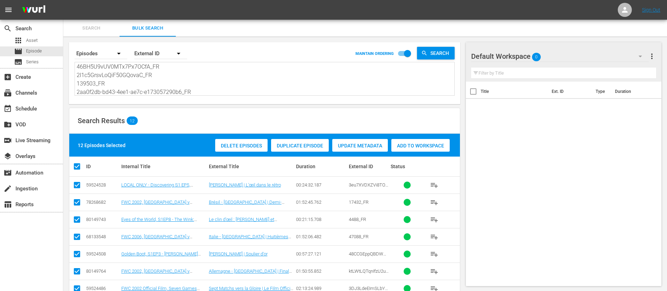
click at [433, 148] on span "Add to Workspace" at bounding box center [420, 146] width 58 height 6
click at [91, 26] on span "Search" at bounding box center [92, 28] width 48 height 8
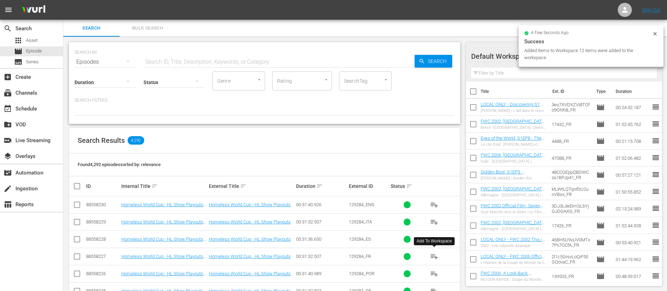
click at [430, 254] on span "playlist_add" at bounding box center [434, 256] width 8 height 8
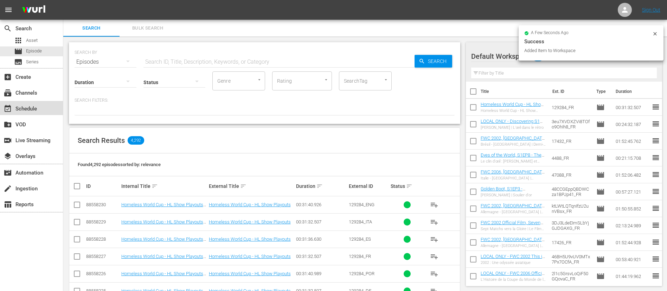
click at [37, 105] on div "event_available Schedule" at bounding box center [19, 107] width 39 height 6
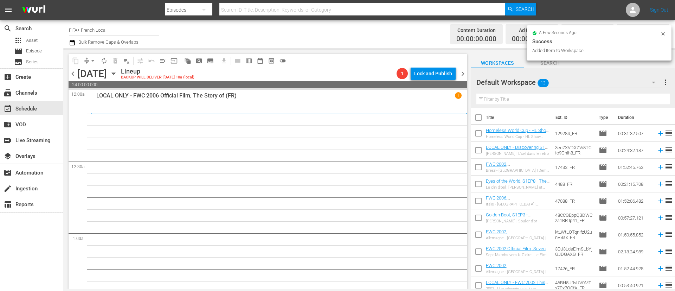
click at [476, 119] on input "checkbox" at bounding box center [478, 118] width 15 height 15
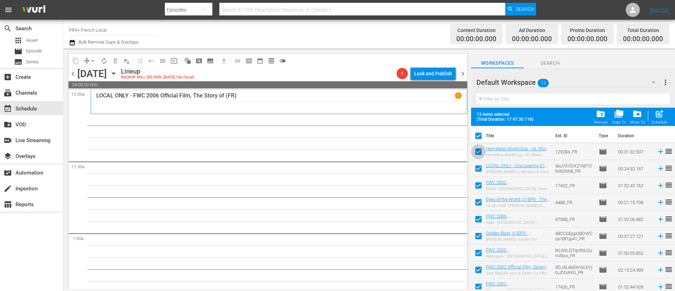
click at [479, 152] on input "checkbox" at bounding box center [478, 153] width 15 height 15
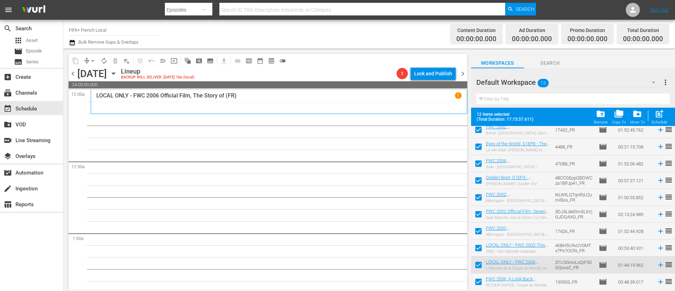
scroll to position [72, 0]
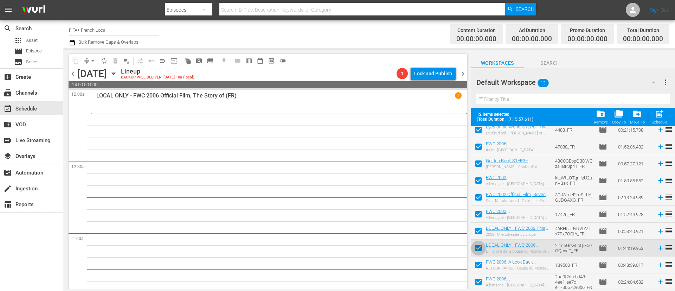
click at [477, 249] on input "checkbox" at bounding box center [478, 249] width 15 height 15
click at [477, 266] on input "checkbox" at bounding box center [478, 266] width 15 height 15
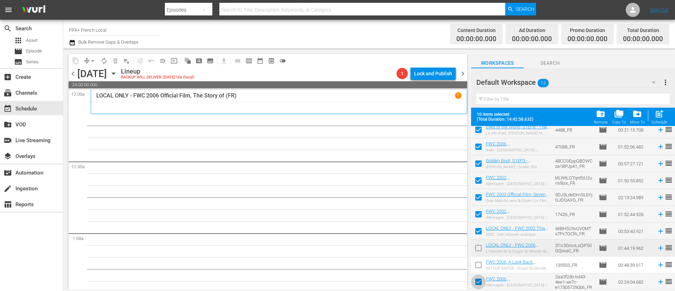
click at [477, 275] on span at bounding box center [478, 281] width 15 height 15
click at [478, 282] on input "checkbox" at bounding box center [478, 283] width 15 height 15
click at [668, 118] on button "post_add Schedule" at bounding box center [660, 117] width 20 height 20
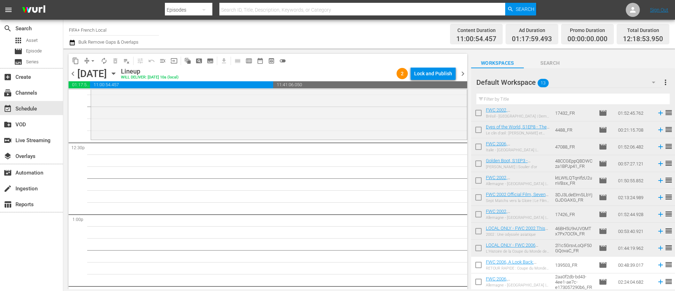
scroll to position [0, 0]
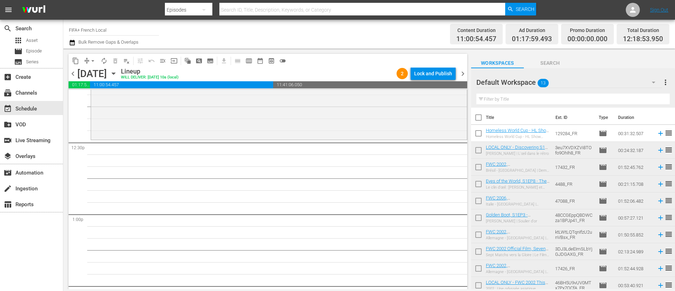
click at [484, 147] on input "checkbox" at bounding box center [478, 151] width 15 height 15
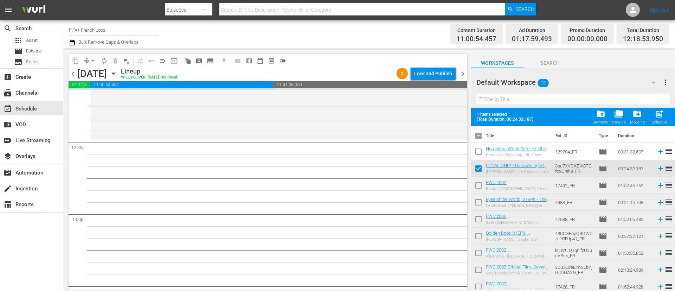
click at [477, 187] on input "checkbox" at bounding box center [478, 186] width 15 height 15
click at [476, 203] on input "checkbox" at bounding box center [478, 203] width 15 height 15
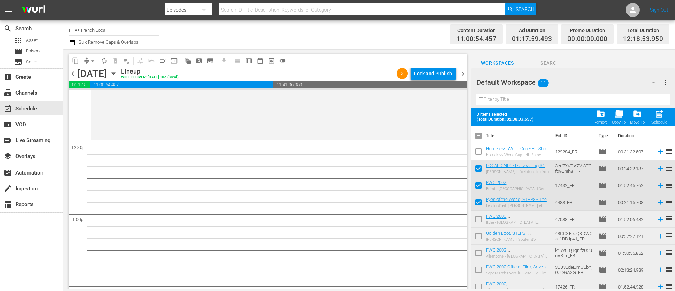
click at [476, 224] on input "checkbox" at bounding box center [478, 220] width 15 height 15
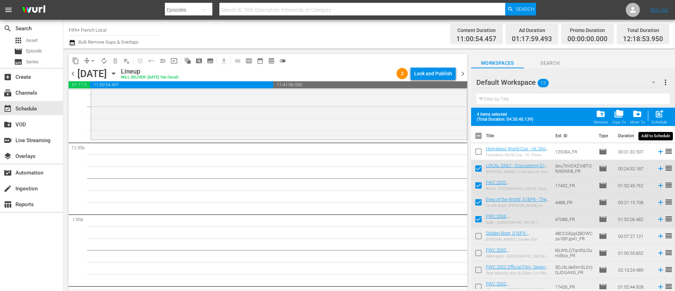
click at [659, 121] on div "Schedule" at bounding box center [660, 122] width 16 height 5
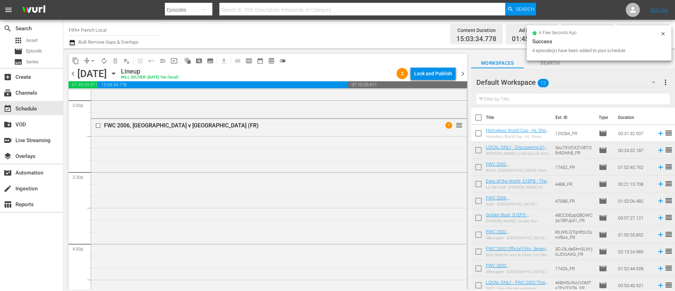
scroll to position [2098, 0]
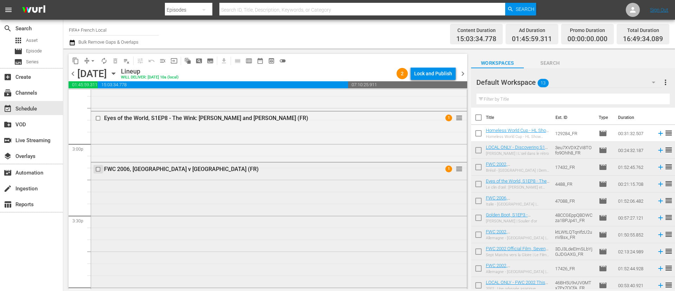
click at [97, 171] on input "checkbox" at bounding box center [98, 169] width 7 height 6
click at [112, 62] on span "delete_forever_outlined" at bounding box center [115, 60] width 7 height 7
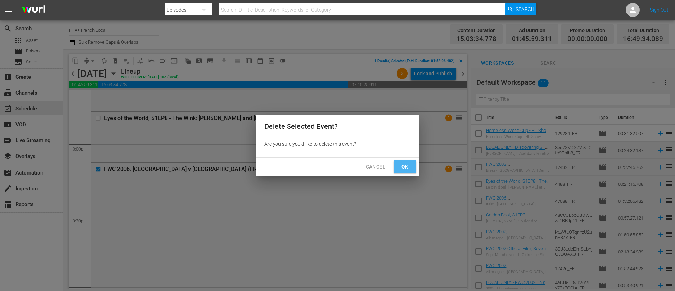
click at [401, 167] on span "Ok" at bounding box center [405, 166] width 11 height 9
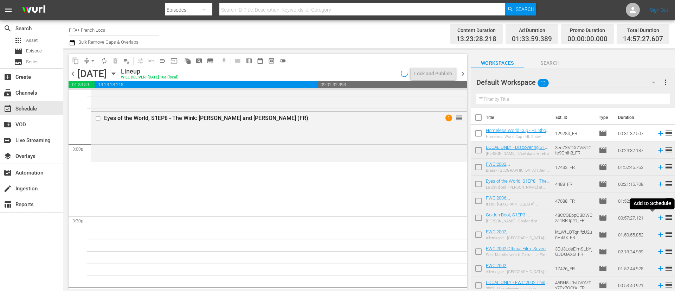
click at [657, 217] on icon at bounding box center [661, 218] width 8 height 8
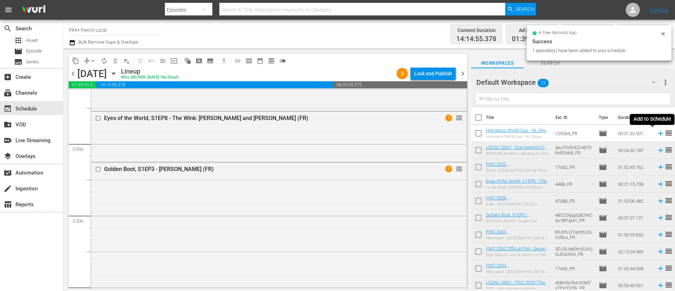
click at [657, 132] on icon at bounding box center [661, 133] width 8 height 8
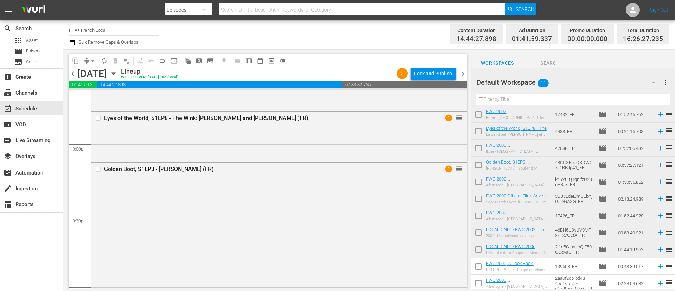
scroll to position [54, 0]
click at [657, 230] on icon at bounding box center [661, 231] width 8 height 8
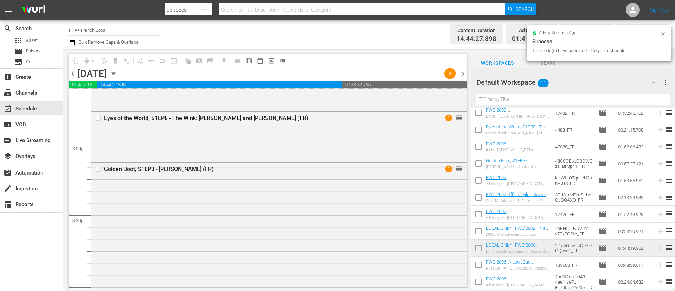
scroll to position [2362, 0]
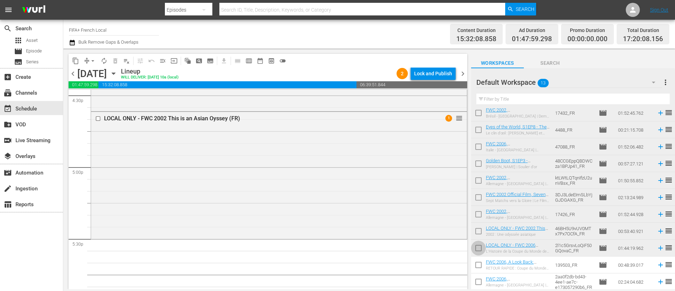
click at [481, 247] on input "checkbox" at bounding box center [478, 249] width 15 height 15
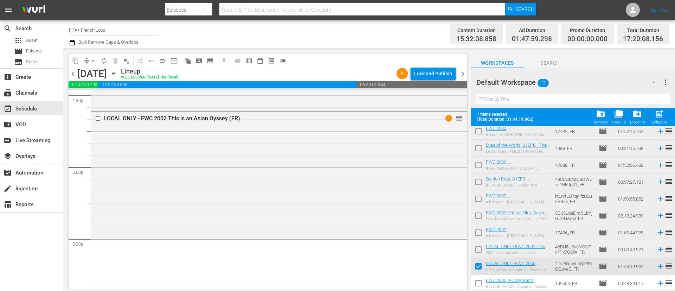
scroll to position [72, 0]
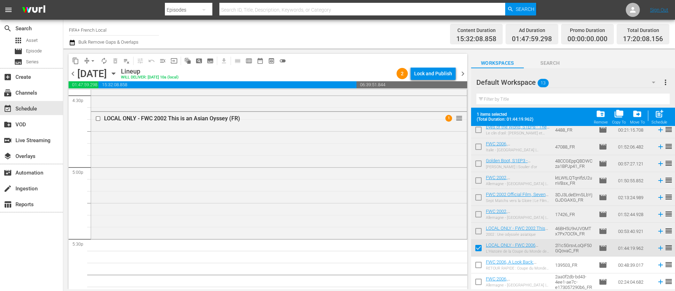
click at [481, 264] on input "checkbox" at bounding box center [478, 266] width 15 height 15
click at [478, 281] on input "checkbox" at bounding box center [478, 283] width 15 height 15
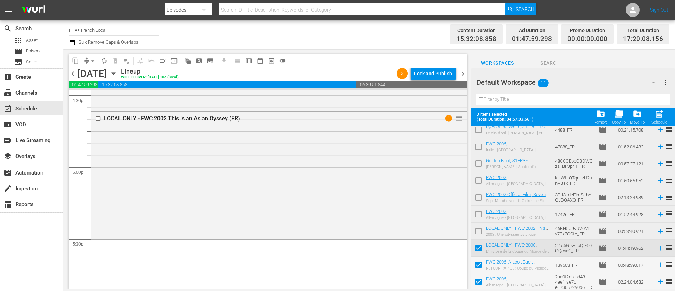
click at [665, 116] on div "post_add Schedule" at bounding box center [660, 116] width 16 height 15
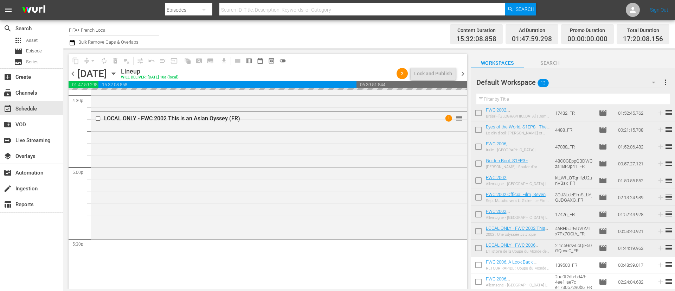
scroll to position [54, 0]
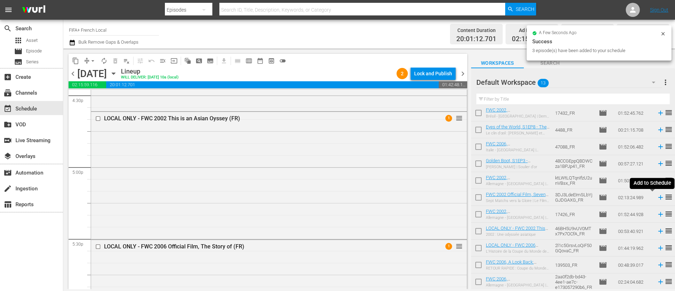
click at [658, 197] on icon at bounding box center [660, 197] width 5 height 5
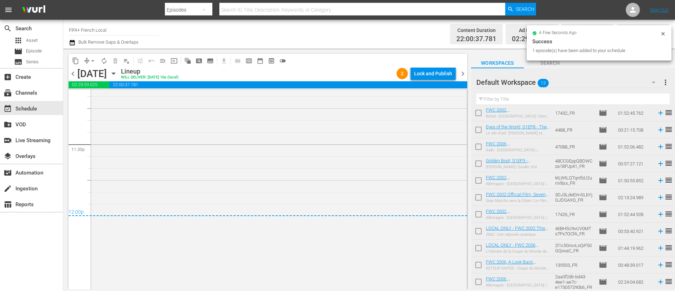
scroll to position [3342, 0]
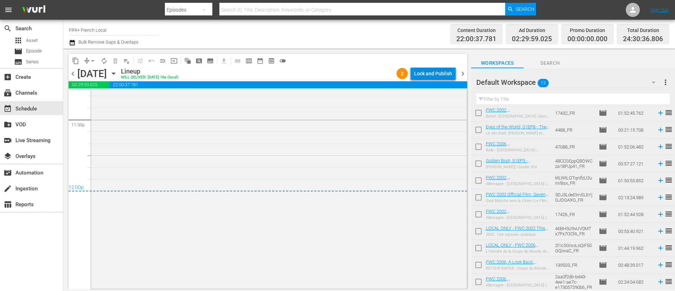
click at [436, 69] on div "Lock and Publish" at bounding box center [433, 73] width 38 height 13
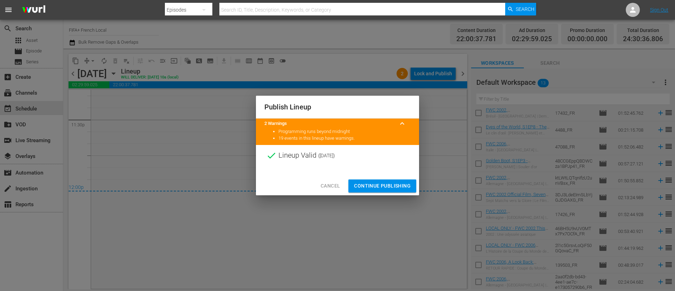
click at [406, 182] on span "Continue Publishing" at bounding box center [382, 185] width 57 height 9
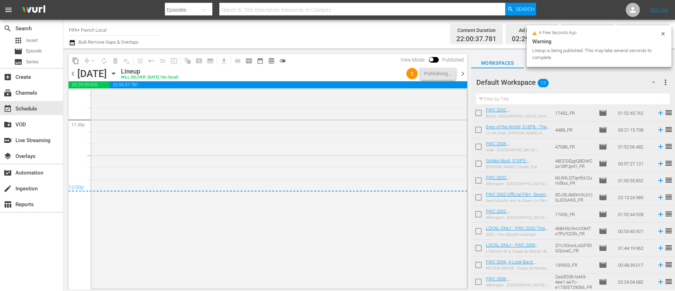
click at [666, 79] on span "more_vert" at bounding box center [666, 82] width 8 height 8
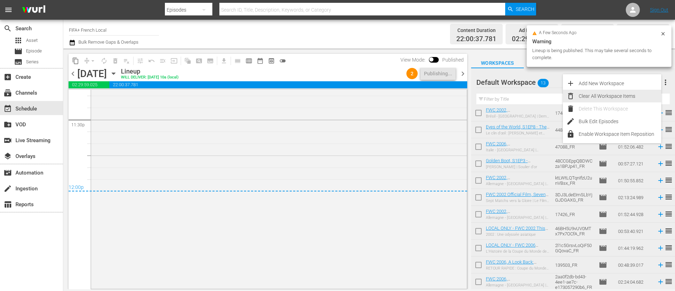
click at [637, 91] on div "Clear All Workspace Items" at bounding box center [620, 96] width 83 height 13
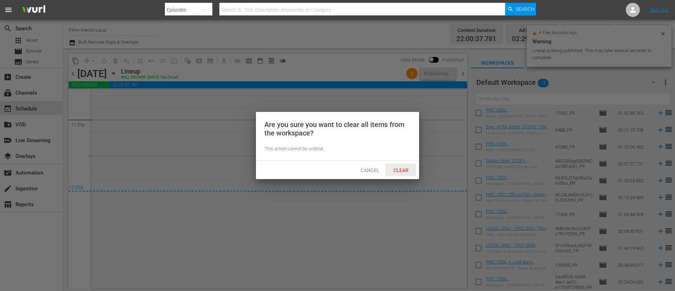
click at [396, 173] on div "Clear" at bounding box center [400, 170] width 31 height 13
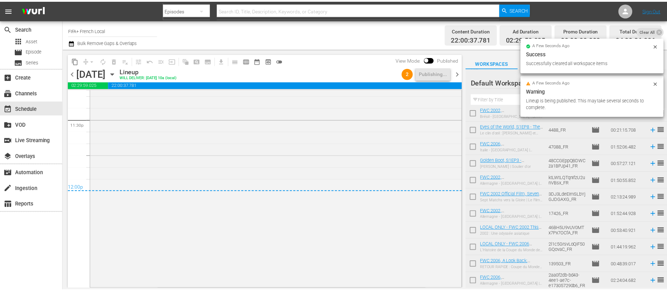
scroll to position [0, 0]
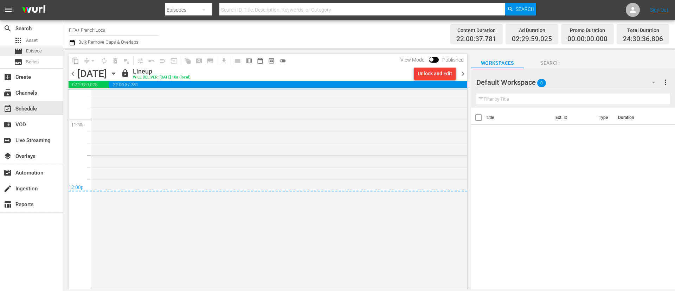
click at [40, 51] on span "Episode" at bounding box center [34, 50] width 16 height 7
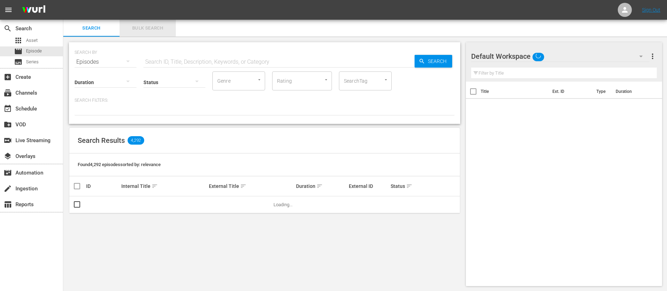
click at [164, 28] on span "Bulk Search" at bounding box center [148, 28] width 48 height 8
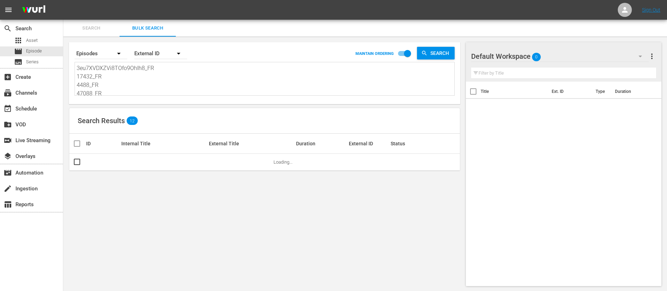
click at [150, 78] on textarea "3eu7XVDXZVi8TOfo9OhIh8_FR 17432_FR 4488_FR 47088_FR 48CCGEppQBDWCza1BPJp41_FR k…" at bounding box center [266, 80] width 378 height 32
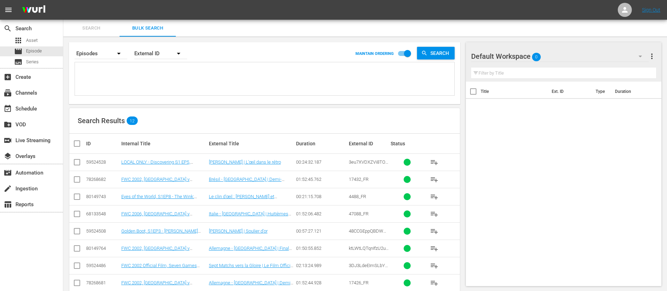
paste textarea "123219_FR 130587_FR 123072_FR 123969_FR 123238_FR 18jFfHPhWLASWPUeorkFP6_FR 124…"
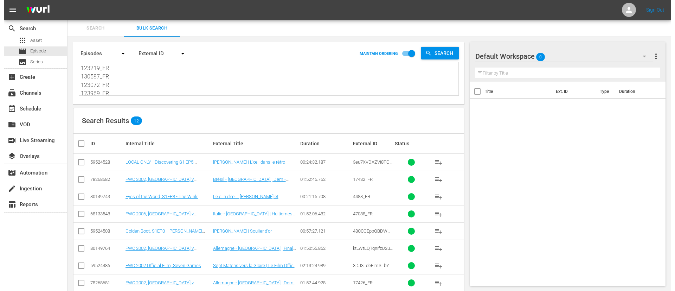
scroll to position [1, 0]
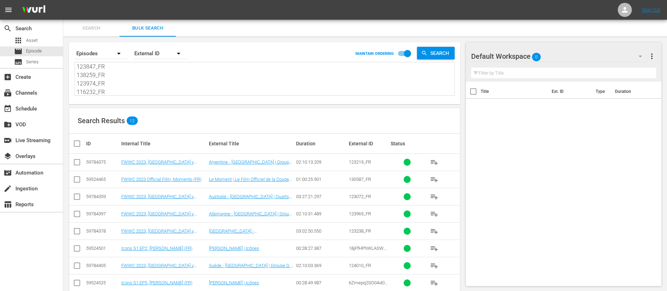
click at [76, 142] on input "checkbox" at bounding box center [80, 143] width 14 height 8
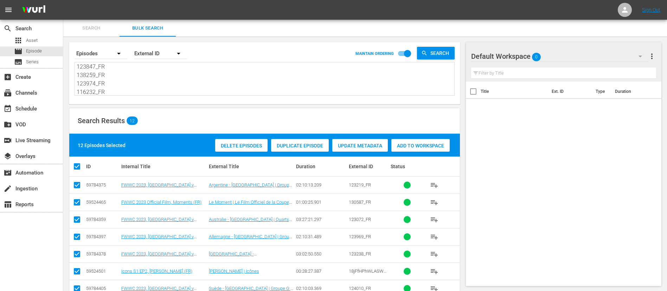
click at [418, 137] on div "Delete Episodes Duplicate Episode Update Metadata Add to Workspace" at bounding box center [332, 145] width 238 height 16
click at [420, 143] on span "Add to Workspace" at bounding box center [420, 146] width 58 height 6
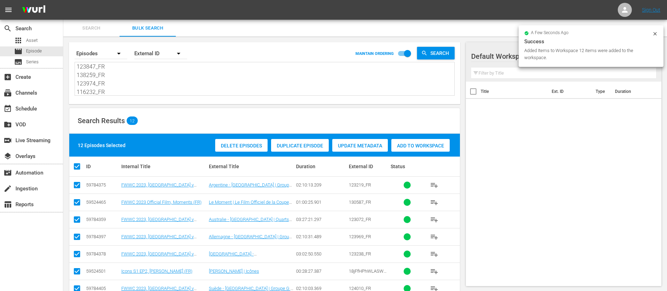
click at [95, 26] on span "Search" at bounding box center [92, 28] width 48 height 8
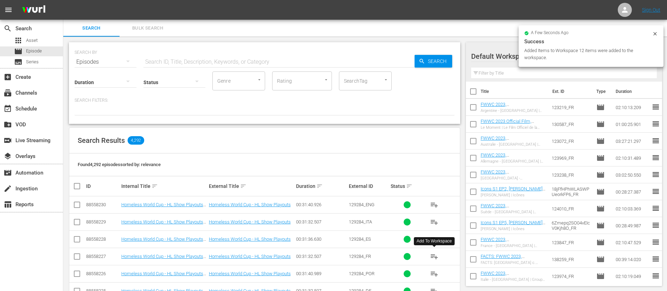
click at [435, 250] on button "playlist_add" at bounding box center [434, 256] width 17 height 17
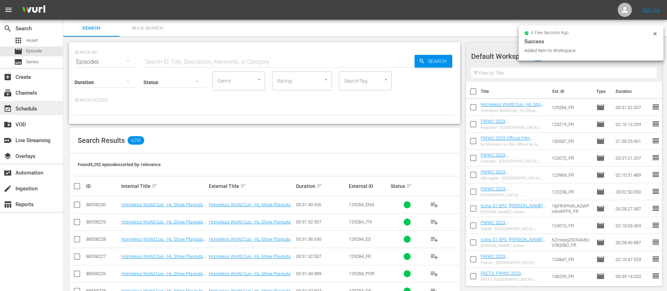
click at [28, 110] on div "event_available Schedule" at bounding box center [19, 107] width 39 height 6
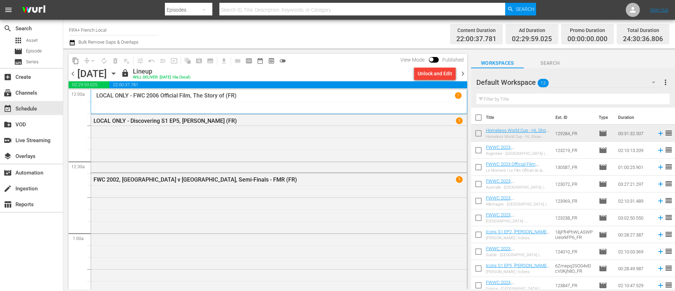
click at [464, 70] on span "chevron_right" at bounding box center [463, 73] width 9 height 9
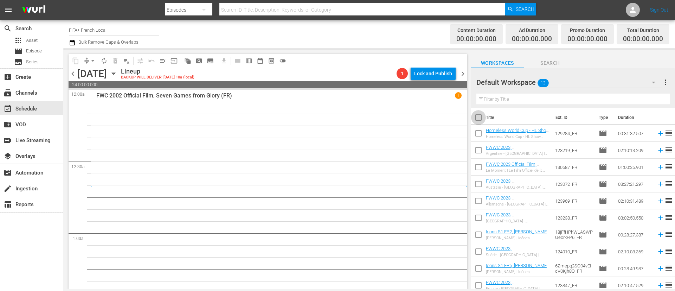
click at [477, 119] on input "checkbox" at bounding box center [478, 118] width 15 height 15
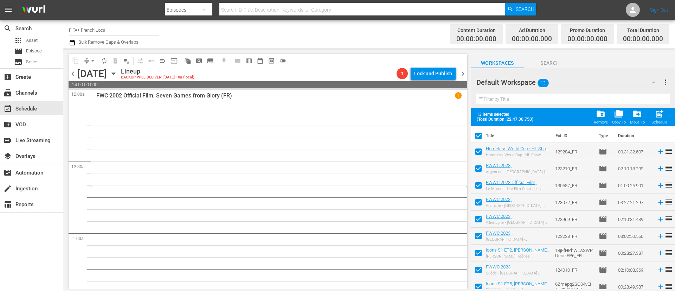
click at [478, 150] on input "checkbox" at bounding box center [478, 153] width 15 height 15
click at [481, 256] on input "checkbox" at bounding box center [478, 254] width 15 height 15
click at [480, 272] on input "checkbox" at bounding box center [478, 271] width 15 height 15
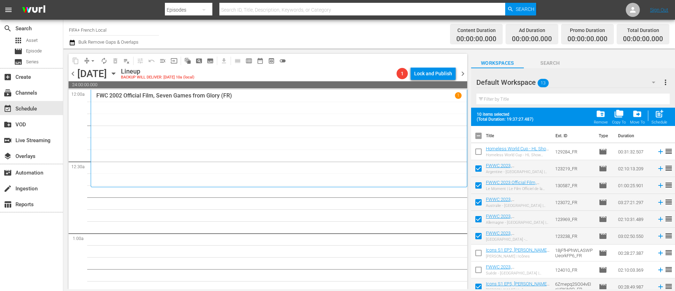
click at [480, 289] on body "menu Search By Episodes Search ID, Title, Description, Keywords, or Category Se…" at bounding box center [337, 145] width 675 height 291
click at [480, 287] on input "checkbox" at bounding box center [478, 288] width 15 height 15
click at [664, 110] on span "post_add" at bounding box center [659, 113] width 9 height 9
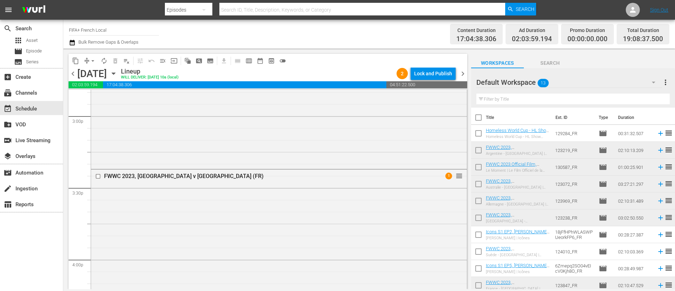
scroll to position [2110, 0]
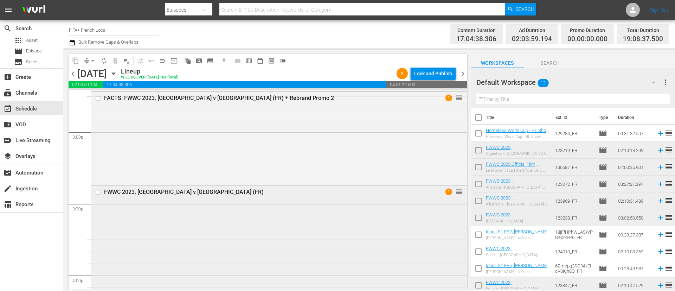
click at [99, 192] on input "checkbox" at bounding box center [98, 192] width 7 height 6
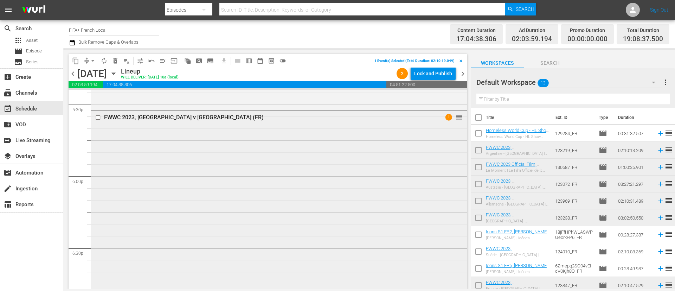
scroll to position [2479, 0]
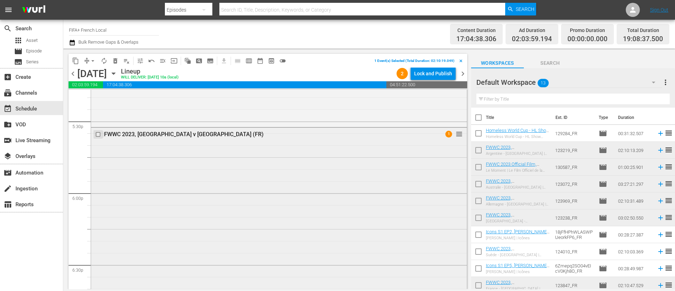
click at [97, 134] on input "checkbox" at bounding box center [98, 135] width 7 height 6
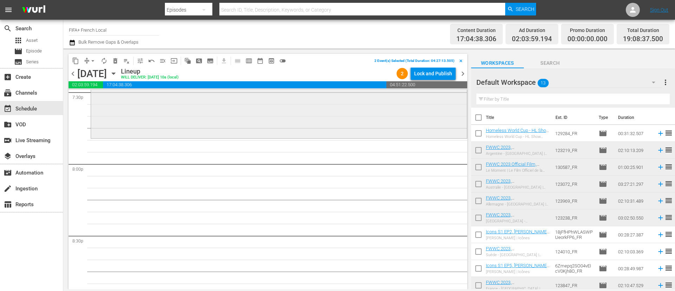
scroll to position [2796, 0]
click at [116, 59] on span "delete_forever_outlined" at bounding box center [115, 60] width 7 height 7
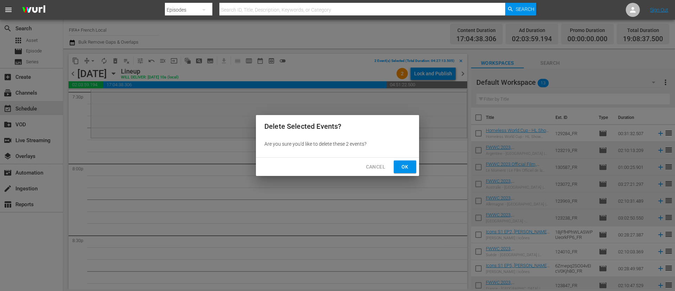
click at [402, 164] on span "Ok" at bounding box center [405, 166] width 11 height 9
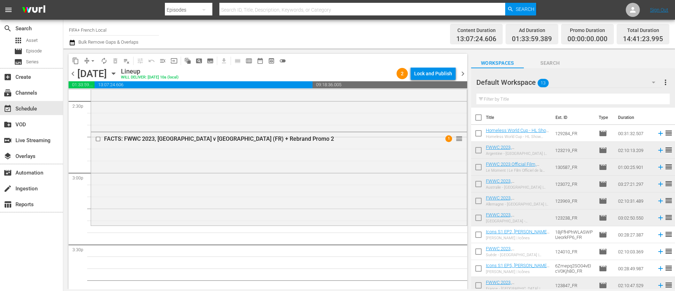
scroll to position [54, 0]
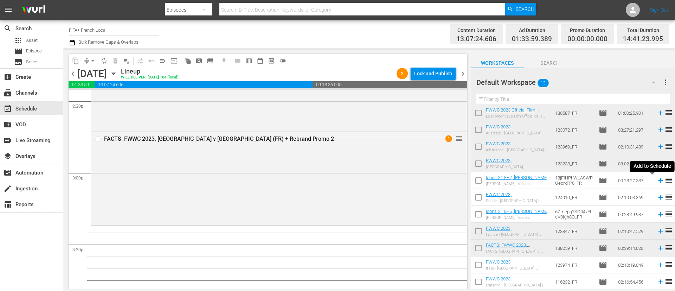
click at [657, 179] on icon at bounding box center [661, 181] width 8 height 8
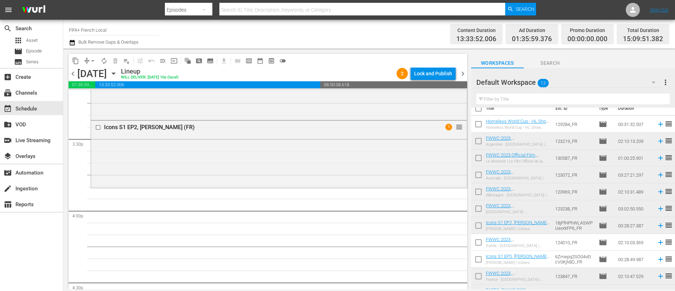
scroll to position [1, 0]
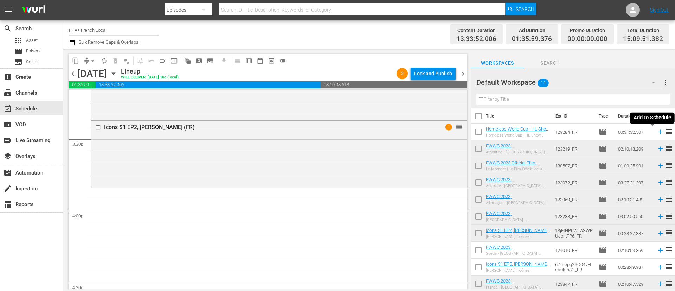
click at [657, 134] on icon at bounding box center [661, 132] width 8 height 8
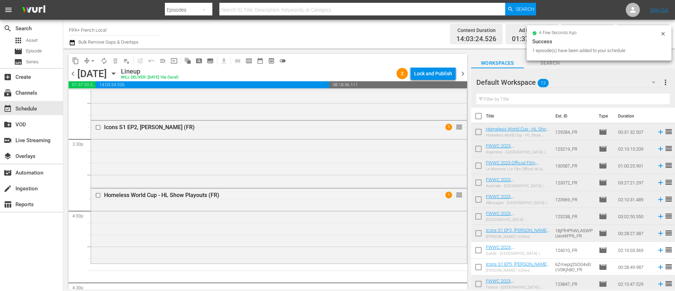
scroll to position [54, 0]
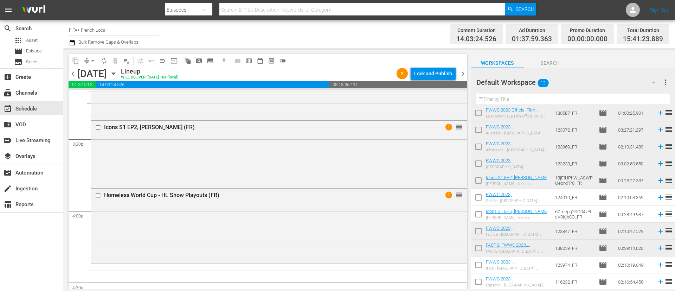
click at [473, 195] on input "checkbox" at bounding box center [478, 198] width 15 height 15
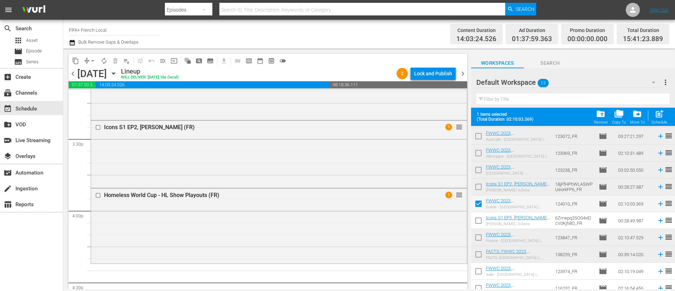
scroll to position [72, 0]
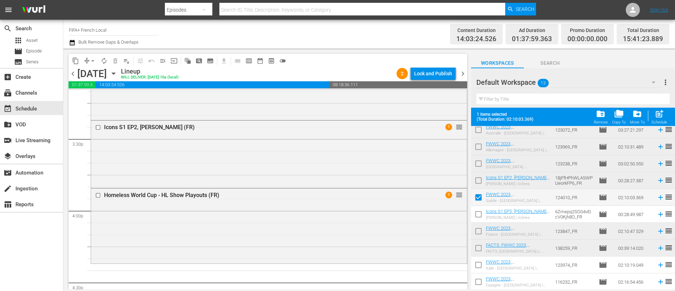
click at [478, 214] on input "checkbox" at bounding box center [478, 215] width 15 height 15
click at [480, 262] on input "checkbox" at bounding box center [478, 266] width 15 height 15
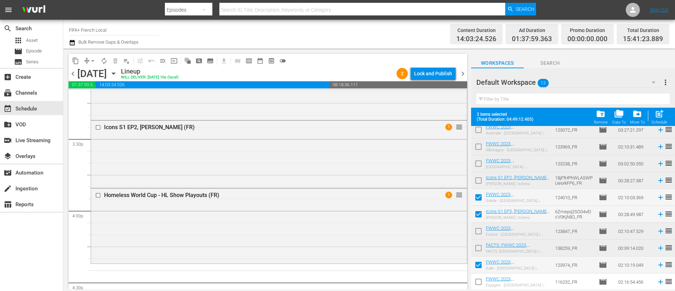
click at [478, 286] on input "checkbox" at bounding box center [478, 283] width 15 height 15
click at [656, 115] on span "post_add" at bounding box center [659, 113] width 9 height 9
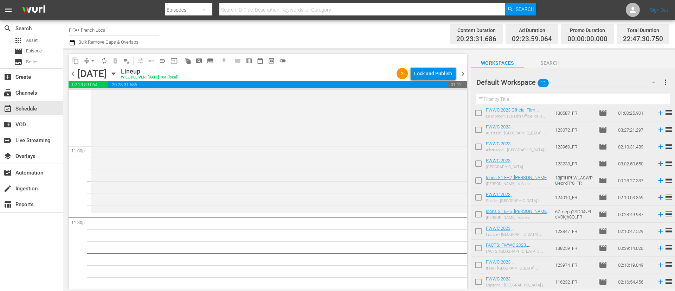
scroll to position [1, 0]
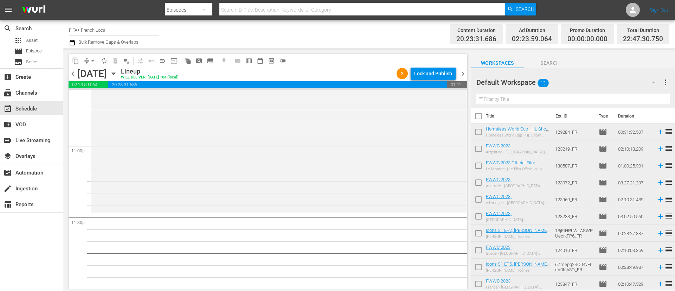
click at [657, 166] on icon at bounding box center [661, 166] width 8 height 8
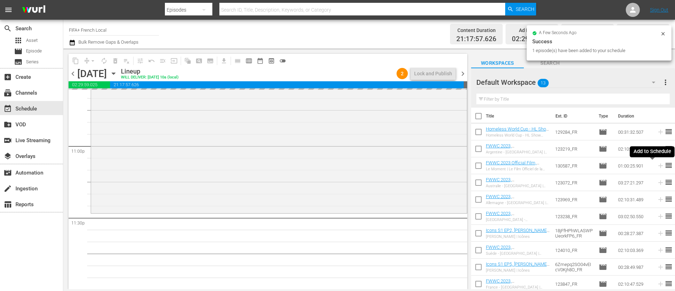
scroll to position [3244, 0]
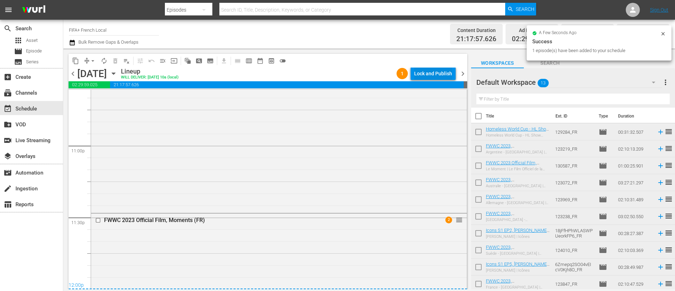
click at [439, 72] on div "Lock and Publish" at bounding box center [433, 73] width 38 height 13
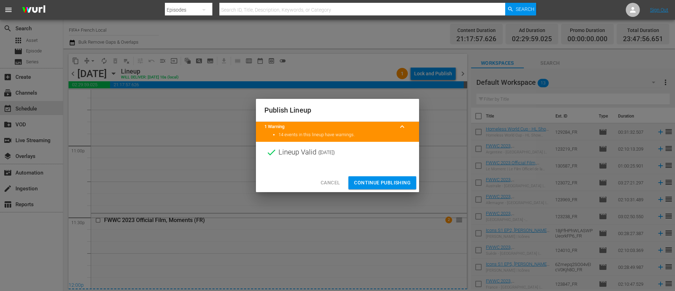
click at [397, 181] on span "Continue Publishing" at bounding box center [382, 182] width 57 height 9
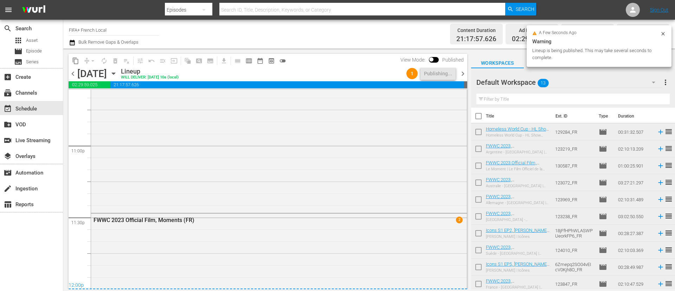
click at [666, 84] on span "more_vert" at bounding box center [666, 82] width 8 height 8
click at [634, 91] on div "Clear All Workspace Items" at bounding box center [620, 96] width 83 height 13
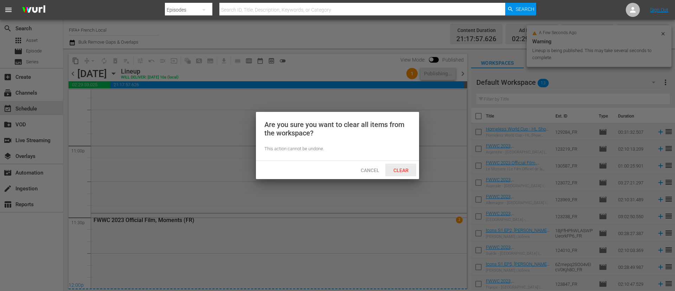
click at [401, 164] on div "Clear" at bounding box center [400, 170] width 31 height 13
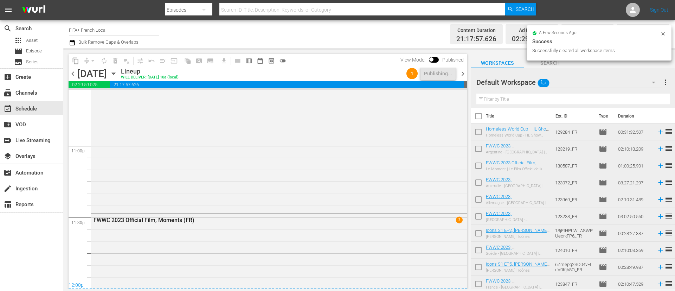
scroll to position [0, 0]
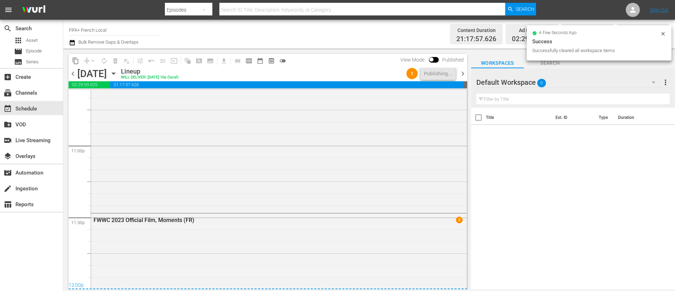
click at [117, 70] on icon "button" at bounding box center [114, 74] width 8 height 8
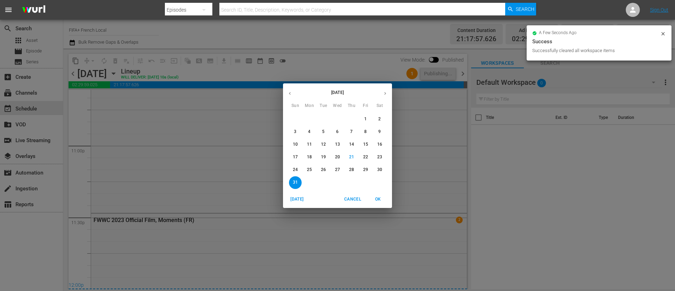
click at [313, 170] on span "25" at bounding box center [309, 170] width 13 height 6
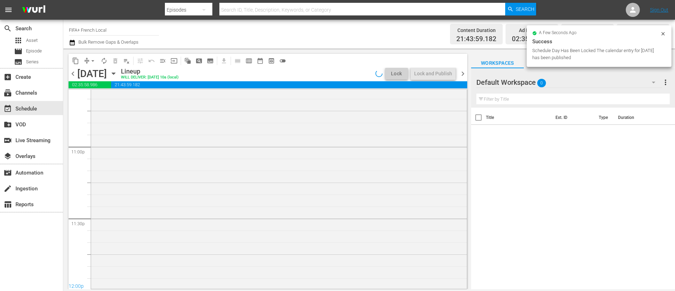
scroll to position [3221, 0]
click at [432, 75] on div "Lock and Publish" at bounding box center [433, 73] width 38 height 13
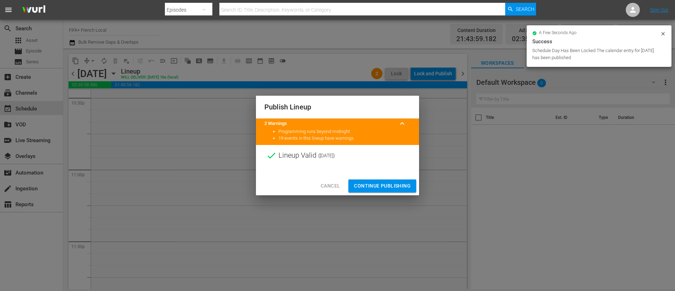
click at [397, 184] on span "Continue Publishing" at bounding box center [382, 185] width 57 height 9
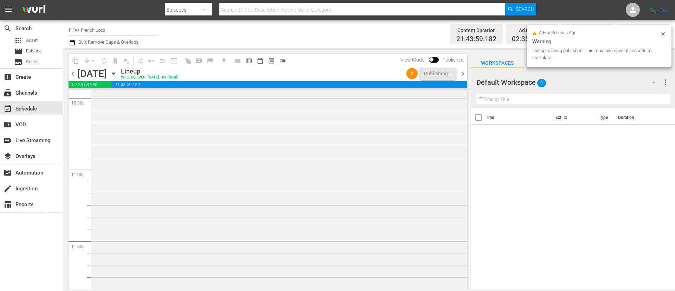
click at [458, 71] on div "2 Publishing..." at bounding box center [431, 74] width 55 height 12
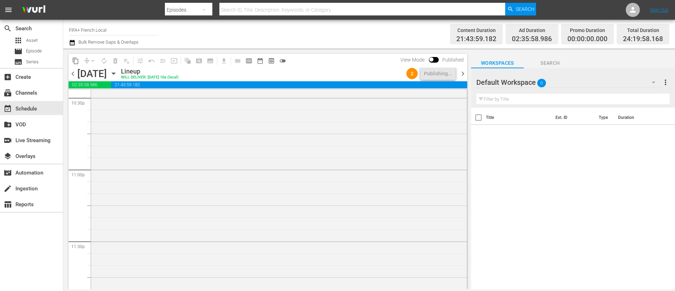
click at [462, 72] on span "chevron_right" at bounding box center [463, 73] width 9 height 9
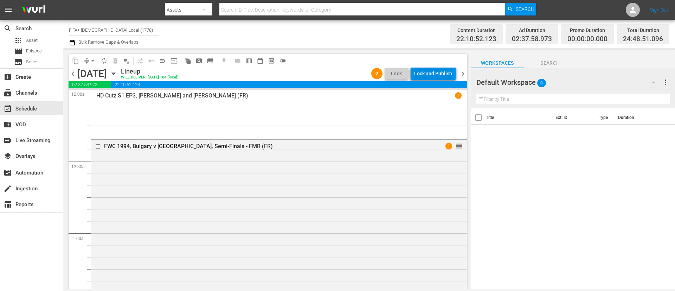
click at [431, 77] on div "Lock and Publish" at bounding box center [433, 73] width 38 height 13
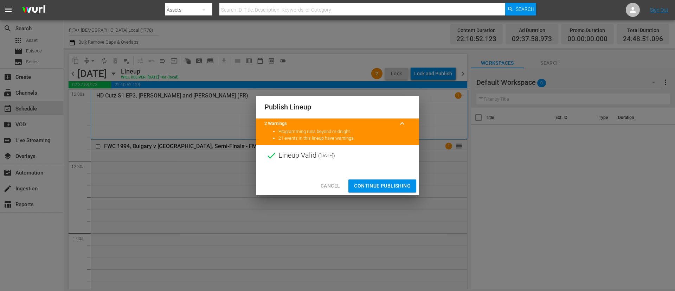
click at [393, 187] on span "Continue Publishing" at bounding box center [382, 185] width 57 height 9
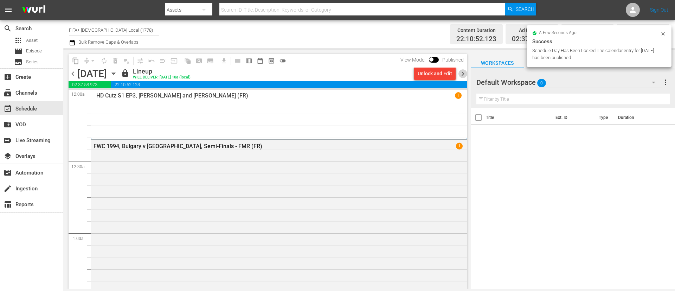
click at [459, 76] on span "chevron_right" at bounding box center [463, 73] width 9 height 9
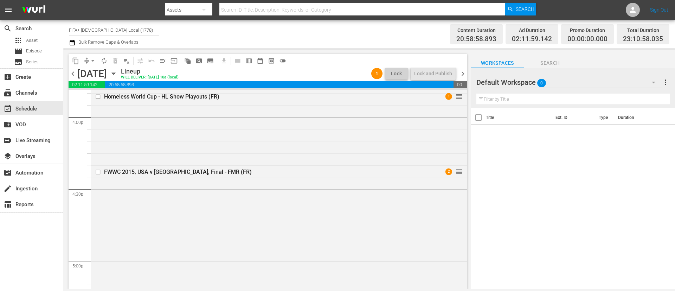
scroll to position [2849, 0]
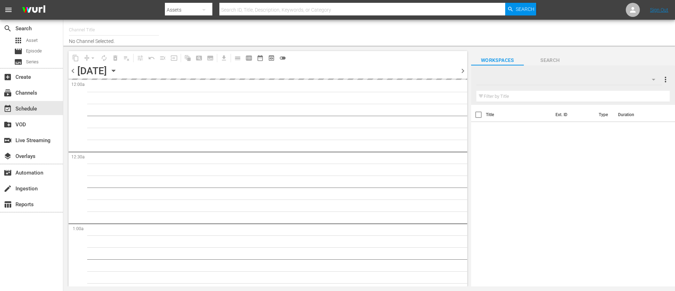
type input "FIFA+ [DEMOGRAPHIC_DATA] Local (1778)"
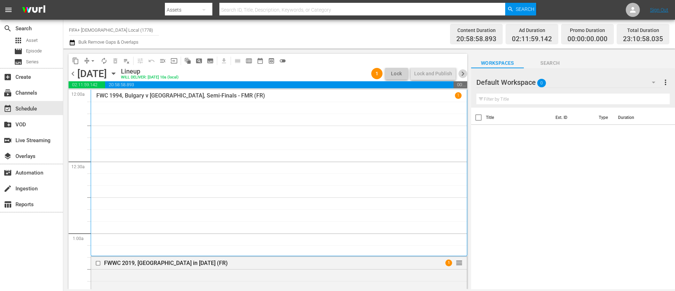
click at [463, 70] on span "chevron_right" at bounding box center [463, 73] width 9 height 9
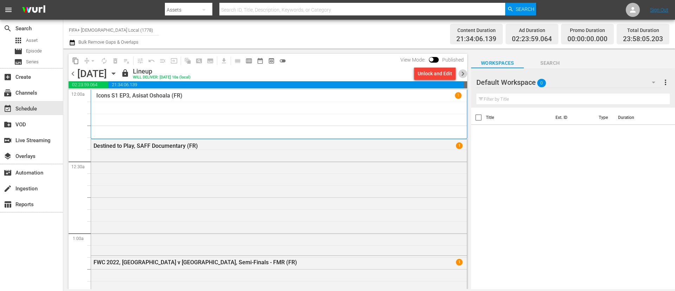
click at [463, 71] on span "chevron_right" at bounding box center [463, 73] width 9 height 9
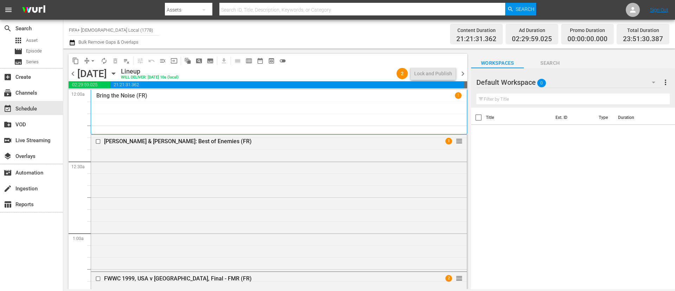
click at [462, 74] on span "chevron_right" at bounding box center [463, 73] width 9 height 9
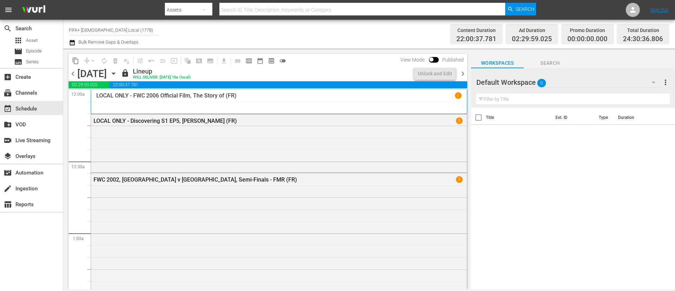
click at [462, 74] on span "chevron_right" at bounding box center [463, 73] width 9 height 9
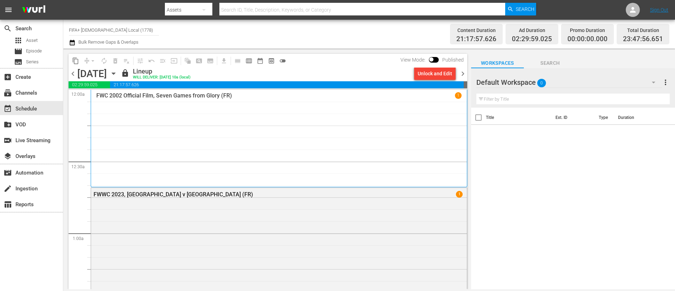
click at [462, 74] on span "chevron_right" at bounding box center [463, 73] width 9 height 9
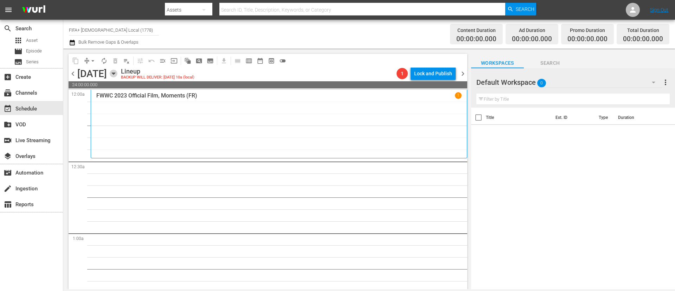
click at [117, 71] on icon "button" at bounding box center [114, 74] width 8 height 8
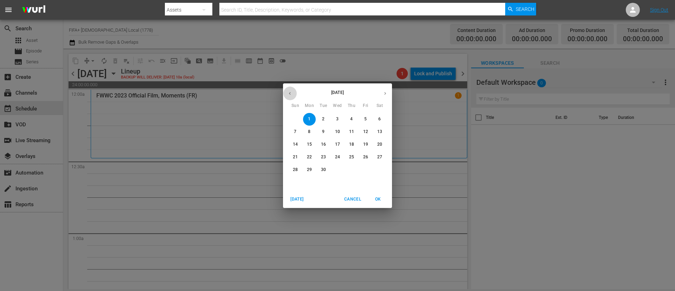
click at [290, 92] on icon "button" at bounding box center [290, 93] width 2 height 3
click at [335, 167] on p "27" at bounding box center [337, 170] width 5 height 6
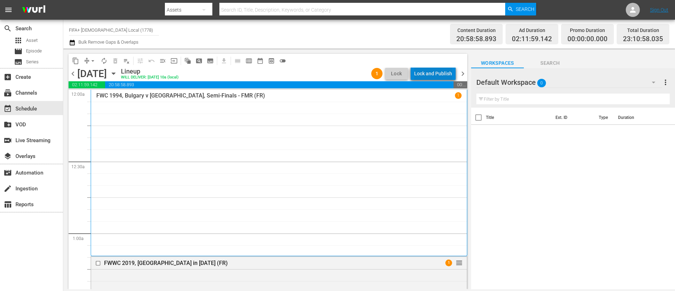
click at [438, 73] on div "Lock and Publish" at bounding box center [433, 73] width 38 height 13
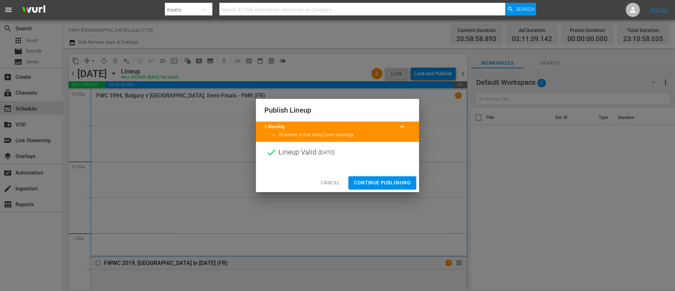
click at [398, 180] on span "Continue Publishing" at bounding box center [382, 182] width 57 height 9
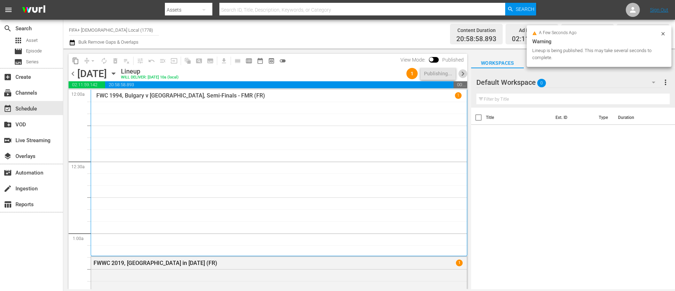
click at [466, 76] on span "chevron_right" at bounding box center [463, 73] width 9 height 9
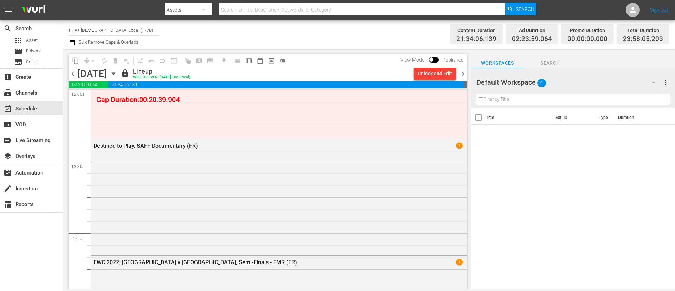
click at [463, 75] on span "chevron_right" at bounding box center [463, 73] width 9 height 9
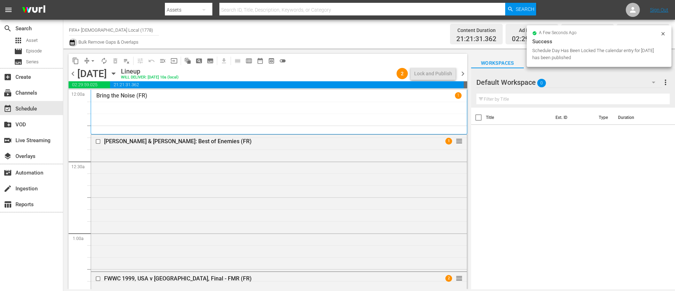
click at [72, 42] on icon "button" at bounding box center [72, 43] width 5 height 6
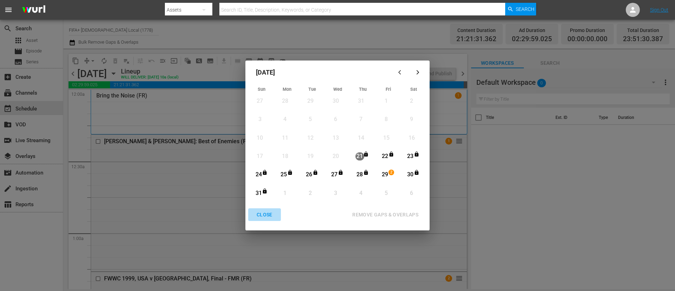
click at [268, 215] on div "CLOSE" at bounding box center [264, 214] width 27 height 9
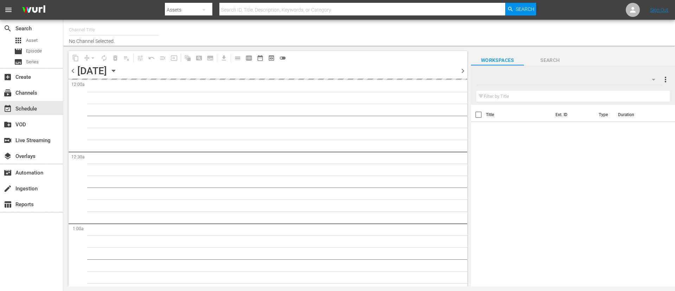
type input "FIFA+ [DEMOGRAPHIC_DATA] Local (1778)"
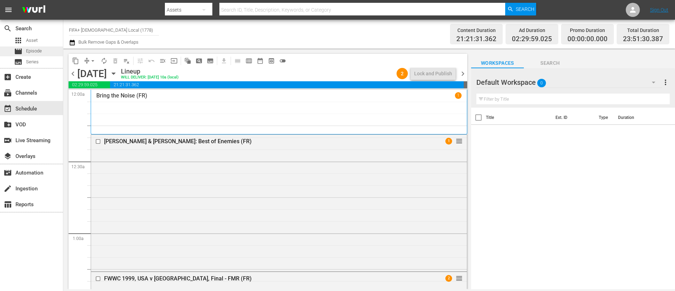
click at [54, 49] on div "movie Episode" at bounding box center [31, 51] width 63 height 10
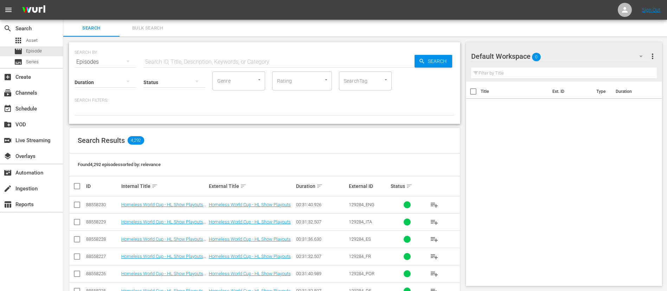
click at [435, 204] on span "playlist_add" at bounding box center [434, 204] width 8 height 8
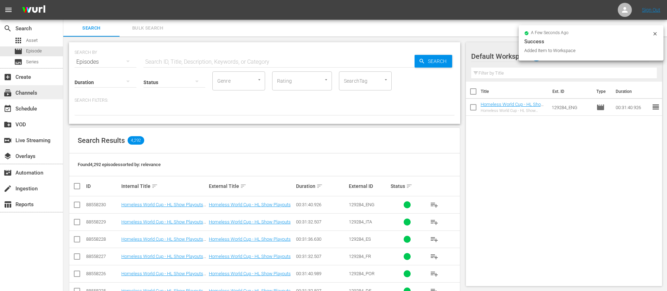
click at [41, 97] on div "subscriptions Channels" at bounding box center [31, 92] width 63 height 14
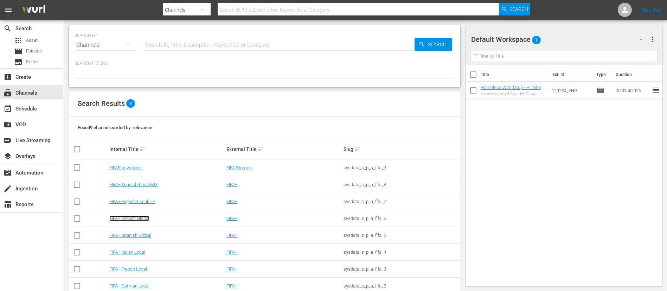
click at [137, 216] on link "FIFA+ English Global" at bounding box center [129, 218] width 40 height 5
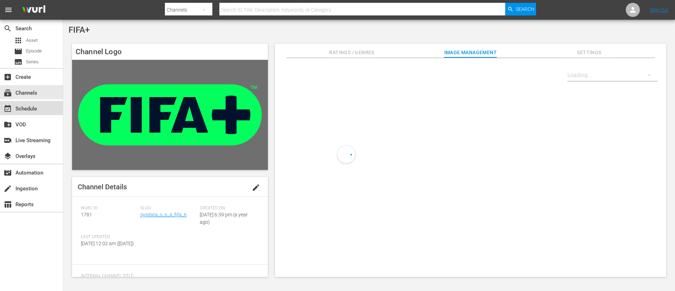
click at [41, 106] on div "event_available Schedule" at bounding box center [31, 108] width 63 height 14
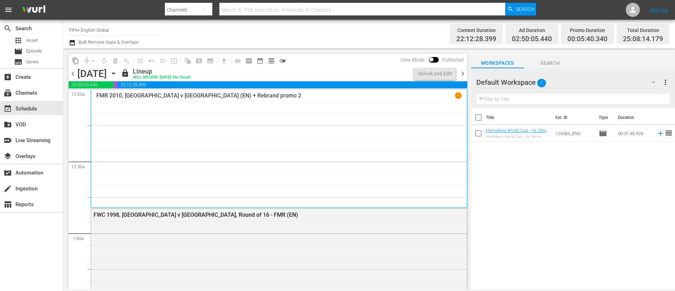
click at [117, 72] on icon "button" at bounding box center [114, 74] width 8 height 8
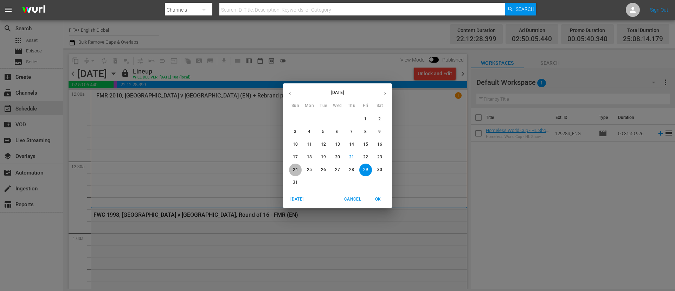
click at [298, 168] on span "24" at bounding box center [295, 170] width 13 height 6
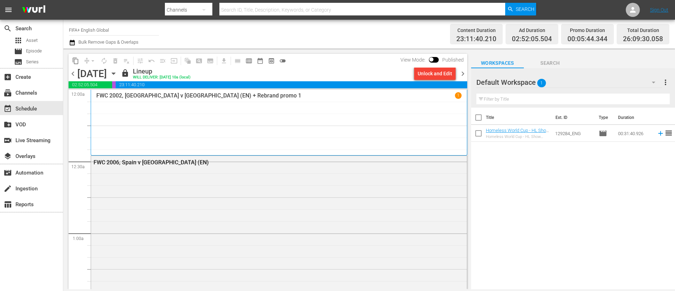
click at [428, 72] on div "Unlock and Edit" at bounding box center [435, 73] width 34 height 13
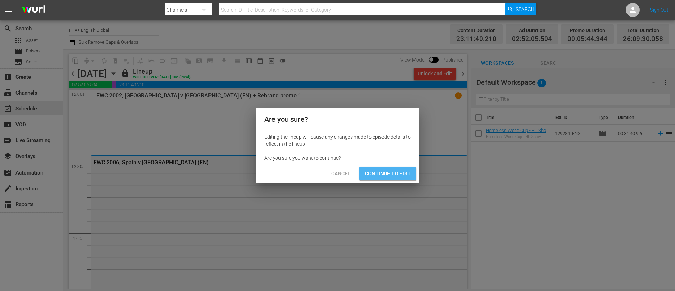
click at [396, 173] on span "Continue to Edit" at bounding box center [388, 173] width 46 height 9
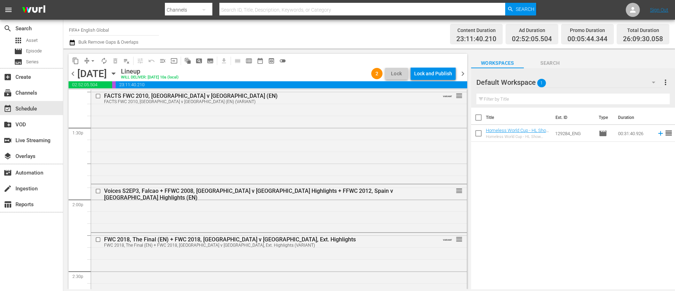
scroll to position [1952, 0]
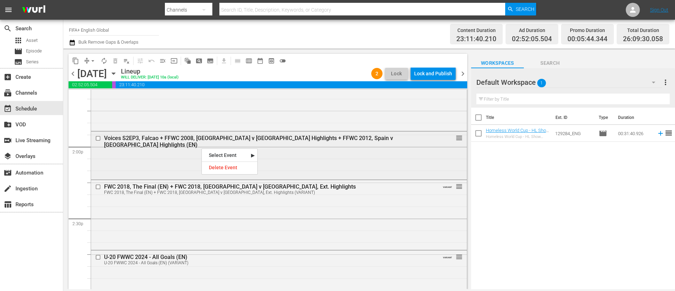
click at [198, 148] on div "Voices S2EP3, Falcao + FFWC 2008, [GEOGRAPHIC_DATA] v [GEOGRAPHIC_DATA] Highlig…" at bounding box center [279, 155] width 376 height 46
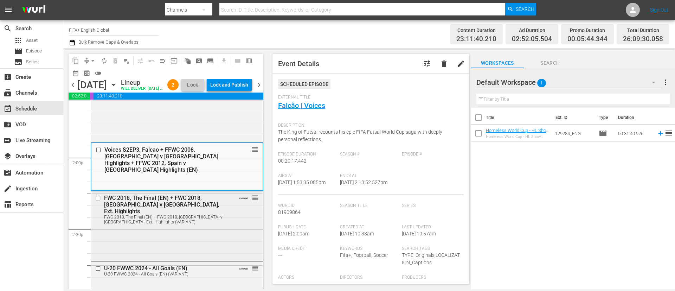
click at [190, 235] on div "FWC 2018, The Final (EN) + FWC 2018, [GEOGRAPHIC_DATA] v [GEOGRAPHIC_DATA], Ext…" at bounding box center [177, 225] width 172 height 68
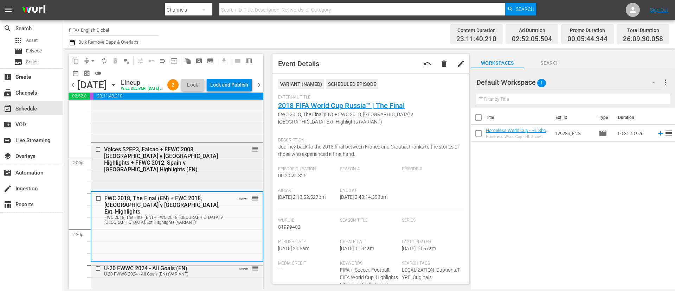
click at [96, 153] on input "checkbox" at bounding box center [98, 150] width 7 height 6
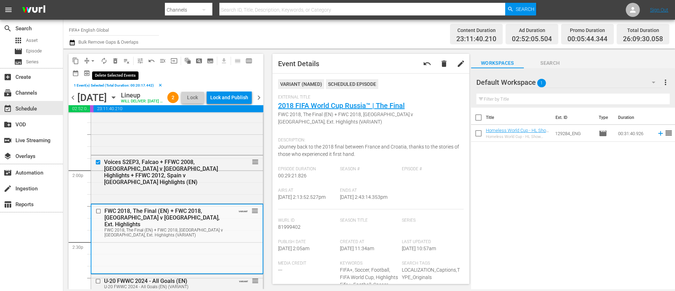
click at [115, 56] on button "delete_forever_outlined" at bounding box center [115, 60] width 11 height 11
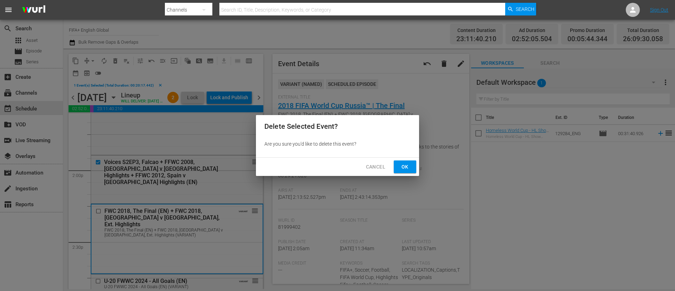
click at [401, 161] on button "Ok" at bounding box center [405, 166] width 23 height 13
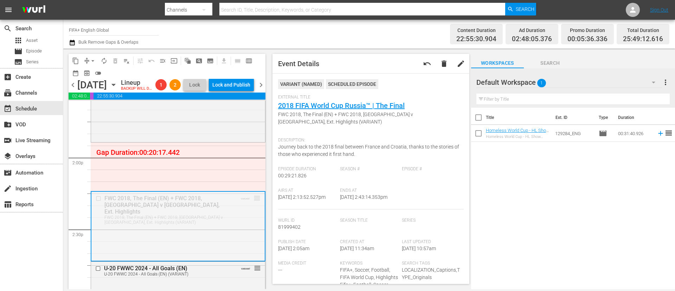
drag, startPoint x: 250, startPoint y: 208, endPoint x: 251, endPoint y: 155, distance: 53.1
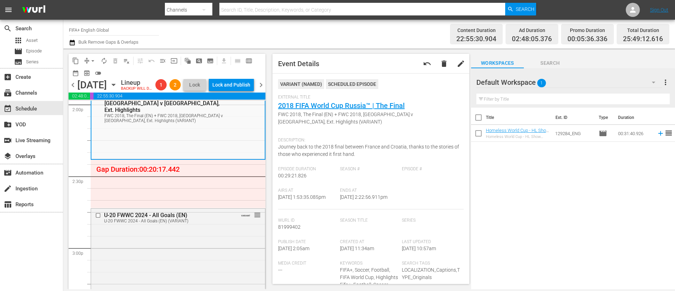
scroll to position [2005, 0]
drag, startPoint x: 250, startPoint y: 226, endPoint x: 242, endPoint y: 174, distance: 53.3
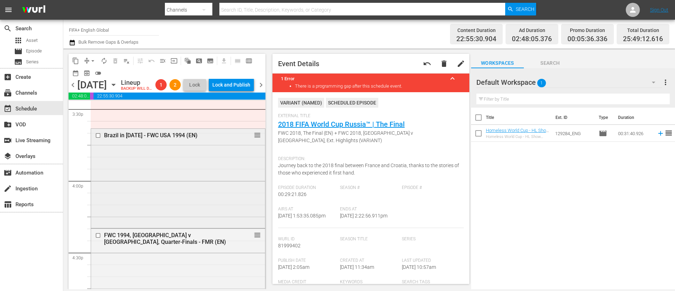
scroll to position [2163, 0]
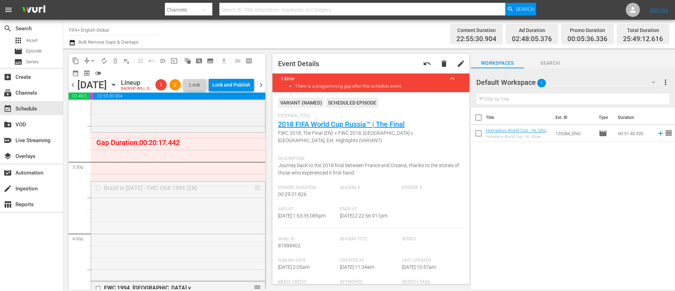
drag, startPoint x: 247, startPoint y: 199, endPoint x: 243, endPoint y: 145, distance: 54.0
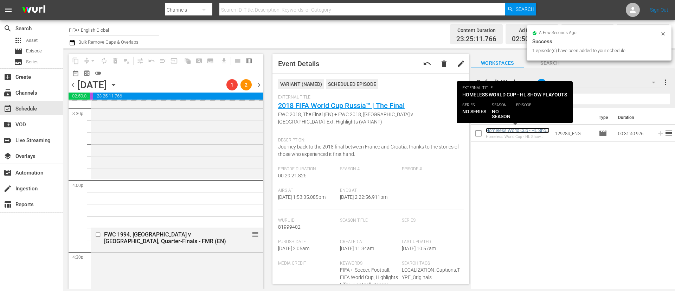
scroll to position [2268, 0]
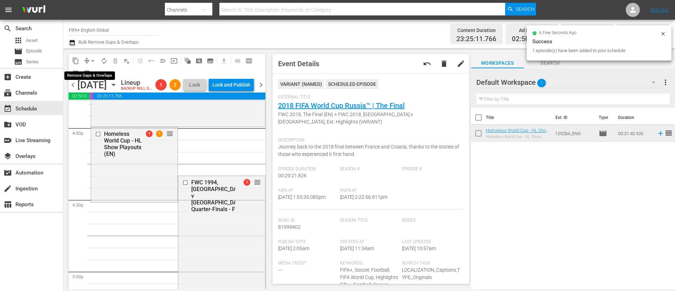
click at [94, 58] on span "arrow_drop_down" at bounding box center [92, 60] width 7 height 7
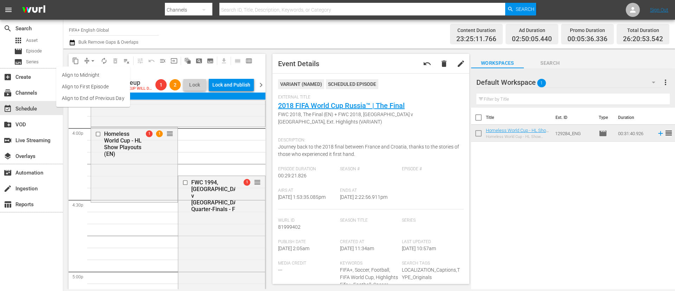
click at [112, 96] on li "Align to End of Previous Day" at bounding box center [93, 98] width 74 height 12
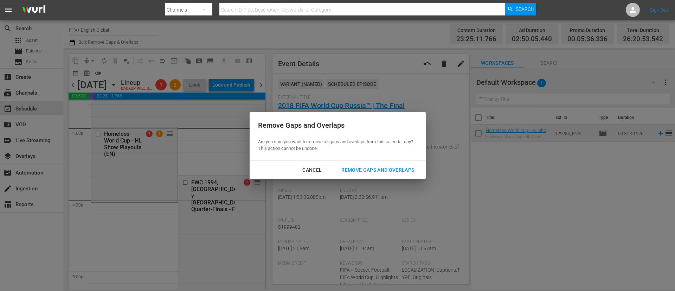
click at [396, 166] on div "Remove Gaps and Overlaps" at bounding box center [378, 170] width 84 height 9
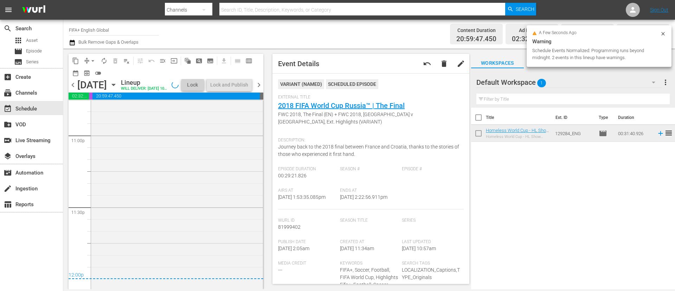
scroll to position [3277, 0]
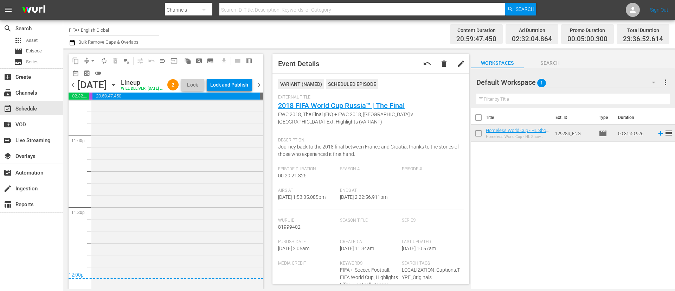
click at [227, 84] on div "Lock and Publish" at bounding box center [229, 84] width 38 height 13
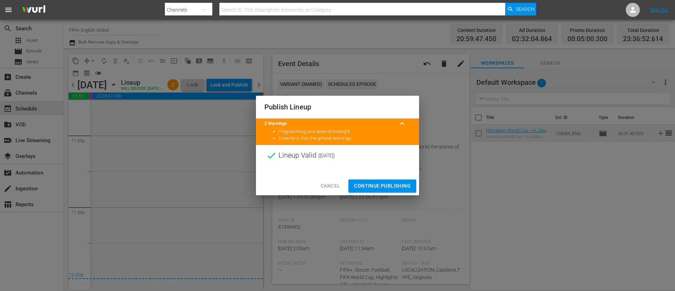
click at [399, 184] on span "Continue Publishing" at bounding box center [382, 185] width 57 height 9
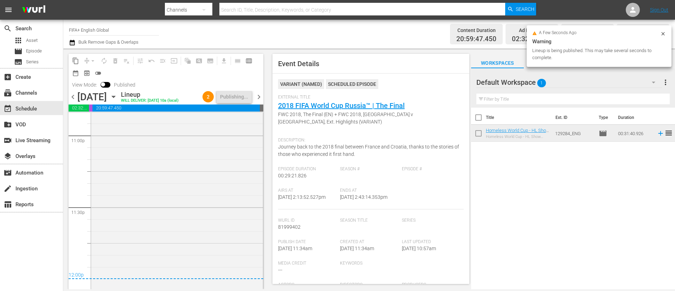
click at [257, 97] on span "chevron_right" at bounding box center [259, 96] width 9 height 9
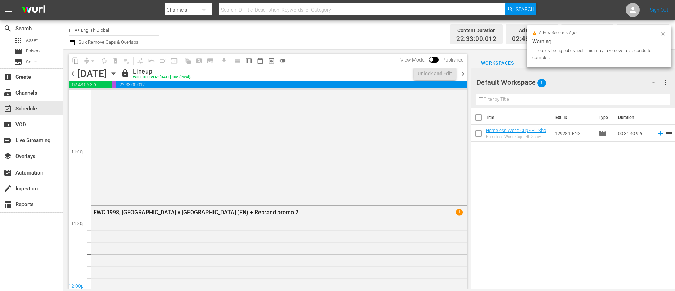
scroll to position [3301, 0]
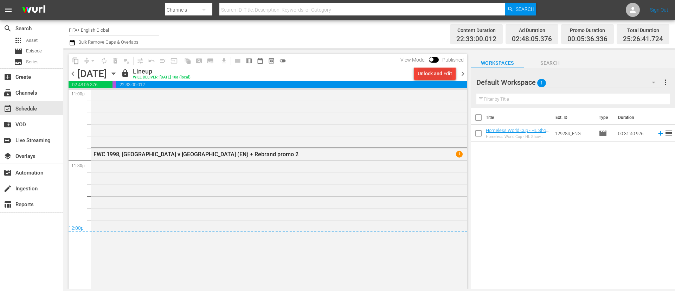
click at [435, 73] on div "Unlock and Edit" at bounding box center [435, 73] width 34 height 13
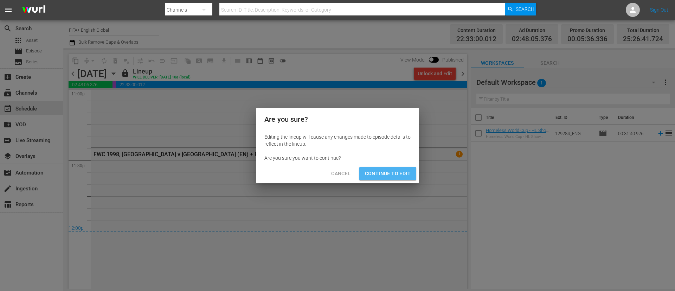
click at [385, 179] on button "Continue to Edit" at bounding box center [387, 173] width 57 height 13
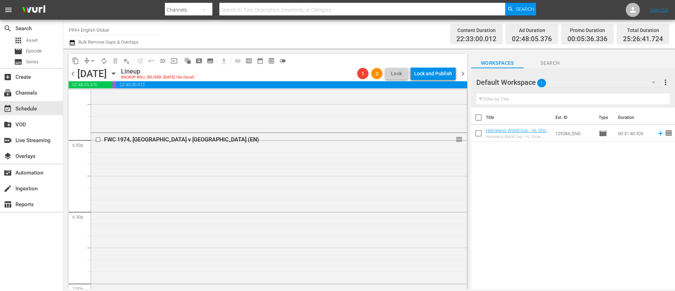
scroll to position [2322, 0]
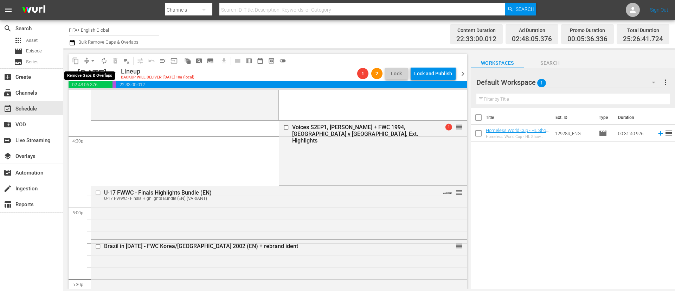
click at [91, 62] on span "arrow_drop_down" at bounding box center [92, 60] width 7 height 7
click at [107, 95] on li "Align to End of Previous Day" at bounding box center [93, 98] width 74 height 12
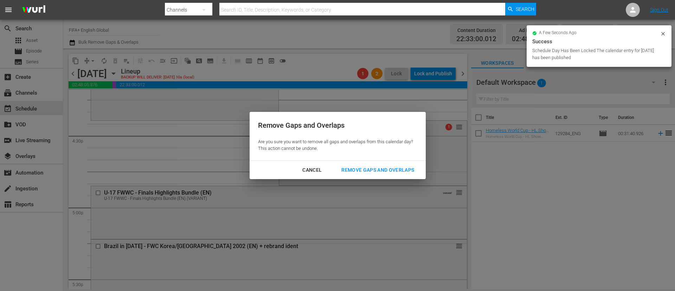
click at [357, 166] on div "Remove Gaps and Overlaps" at bounding box center [378, 170] width 84 height 9
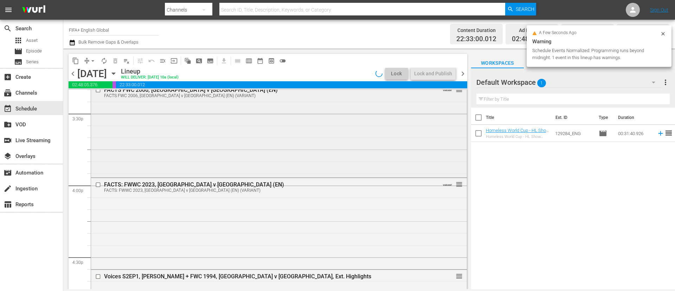
scroll to position [2216, 0]
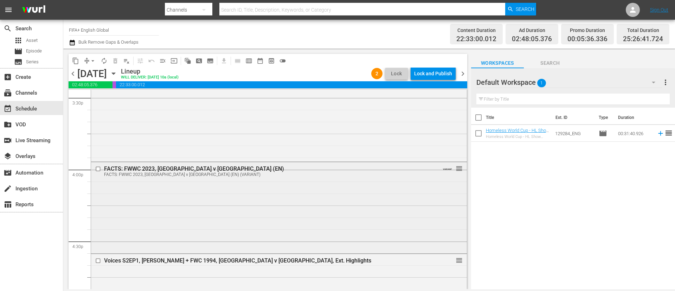
click at [99, 168] on input "checkbox" at bounding box center [98, 169] width 7 height 6
click at [111, 62] on button "delete_forever_outlined" at bounding box center [115, 60] width 11 height 11
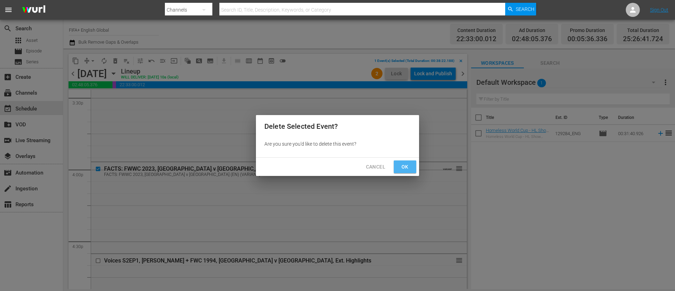
click at [411, 169] on button "Ok" at bounding box center [405, 166] width 23 height 13
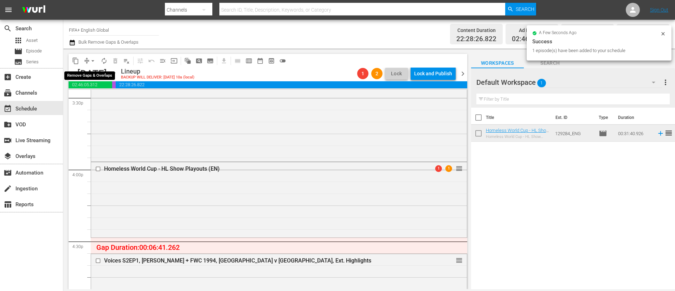
click at [91, 61] on span "arrow_drop_down" at bounding box center [92, 60] width 7 height 7
click at [92, 100] on li "Align to End of Previous Day" at bounding box center [93, 98] width 74 height 12
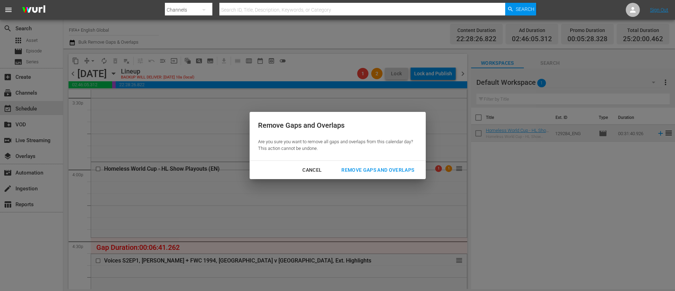
click at [401, 176] on button "Remove Gaps and Overlaps" at bounding box center [378, 170] width 90 height 13
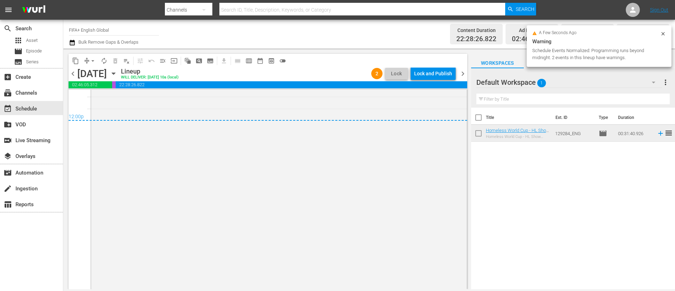
scroll to position [3446, 0]
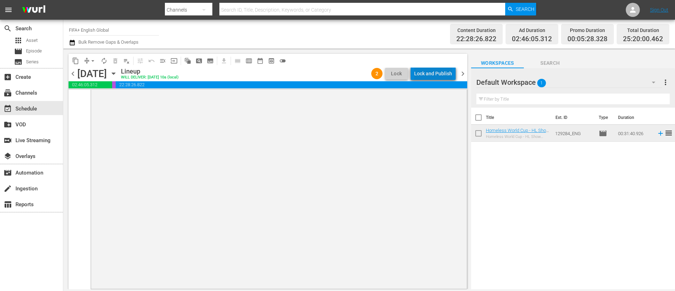
click at [437, 68] on div "Lock and Publish" at bounding box center [433, 73] width 38 height 13
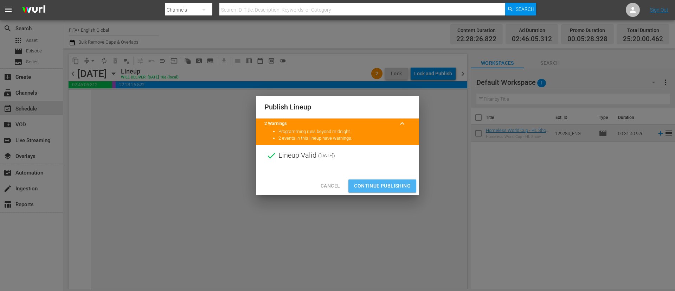
click at [403, 180] on button "Continue Publishing" at bounding box center [383, 185] width 68 height 13
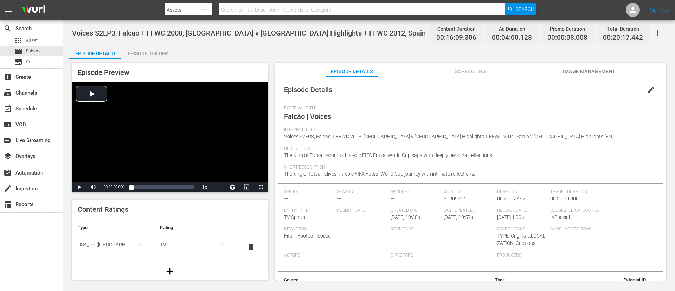
click at [450, 36] on icon "button" at bounding box center [658, 33] width 8 height 8
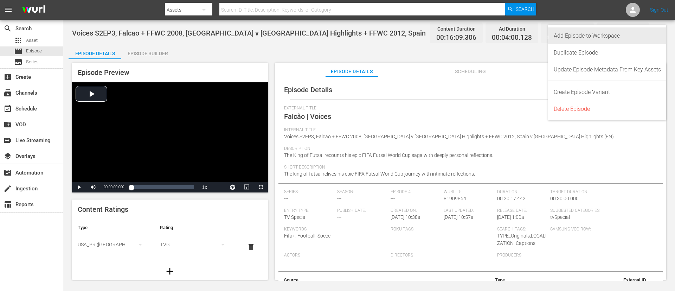
click at [450, 35] on div "Add Episode to Workspace" at bounding box center [607, 35] width 107 height 17
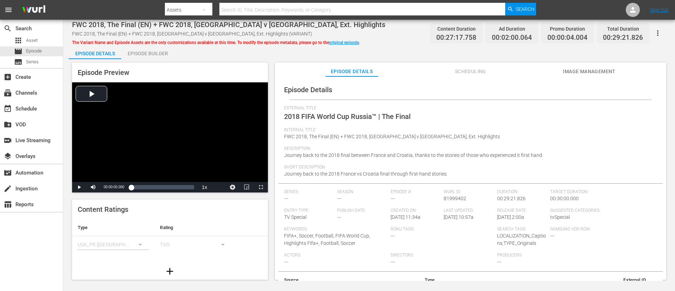
click at [450, 31] on icon "button" at bounding box center [657, 33] width 1 height 6
drag, startPoint x: 652, startPoint y: 34, endPoint x: 628, endPoint y: 24, distance: 26.0
click at [450, 34] on div "Add Episode to Workspace" at bounding box center [627, 35] width 68 height 17
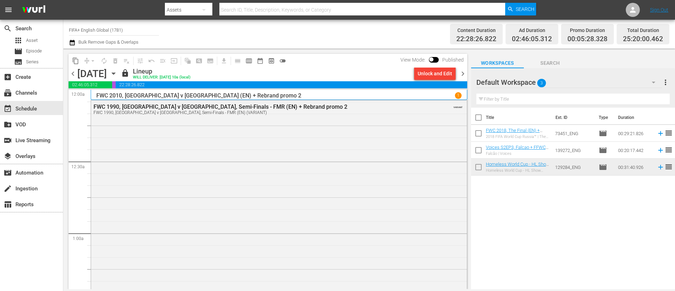
click at [463, 70] on span "chevron_right" at bounding box center [463, 73] width 9 height 9
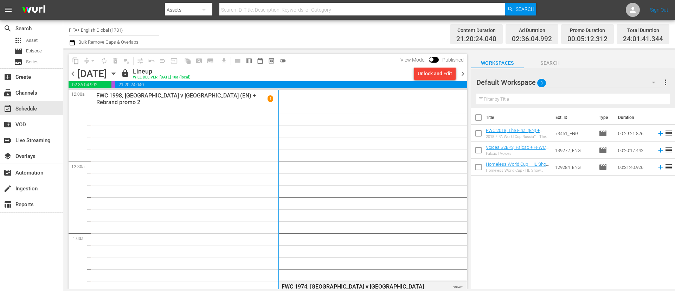
click at [447, 72] on div "Unlock and Edit" at bounding box center [435, 73] width 34 height 13
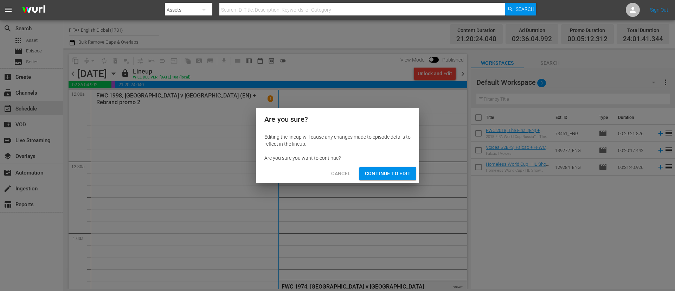
click at [374, 174] on span "Continue to Edit" at bounding box center [388, 173] width 46 height 9
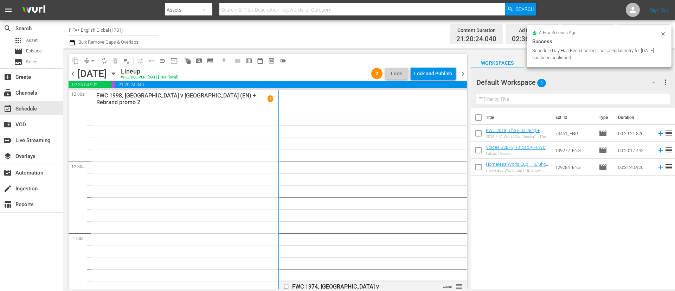
click at [87, 62] on span "compress" at bounding box center [86, 60] width 7 height 7
click at [89, 57] on button "arrow_drop_down" at bounding box center [92, 60] width 11 height 11
click at [97, 100] on li "Align to End of Previous Day" at bounding box center [93, 98] width 74 height 12
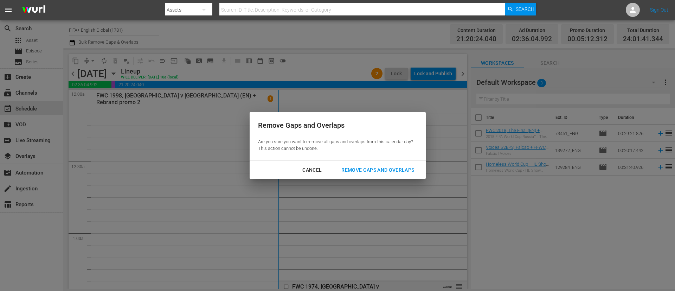
click at [366, 171] on div "Remove Gaps and Overlaps" at bounding box center [378, 170] width 84 height 9
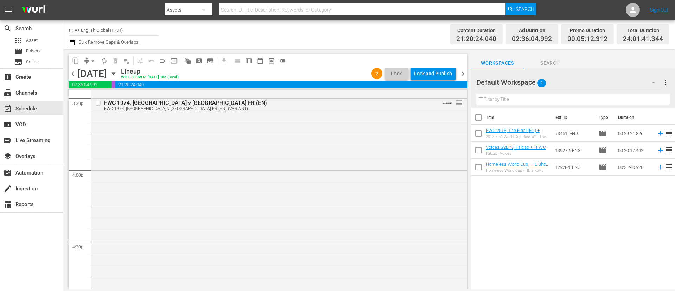
scroll to position [2163, 0]
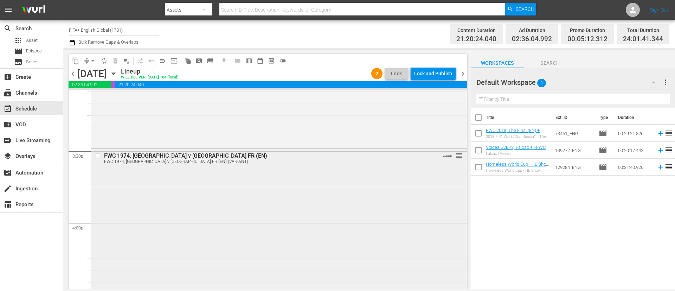
click at [99, 157] on input "checkbox" at bounding box center [98, 156] width 7 height 6
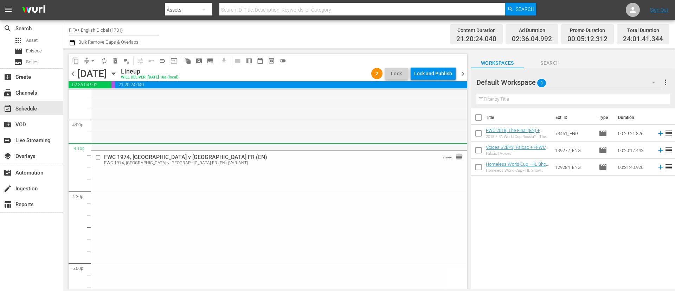
scroll to position [2268, 0]
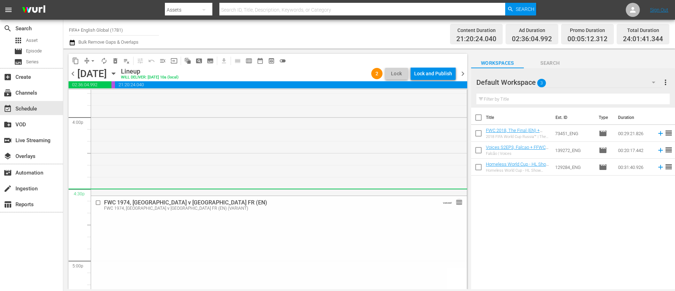
drag, startPoint x: 451, startPoint y: 155, endPoint x: 285, endPoint y: 193, distance: 169.8
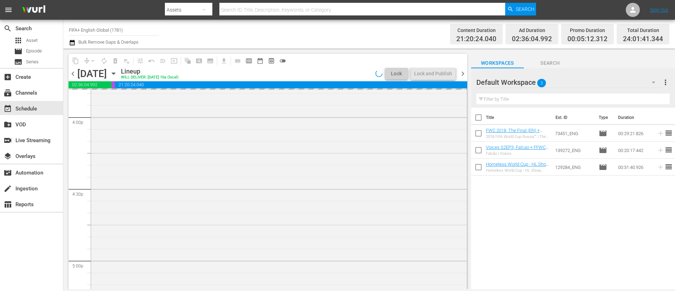
scroll to position [2216, 0]
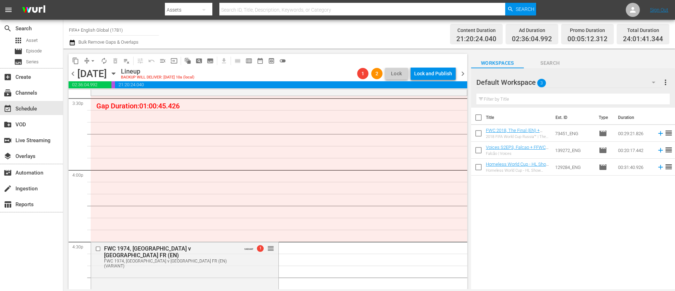
click at [481, 133] on input "checkbox" at bounding box center [478, 134] width 15 height 15
checkbox input "true"
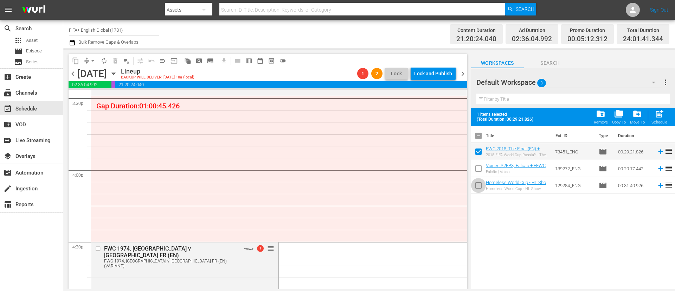
click at [478, 185] on input "checkbox" at bounding box center [478, 186] width 15 height 15
checkbox input "true"
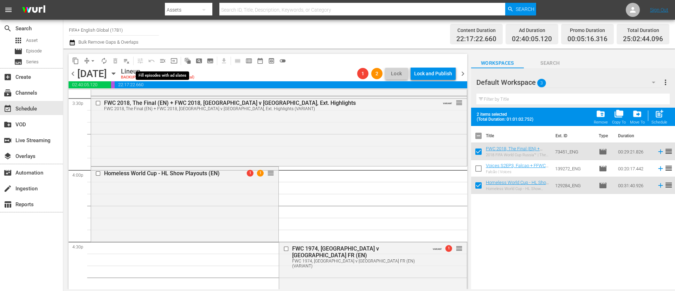
click at [161, 59] on span "menu_open" at bounding box center [162, 60] width 7 height 7
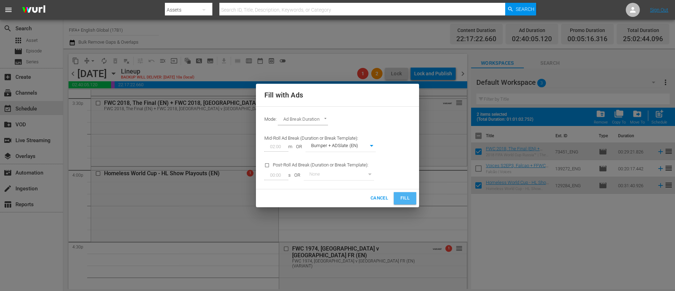
click at [407, 199] on span "Fill" at bounding box center [405, 198] width 11 height 8
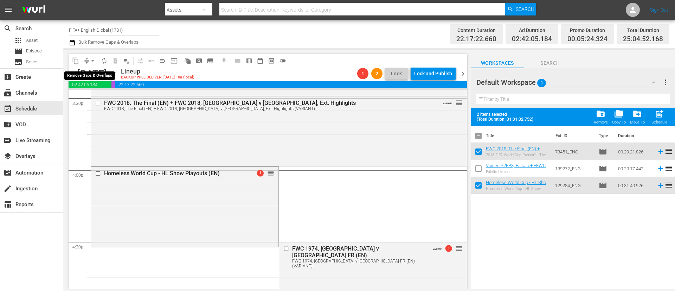
click at [92, 59] on span "arrow_drop_down" at bounding box center [92, 60] width 7 height 7
click at [94, 104] on li "Align to End of Previous Day" at bounding box center [93, 98] width 74 height 12
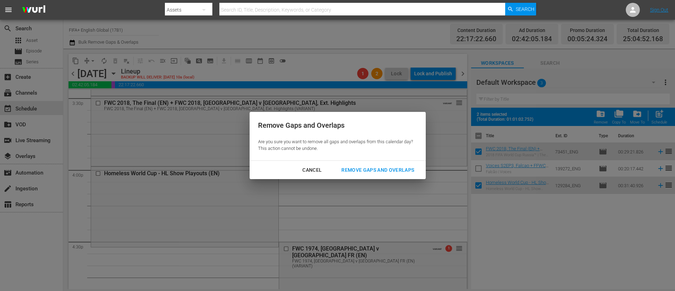
click at [417, 166] on div "Remove Gaps and Overlaps" at bounding box center [378, 170] width 84 height 9
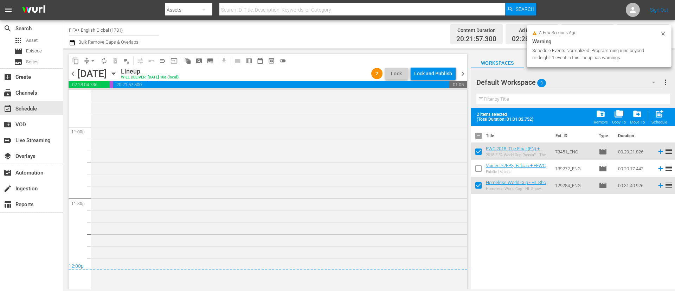
scroll to position [3291, 0]
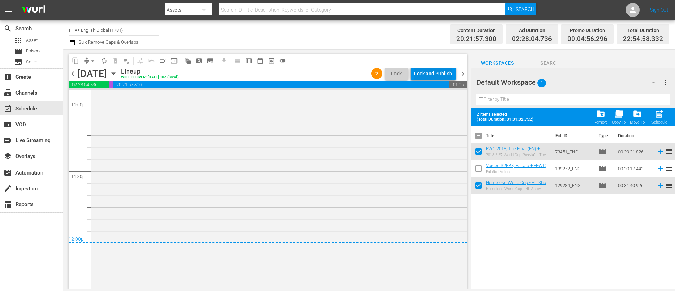
click at [443, 72] on div "Lock and Publish" at bounding box center [433, 73] width 38 height 13
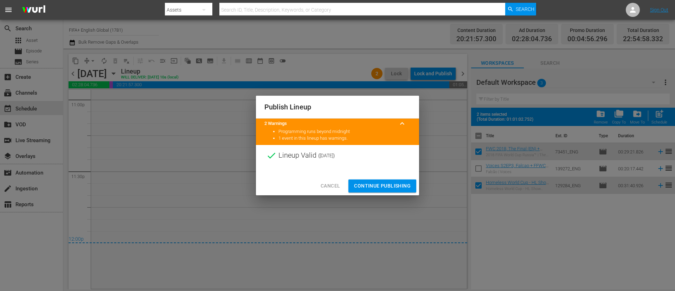
click at [374, 180] on button "Continue Publishing" at bounding box center [383, 185] width 68 height 13
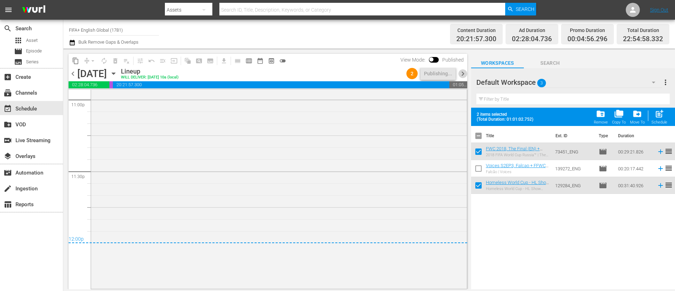
click at [460, 72] on span "chevron_right" at bounding box center [463, 73] width 9 height 9
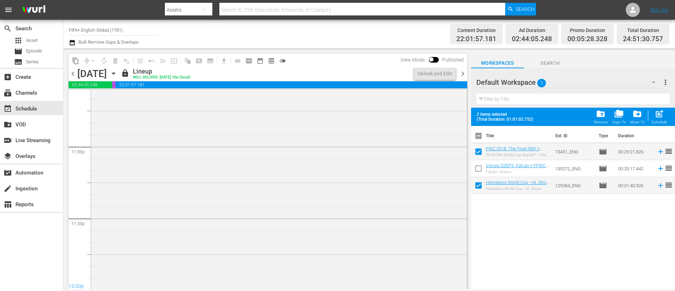
scroll to position [3148, 0]
click at [432, 73] on div "Unlock and Edit" at bounding box center [435, 73] width 34 height 13
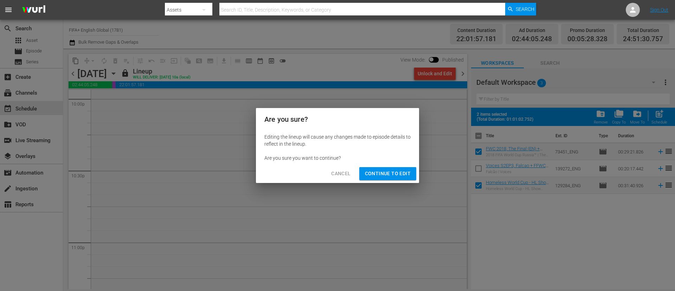
click at [388, 180] on div "Cancel Continue to Edit" at bounding box center [337, 173] width 163 height 19
click at [395, 172] on span "Continue to Edit" at bounding box center [388, 173] width 46 height 9
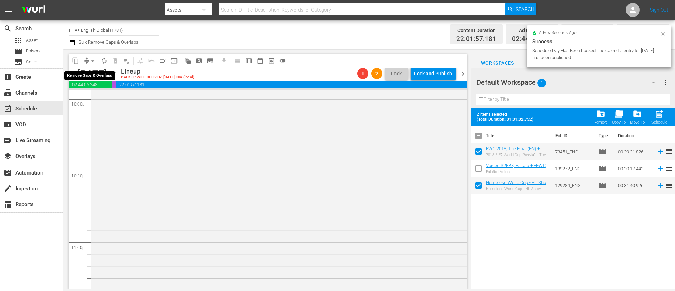
scroll to position [3160, 0]
click at [92, 58] on span "arrow_drop_down" at bounding box center [92, 60] width 7 height 7
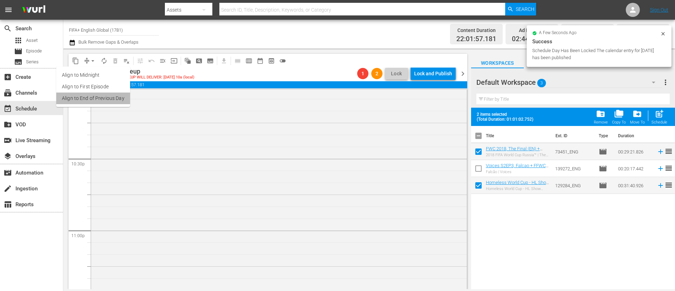
click at [99, 95] on li "Align to End of Previous Day" at bounding box center [93, 98] width 74 height 12
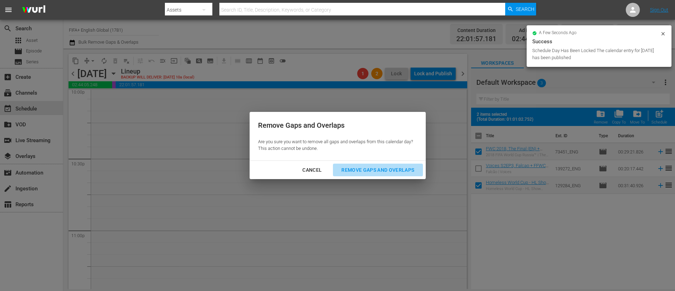
click at [375, 164] on button "Remove Gaps and Overlaps" at bounding box center [378, 170] width 90 height 13
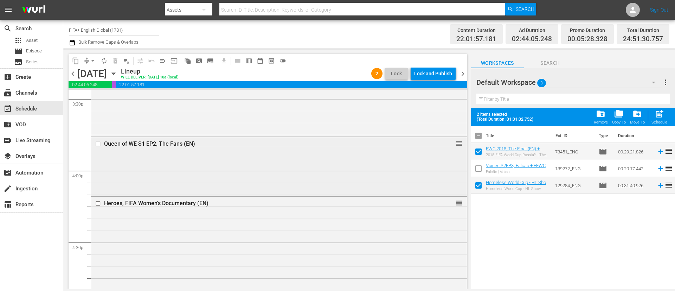
scroll to position [2268, 0]
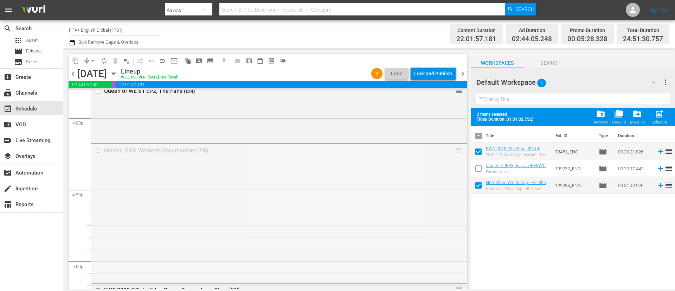
drag, startPoint x: 448, startPoint y: 148, endPoint x: 445, endPoint y: 222, distance: 73.9
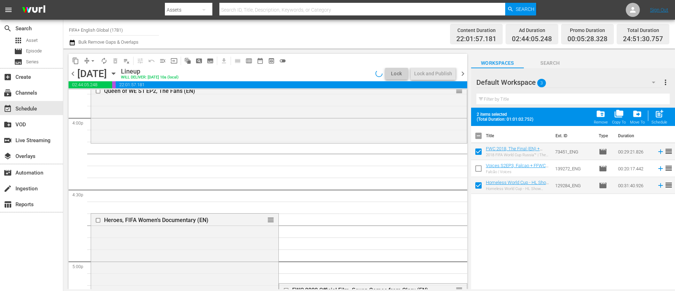
click at [480, 151] on input "checkbox" at bounding box center [478, 153] width 15 height 15
checkbox input "false"
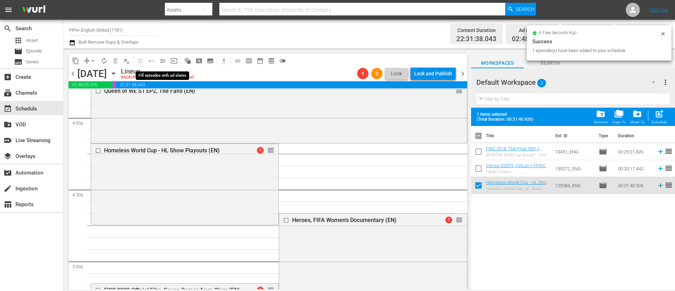
click at [165, 61] on span "menu_open" at bounding box center [162, 60] width 7 height 7
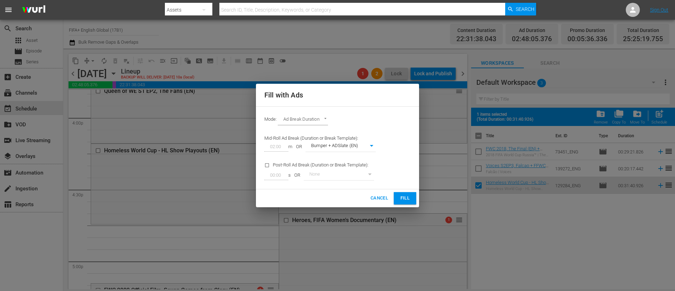
click at [404, 202] on button "Fill" at bounding box center [405, 198] width 23 height 12
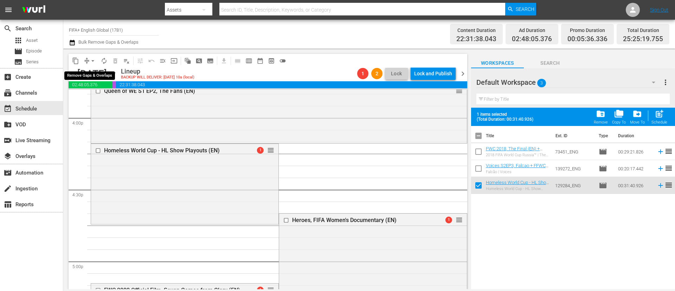
click at [91, 60] on span "arrow_drop_down" at bounding box center [92, 60] width 7 height 7
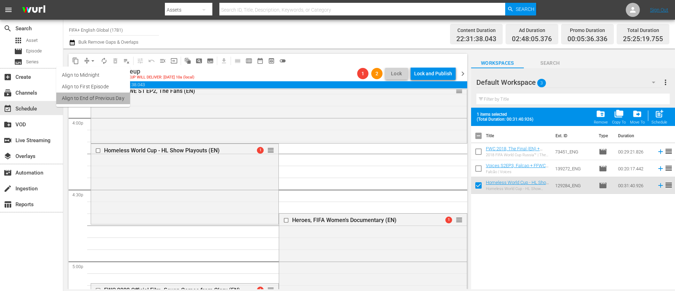
click at [94, 103] on li "Align to End of Previous Day" at bounding box center [93, 98] width 74 height 12
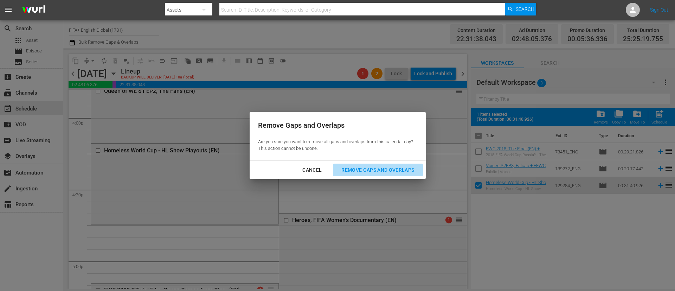
click at [394, 165] on button "Remove Gaps and Overlaps" at bounding box center [378, 170] width 90 height 13
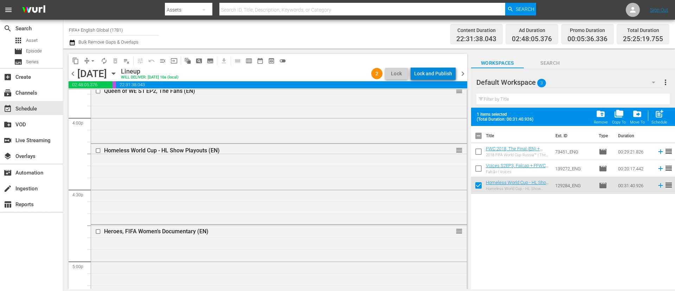
click at [439, 74] on div "Lock and Publish" at bounding box center [433, 73] width 38 height 13
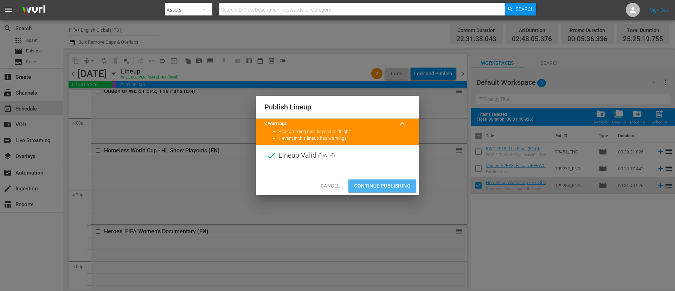
click at [379, 185] on span "Continue Publishing" at bounding box center [382, 185] width 57 height 9
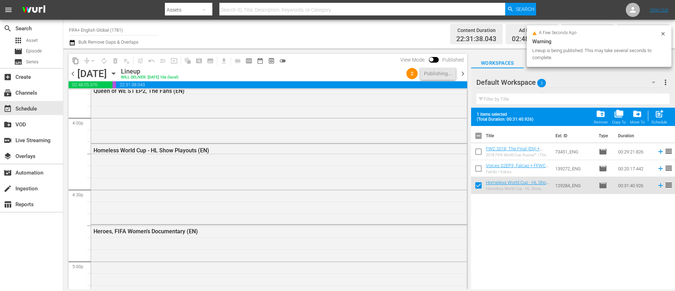
click at [460, 75] on span "chevron_right" at bounding box center [463, 73] width 9 height 9
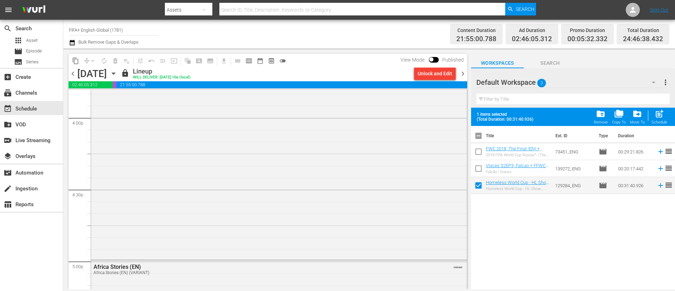
click at [425, 72] on div "Unlock and Edit" at bounding box center [435, 73] width 34 height 13
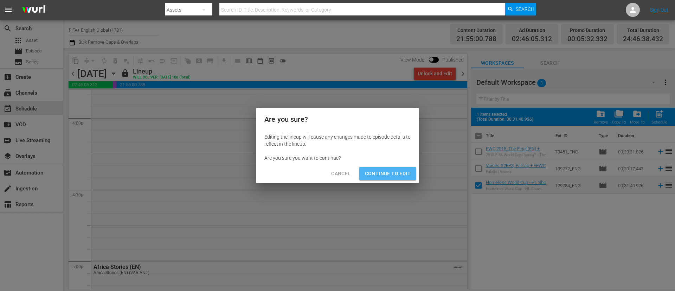
click at [388, 174] on span "Continue to Edit" at bounding box center [388, 173] width 46 height 9
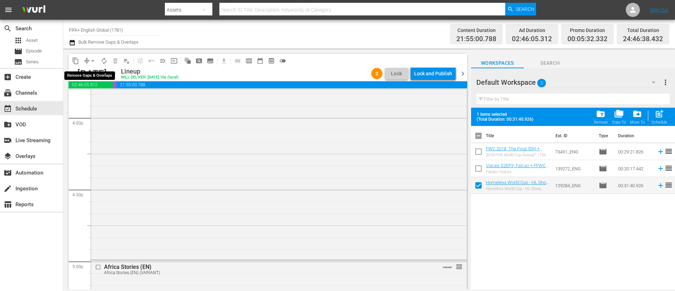
click at [96, 59] on button "arrow_drop_down" at bounding box center [92, 60] width 11 height 11
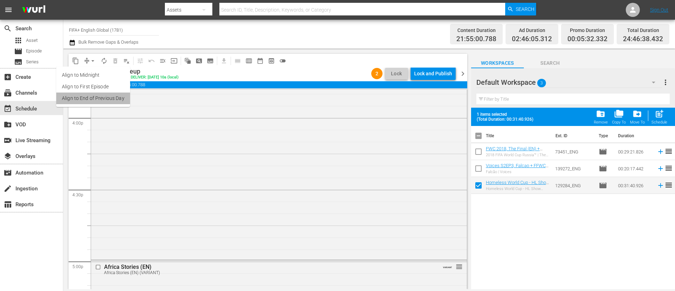
click at [102, 102] on li "Align to End of Previous Day" at bounding box center [93, 98] width 74 height 12
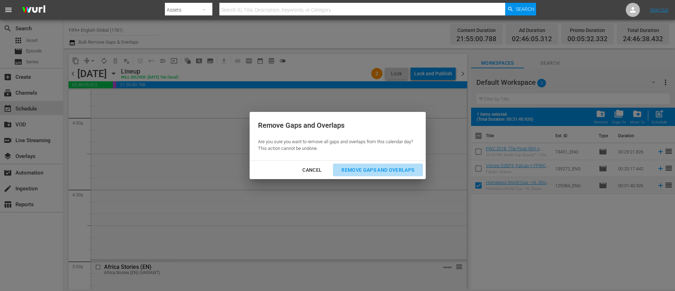
click at [366, 170] on div "Remove Gaps and Overlaps" at bounding box center [378, 170] width 84 height 9
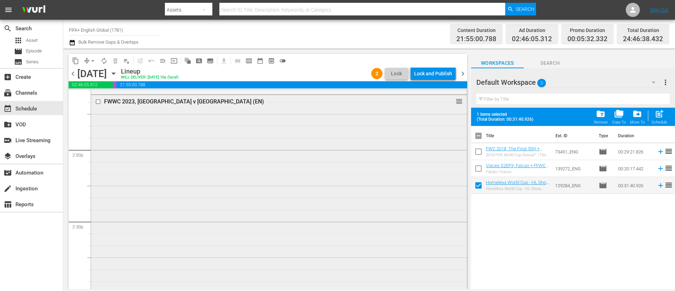
scroll to position [1934, 0]
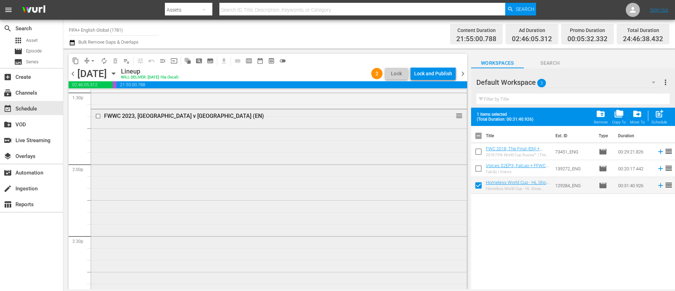
click at [98, 116] on input "checkbox" at bounding box center [98, 116] width 7 height 6
click at [120, 58] on button "delete_forever_outlined" at bounding box center [115, 60] width 11 height 11
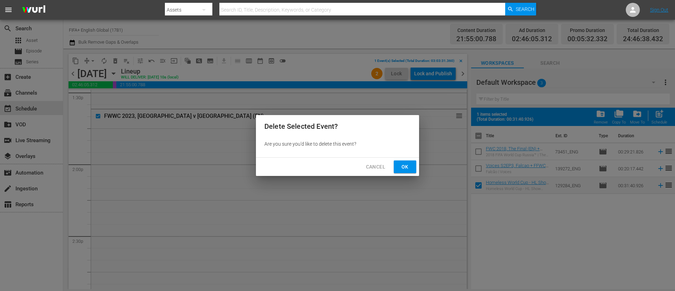
click at [410, 162] on span "Ok" at bounding box center [405, 166] width 11 height 9
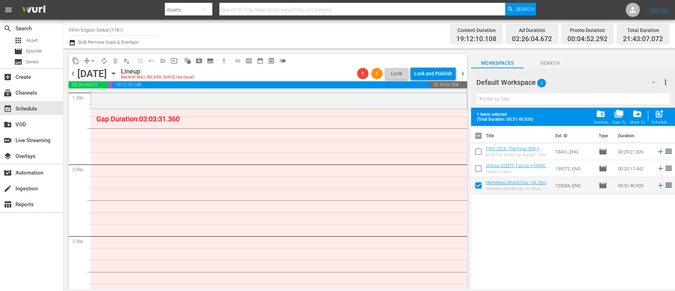
drag, startPoint x: 454, startPoint y: 189, endPoint x: 194, endPoint y: 114, distance: 270.6
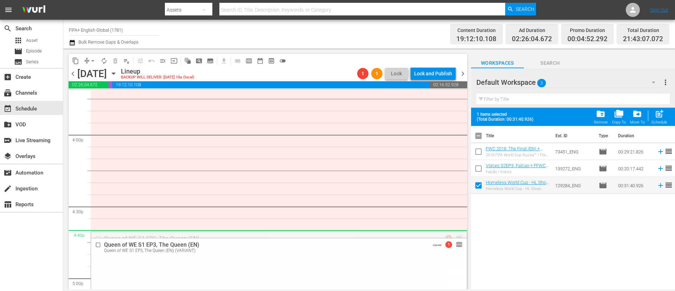
scroll to position [2145, 0]
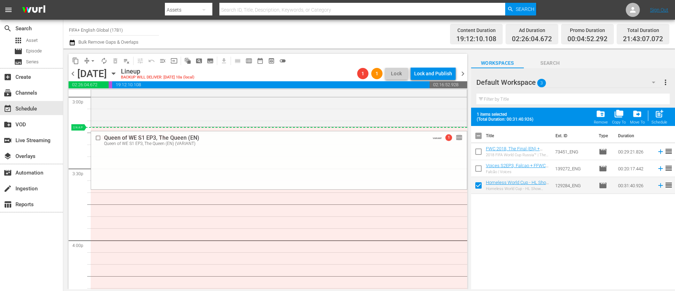
drag, startPoint x: 452, startPoint y: 239, endPoint x: 353, endPoint y: 129, distance: 147.5
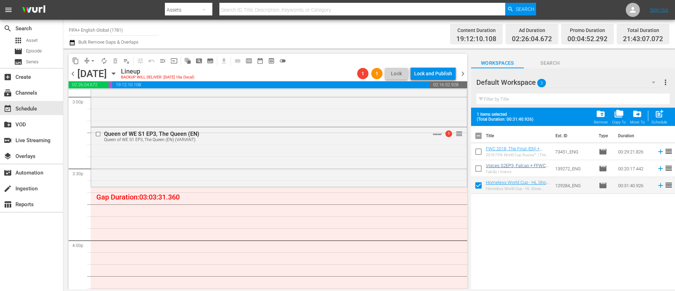
drag, startPoint x: 481, startPoint y: 168, endPoint x: 487, endPoint y: 166, distance: 7.1
click at [481, 168] on input "checkbox" at bounding box center [478, 169] width 15 height 15
checkbox input "true"
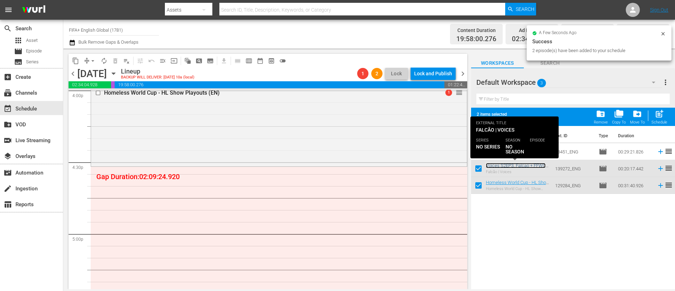
scroll to position [2304, 0]
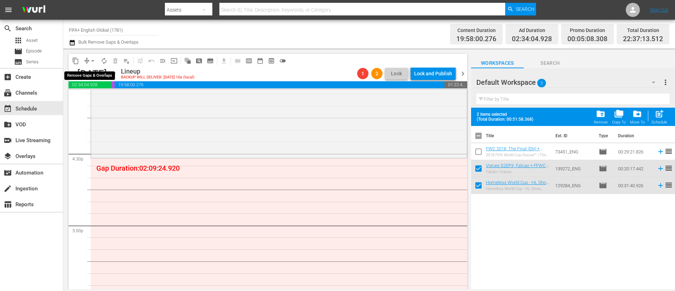
click at [96, 60] on span "arrow_drop_down" at bounding box center [92, 60] width 7 height 7
click at [96, 98] on li "Align to End of Previous Day" at bounding box center [93, 98] width 74 height 12
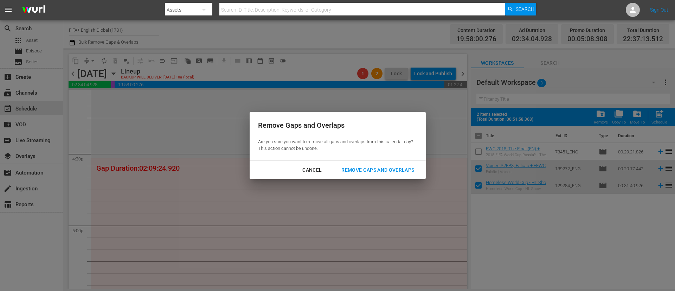
click at [372, 173] on div "Remove Gaps and Overlaps" at bounding box center [378, 170] width 84 height 9
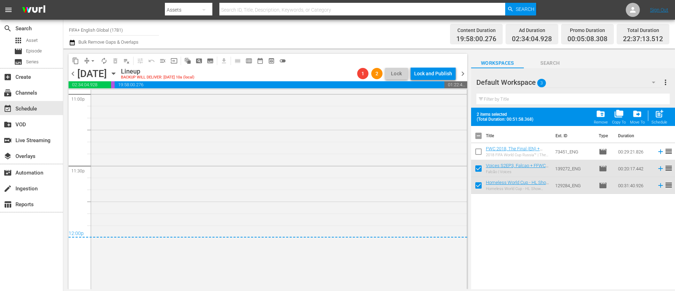
scroll to position [3296, 0]
click at [165, 62] on span "menu_open" at bounding box center [162, 60] width 7 height 7
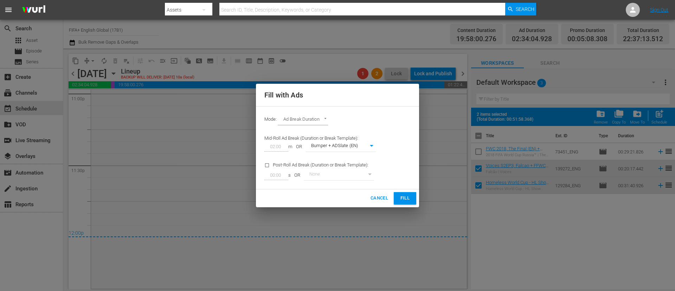
click at [411, 198] on button "Fill" at bounding box center [405, 198] width 23 height 12
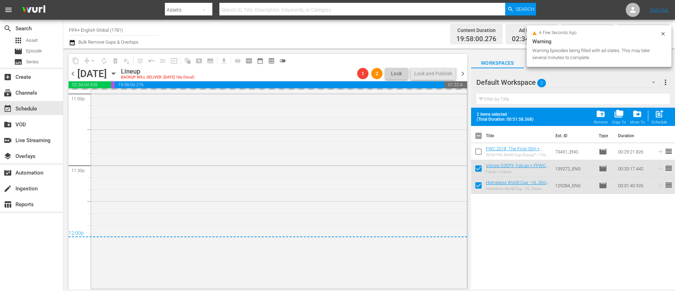
click at [480, 137] on input "checkbox" at bounding box center [478, 137] width 15 height 15
checkbox input "true"
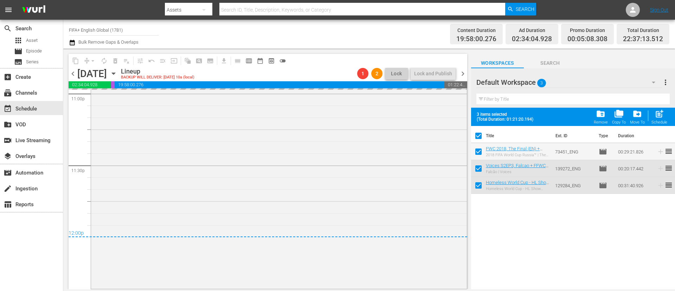
click at [480, 137] on input "checkbox" at bounding box center [478, 137] width 15 height 15
checkbox input "false"
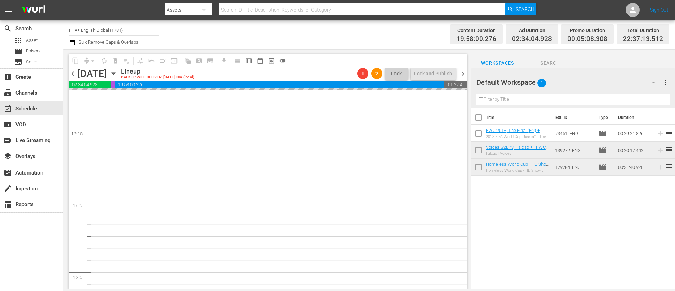
scroll to position [0, 0]
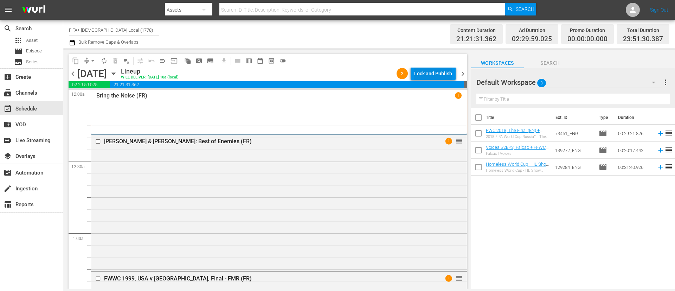
click at [430, 79] on div "Lock and Publish" at bounding box center [433, 73] width 38 height 13
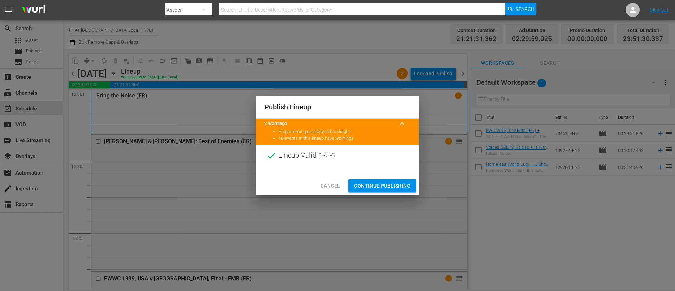
click at [396, 190] on span "Continue Publishing" at bounding box center [382, 185] width 57 height 9
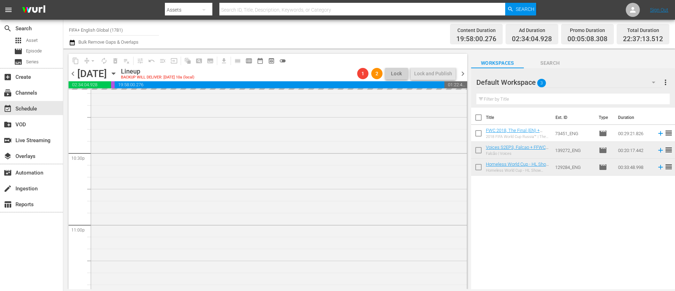
scroll to position [3296, 0]
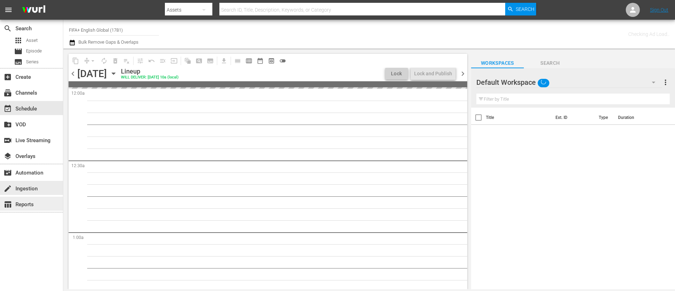
click at [28, 202] on div "table_chart Reports" at bounding box center [19, 203] width 39 height 6
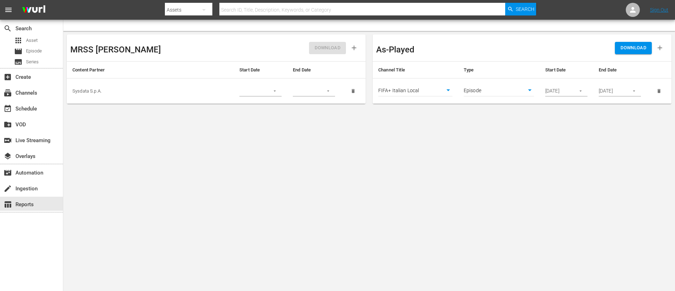
click at [432, 89] on body "menu Search By Assets Search ID, Title, Description, Keywords, or Category Sear…" at bounding box center [337, 145] width 675 height 291
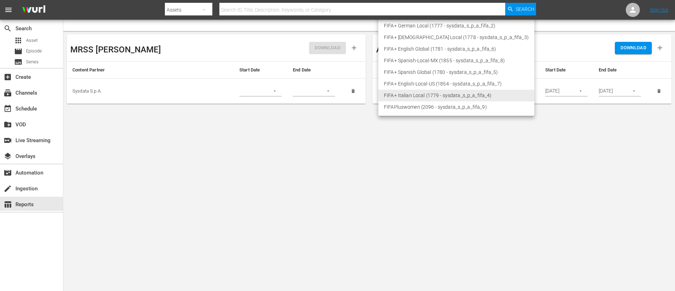
click at [416, 40] on li "FIFA+ French Local (1778 - sysdata_s_p_a_fifa_3)" at bounding box center [456, 38] width 156 height 12
type input "1778"
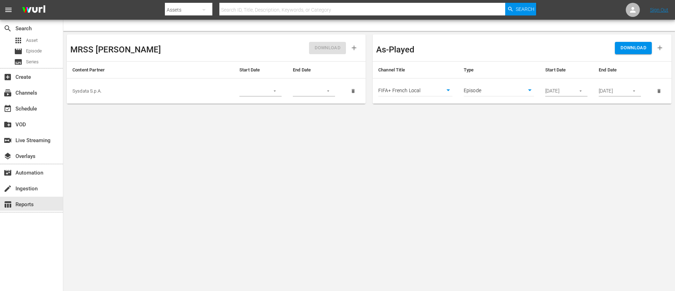
click at [644, 47] on span "DOWNLOAD" at bounding box center [634, 48] width 26 height 8
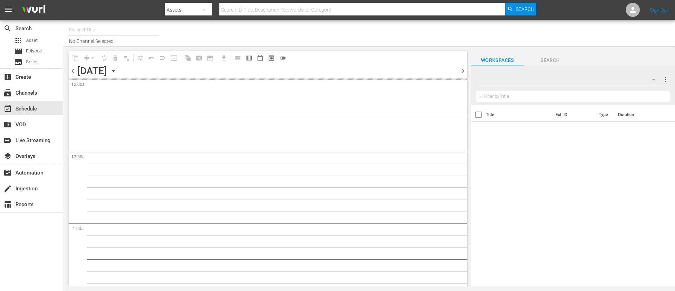
type input "FIFA+ English Global (1781)"
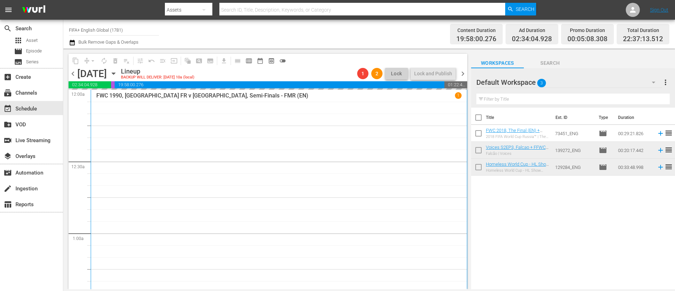
click at [462, 76] on span "chevron_right" at bounding box center [463, 73] width 9 height 9
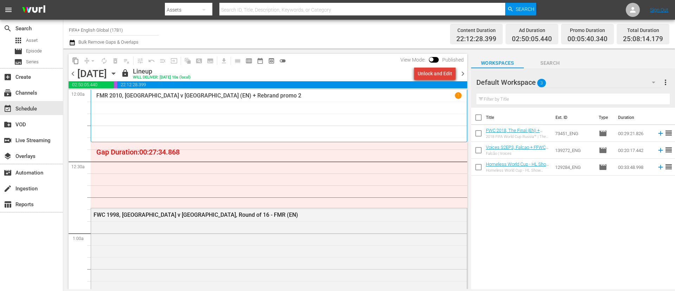
click at [438, 73] on div "Unlock and Edit" at bounding box center [435, 73] width 34 height 13
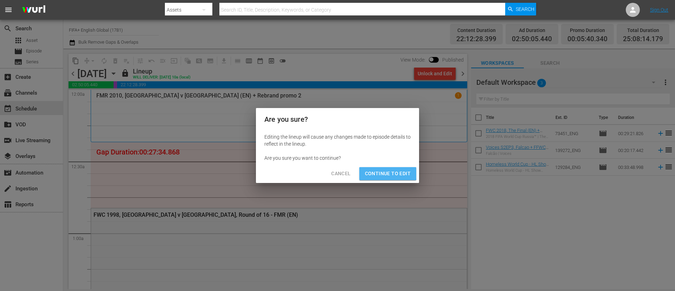
click at [385, 171] on span "Continue to Edit" at bounding box center [388, 173] width 46 height 9
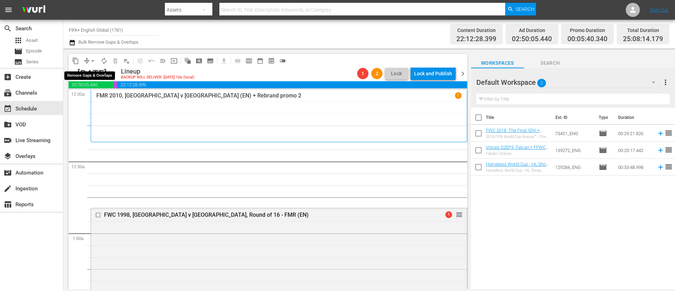
click at [87, 57] on span "compress" at bounding box center [86, 60] width 7 height 7
click at [88, 60] on button "arrow_drop_down" at bounding box center [92, 60] width 11 height 11
click at [98, 94] on li "Align to End of Previous Day" at bounding box center [93, 98] width 74 height 12
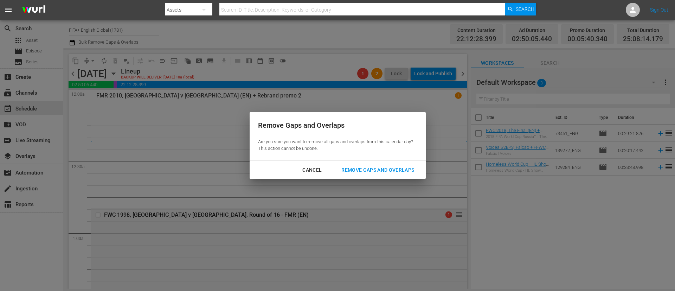
click at [356, 165] on button "Remove Gaps and Overlaps" at bounding box center [378, 170] width 90 height 13
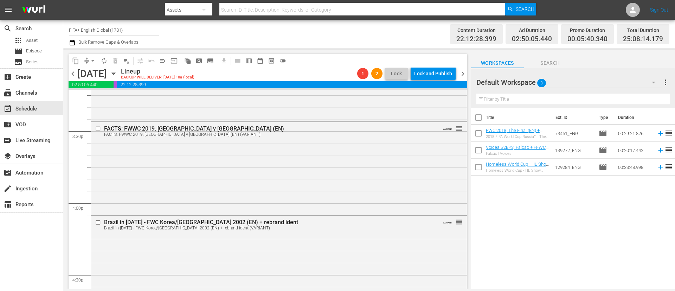
scroll to position [2199, 0]
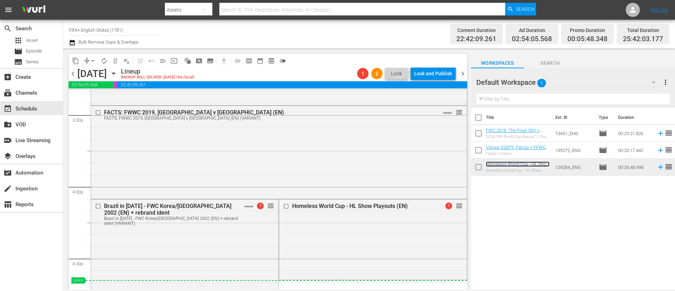
drag, startPoint x: 268, startPoint y: 207, endPoint x: 258, endPoint y: 285, distance: 78.3
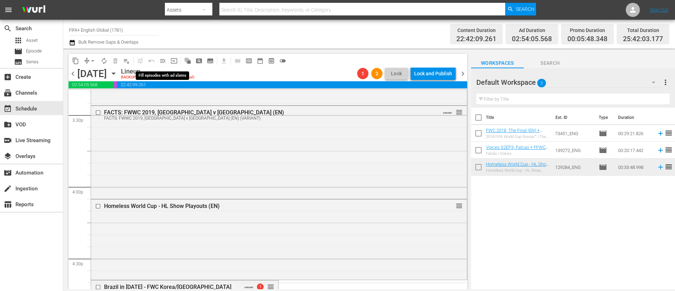
click at [161, 61] on span "menu_open" at bounding box center [162, 60] width 7 height 7
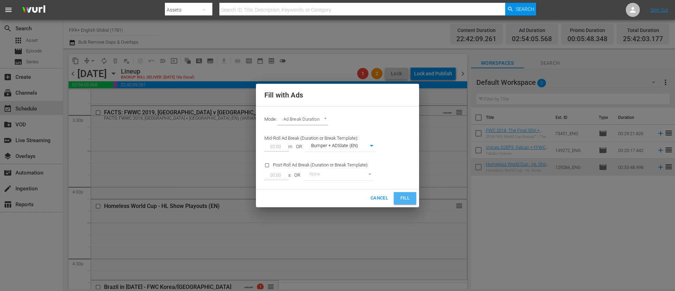
click at [401, 197] on span "Fill" at bounding box center [405, 198] width 11 height 8
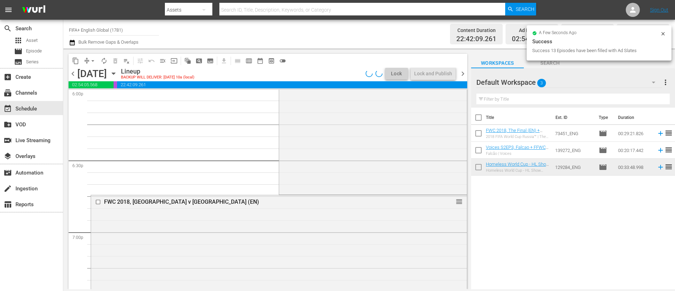
scroll to position [2568, 0]
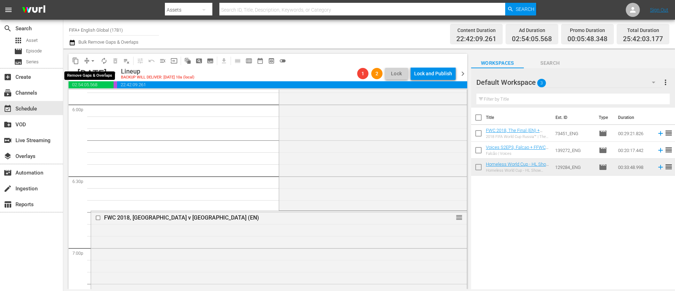
click at [88, 59] on button "arrow_drop_down" at bounding box center [92, 60] width 11 height 11
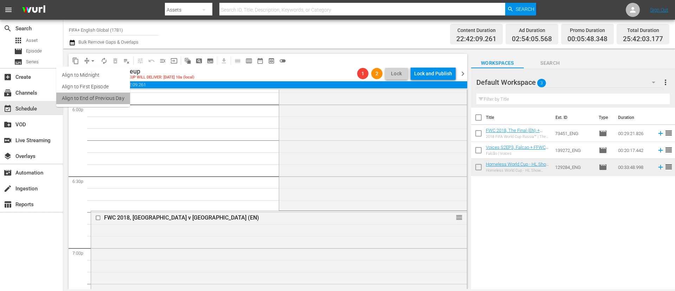
click at [97, 101] on li "Align to End of Previous Day" at bounding box center [93, 98] width 74 height 12
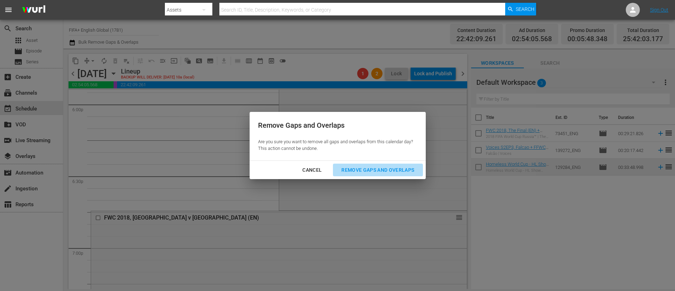
click at [410, 169] on div "Remove Gaps and Overlaps" at bounding box center [378, 170] width 84 height 9
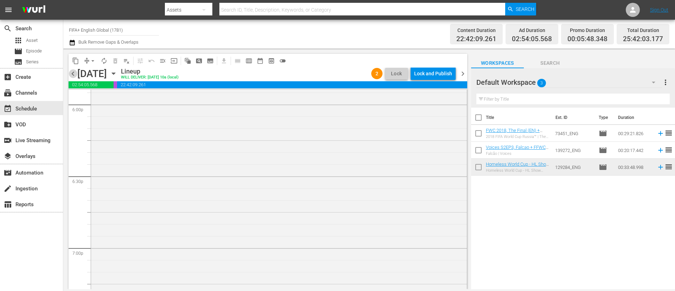
click at [75, 77] on span "chevron_left" at bounding box center [73, 73] width 9 height 9
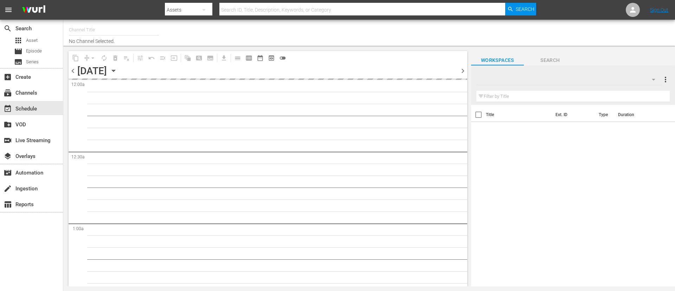
type input "FIFA+ English Global (1781)"
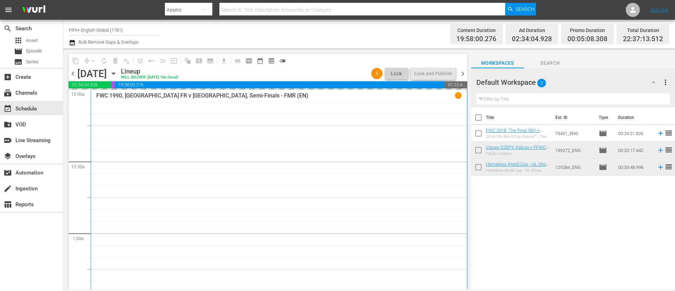
click at [459, 74] on span "chevron_right" at bounding box center [463, 73] width 9 height 9
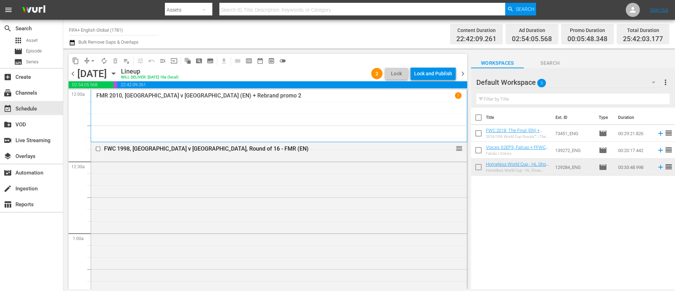
click at [430, 70] on div "Lock and Publish" at bounding box center [433, 73] width 38 height 13
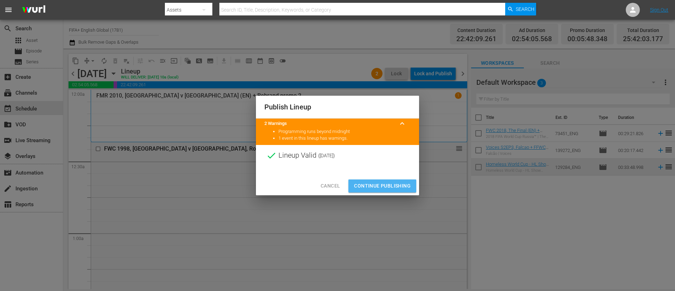
click at [397, 181] on span "Continue Publishing" at bounding box center [382, 185] width 57 height 9
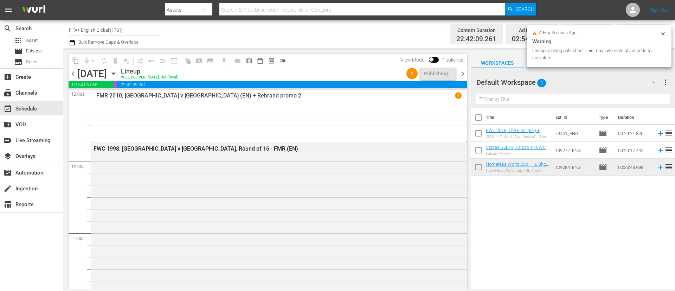
click at [465, 72] on span "chevron_right" at bounding box center [463, 73] width 9 height 9
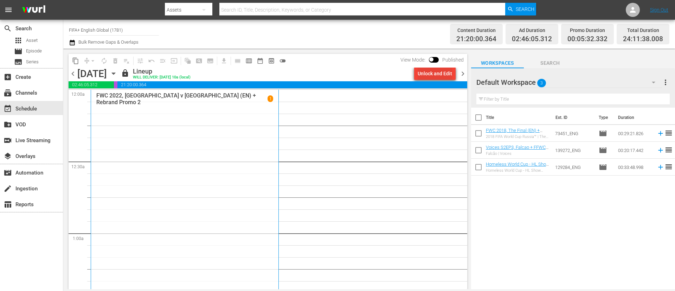
click at [421, 72] on div "Unlock and Edit" at bounding box center [435, 73] width 34 height 13
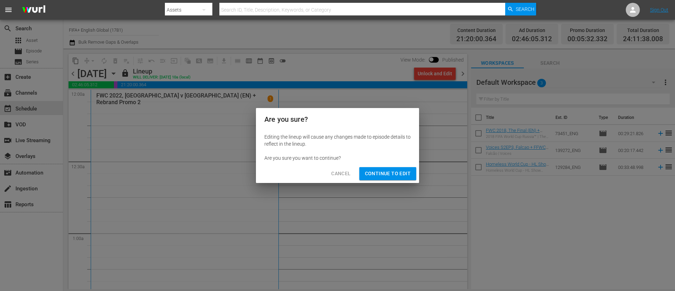
click at [386, 178] on span "Continue to Edit" at bounding box center [388, 173] width 46 height 9
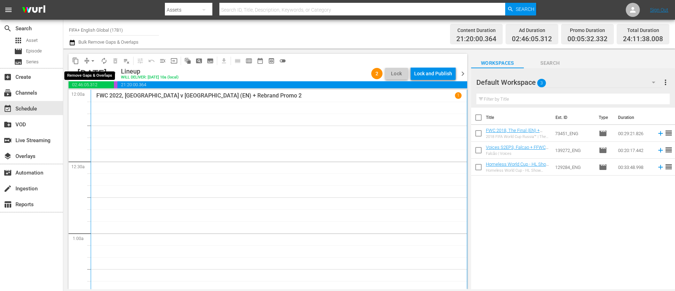
click at [91, 60] on span "arrow_drop_down" at bounding box center [92, 60] width 7 height 7
click at [107, 102] on li "Align to End of Previous Day" at bounding box center [93, 98] width 74 height 12
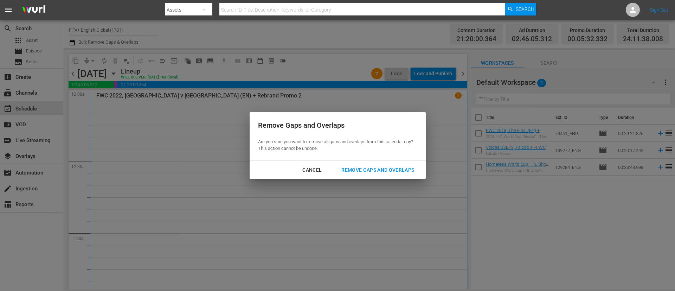
click at [376, 171] on div "Remove Gaps and Overlaps" at bounding box center [378, 170] width 84 height 9
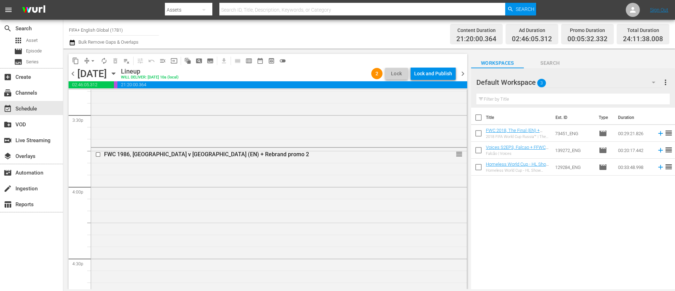
scroll to position [2216, 0]
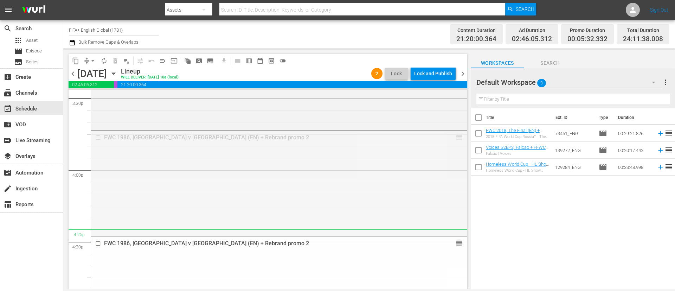
drag, startPoint x: 447, startPoint y: 138, endPoint x: 448, endPoint y: 235, distance: 97.1
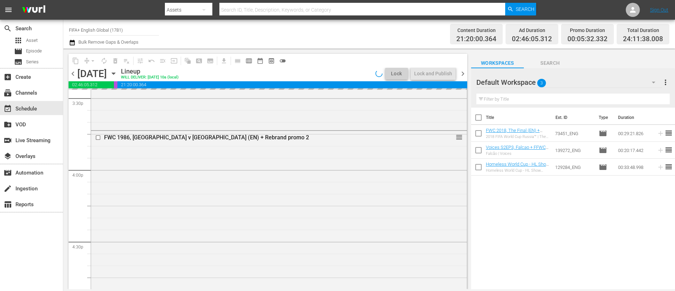
click at [483, 152] on input "checkbox" at bounding box center [478, 151] width 15 height 15
checkbox input "true"
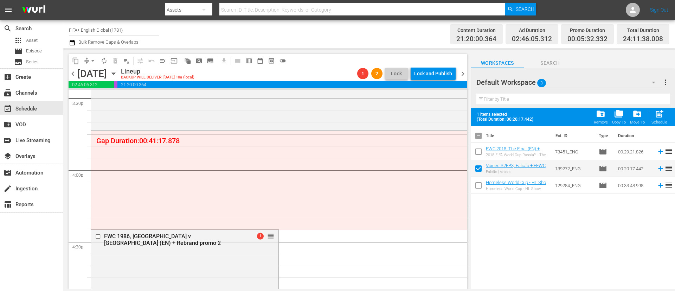
click at [478, 186] on input "checkbox" at bounding box center [478, 186] width 15 height 15
checkbox input "true"
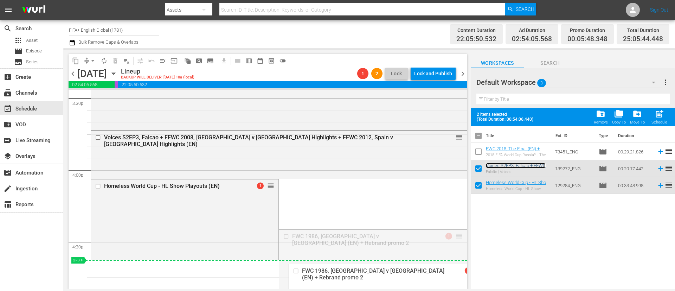
drag, startPoint x: 450, startPoint y: 235, endPoint x: 448, endPoint y: 265, distance: 29.6
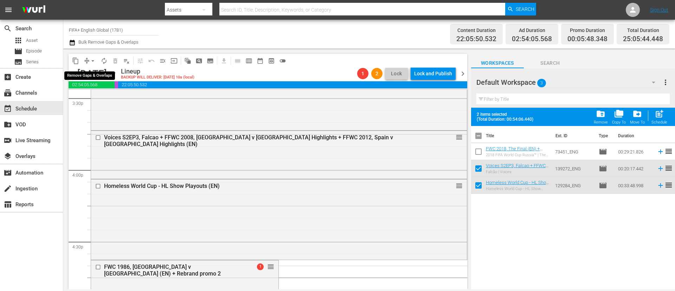
click at [92, 63] on span "arrow_drop_down" at bounding box center [92, 60] width 7 height 7
click at [99, 98] on li "Align to End of Previous Day" at bounding box center [93, 98] width 74 height 12
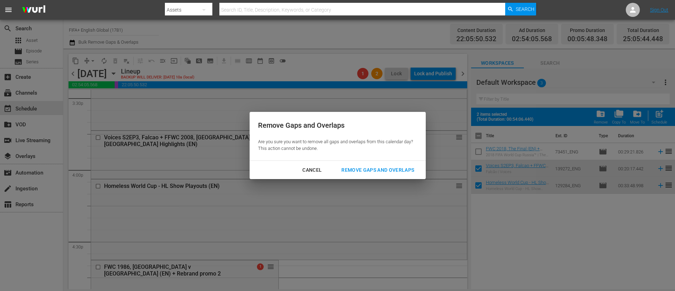
click at [386, 173] on div "Remove Gaps and Overlaps" at bounding box center [378, 170] width 84 height 9
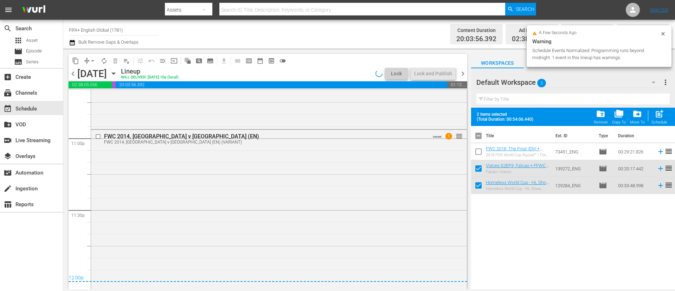
scroll to position [3264, 0]
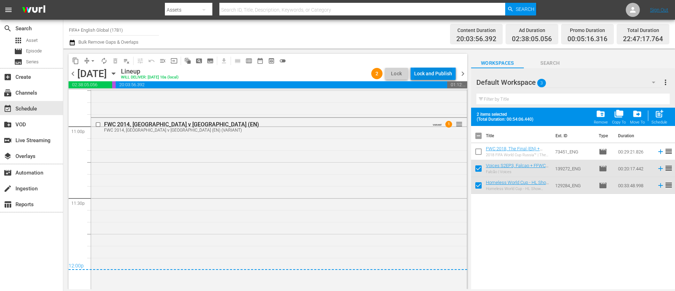
click at [433, 73] on div "Lock and Publish" at bounding box center [433, 73] width 38 height 13
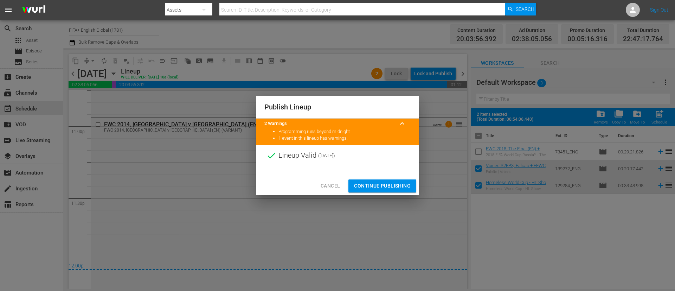
click at [339, 189] on span "Cancel" at bounding box center [330, 185] width 19 height 9
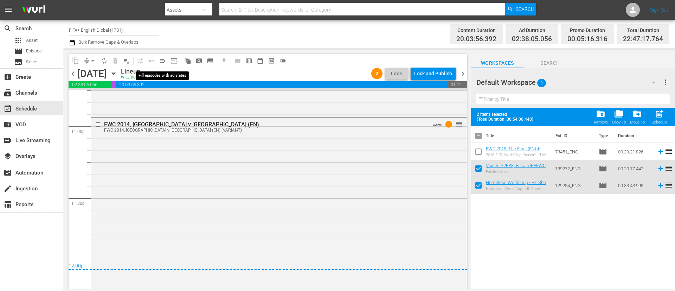
click at [159, 61] on span "menu_open" at bounding box center [162, 60] width 7 height 7
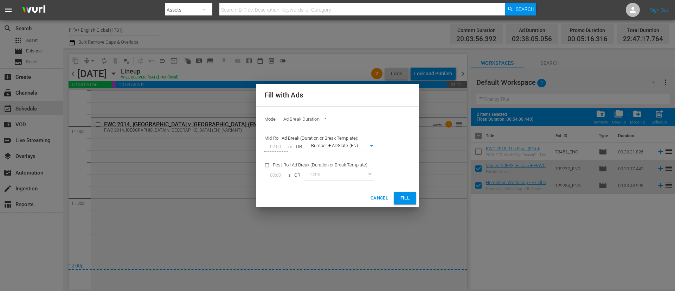
click at [402, 199] on span "Fill" at bounding box center [405, 198] width 11 height 8
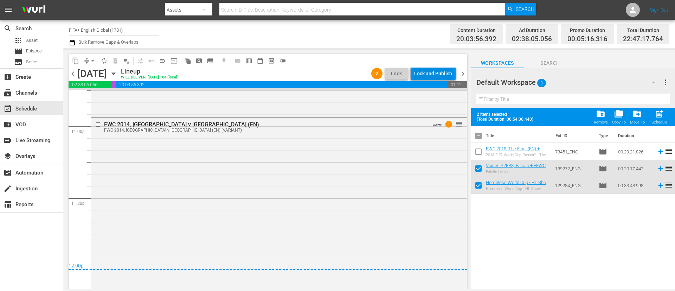
click at [441, 68] on div "Lock and Publish" at bounding box center [433, 73] width 38 height 13
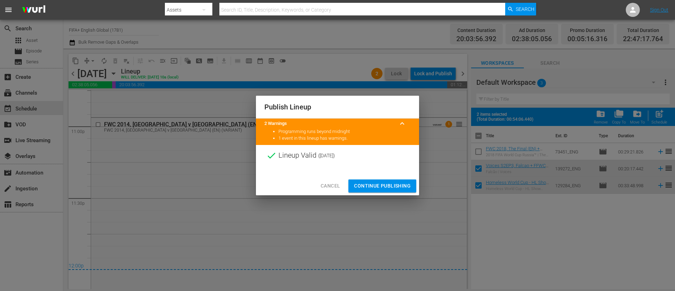
click at [379, 187] on span "Continue Publishing" at bounding box center [382, 185] width 57 height 9
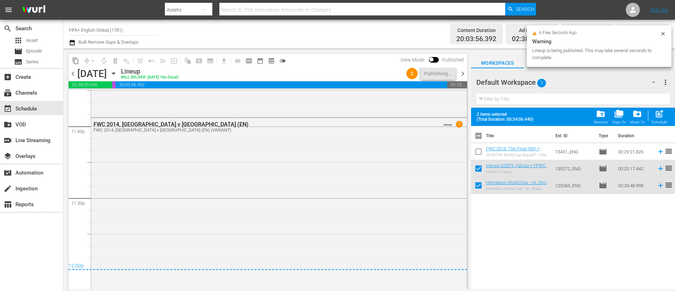
click at [465, 78] on span "chevron_right" at bounding box center [463, 73] width 9 height 9
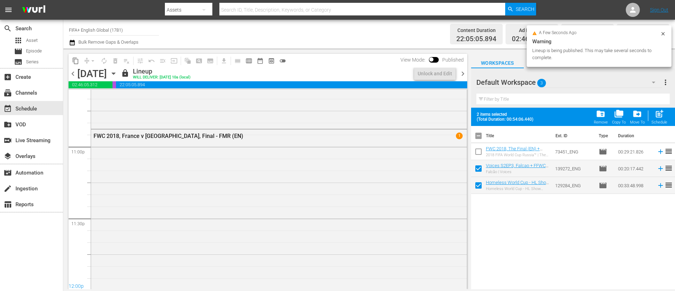
scroll to position [3300, 0]
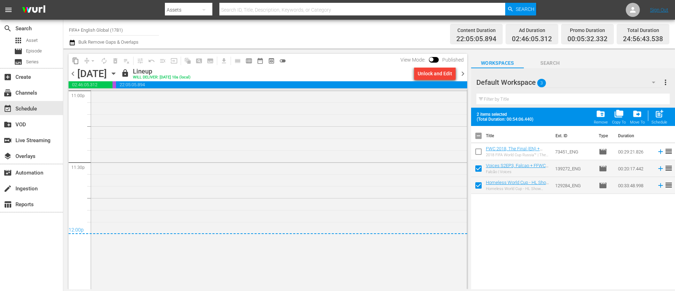
click at [438, 73] on div "Unlock and Edit" at bounding box center [435, 73] width 34 height 13
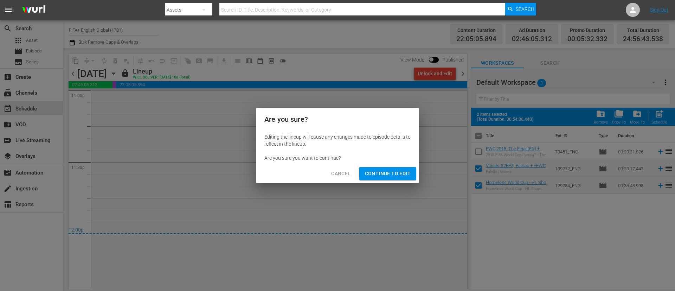
click at [396, 171] on span "Continue to Edit" at bounding box center [388, 173] width 46 height 9
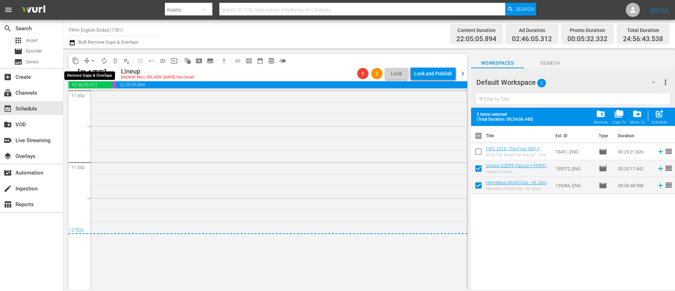
click at [93, 63] on span "arrow_drop_down" at bounding box center [92, 60] width 7 height 7
click at [97, 95] on li "Align to End of Previous Day" at bounding box center [93, 98] width 74 height 12
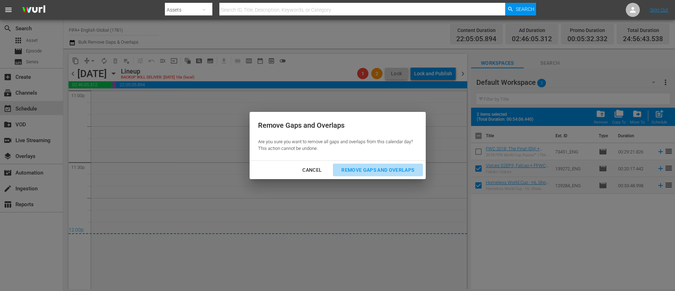
click at [378, 167] on div "Remove Gaps and Overlaps" at bounding box center [378, 170] width 84 height 9
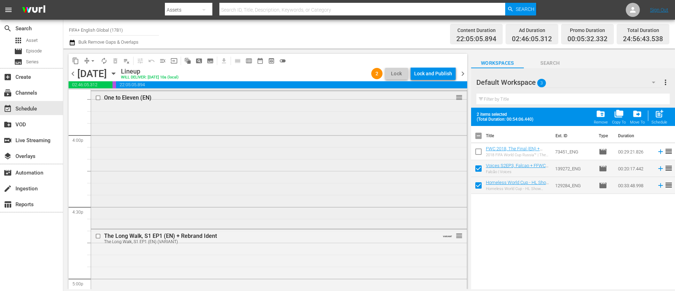
scroll to position [2198, 0]
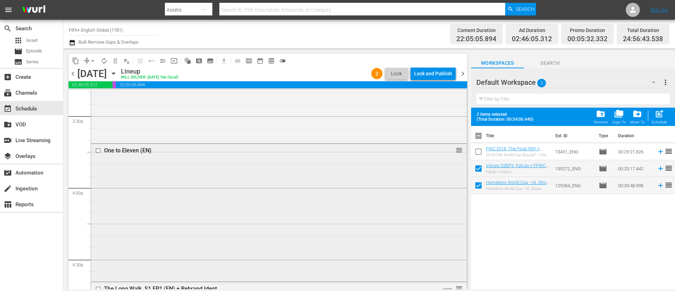
click at [98, 151] on input "checkbox" at bounding box center [98, 150] width 7 height 6
click at [114, 58] on span "delete_forever_outlined" at bounding box center [115, 60] width 7 height 7
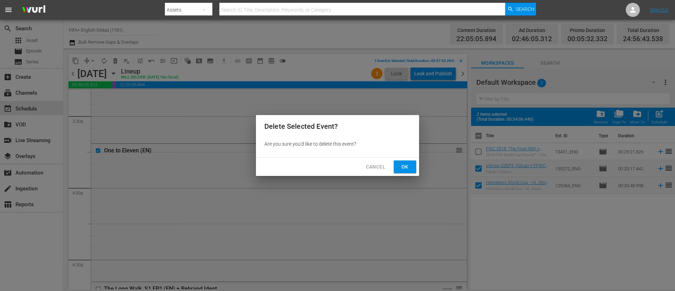
click at [416, 170] on button "Ok" at bounding box center [405, 166] width 23 height 13
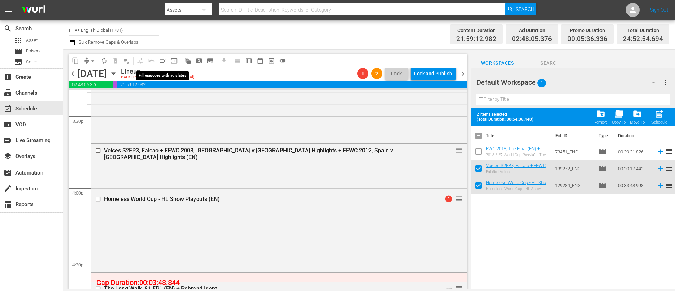
click at [167, 62] on button "menu_open" at bounding box center [162, 60] width 11 height 11
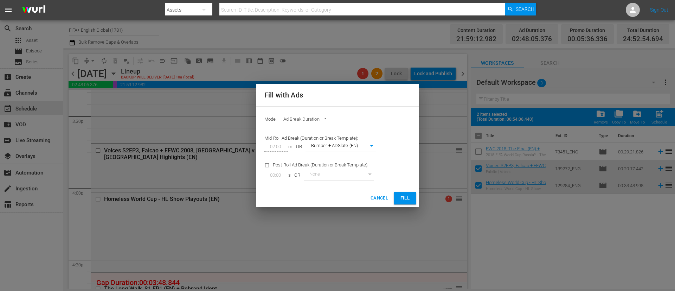
click at [399, 200] on button "Fill" at bounding box center [405, 198] width 23 height 12
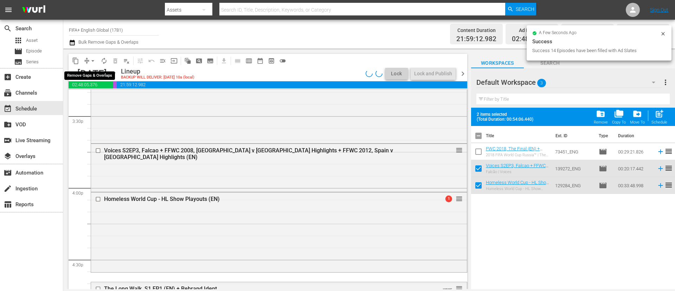
click at [93, 62] on span "arrow_drop_down" at bounding box center [92, 60] width 7 height 7
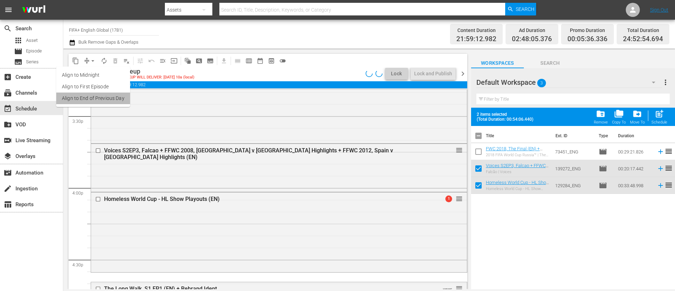
click at [110, 95] on li "Align to End of Previous Day" at bounding box center [93, 98] width 74 height 12
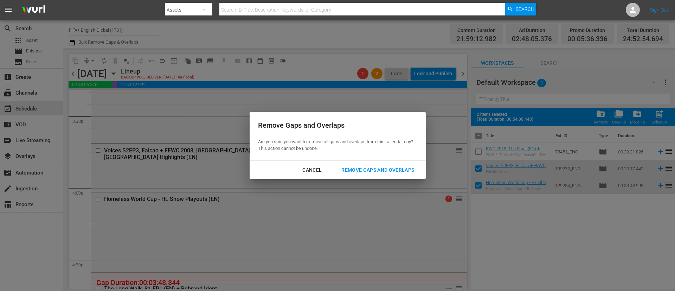
click at [374, 168] on div "Remove Gaps and Overlaps" at bounding box center [378, 170] width 84 height 9
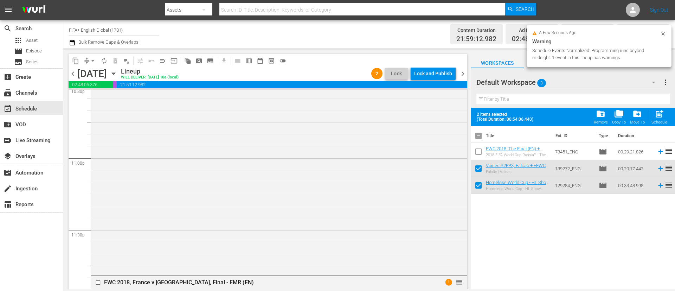
scroll to position [3493, 0]
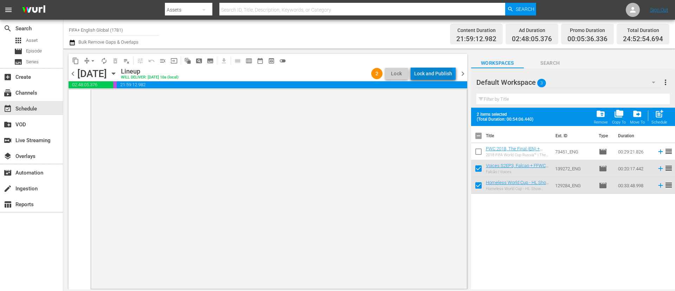
click at [435, 79] on div "Lock and Publish" at bounding box center [433, 73] width 38 height 13
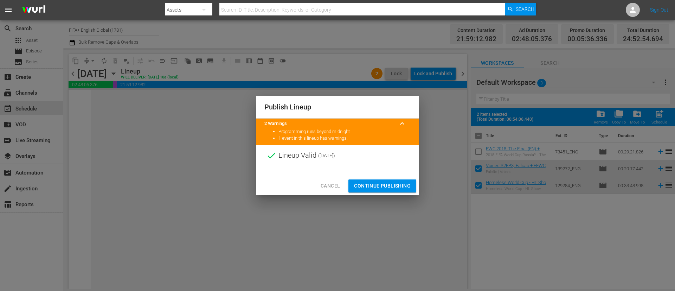
click at [376, 183] on span "Continue Publishing" at bounding box center [382, 185] width 57 height 9
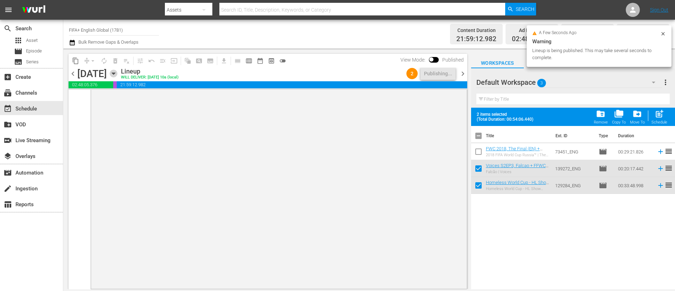
click at [117, 77] on icon "button" at bounding box center [114, 74] width 8 height 8
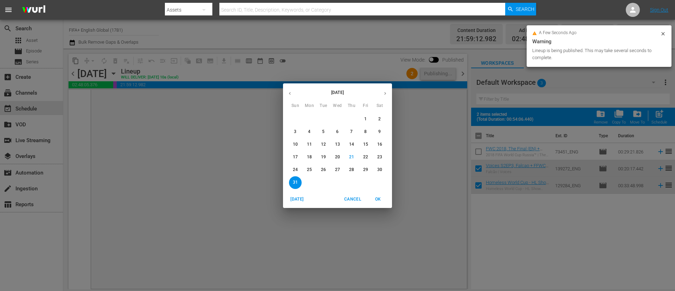
click at [353, 169] on p "28" at bounding box center [351, 170] width 5 height 6
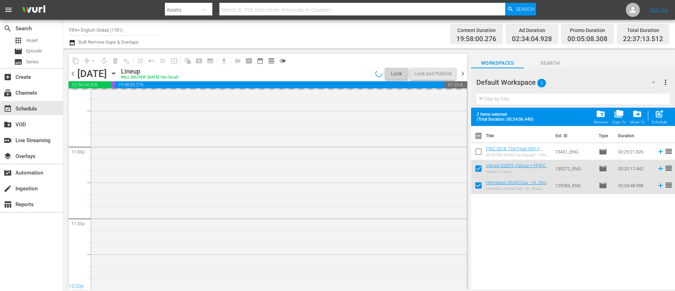
scroll to position [3297, 0]
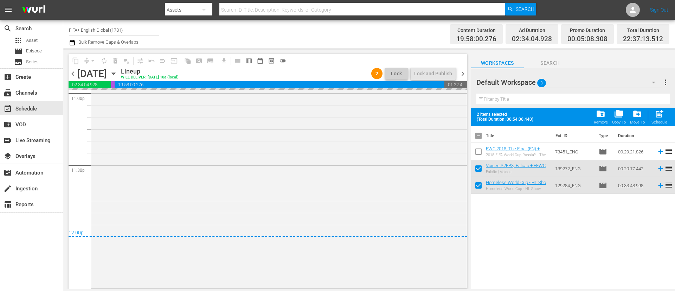
click at [479, 136] on input "checkbox" at bounding box center [478, 137] width 15 height 15
checkbox input "true"
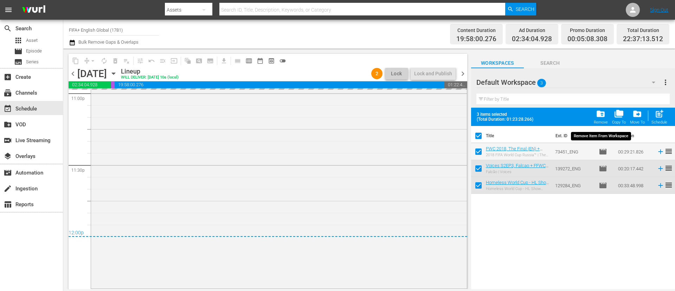
click at [606, 116] on span "folder_delete" at bounding box center [600, 113] width 9 height 9
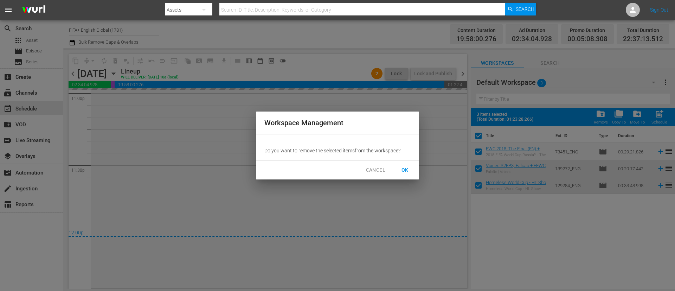
click at [401, 167] on span "OK" at bounding box center [405, 170] width 11 height 9
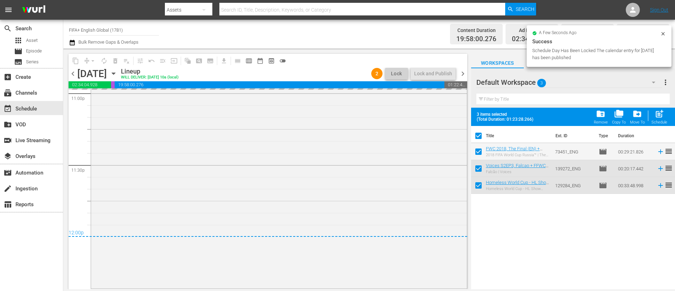
checkbox input "false"
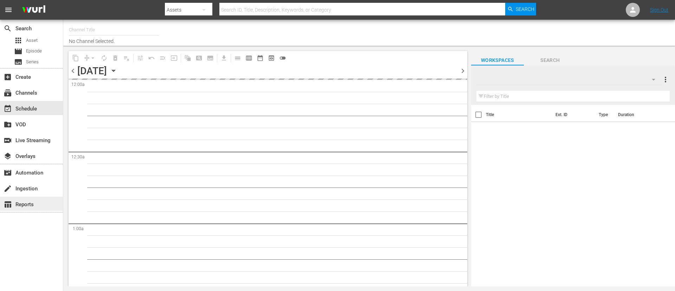
type input "FIFA+ English Global (1781)"
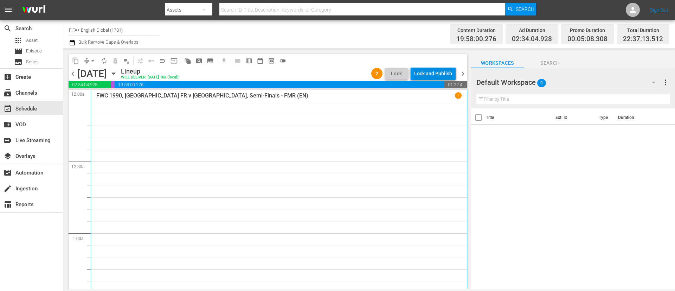
click at [436, 69] on div "Lock and Publish" at bounding box center [433, 73] width 38 height 13
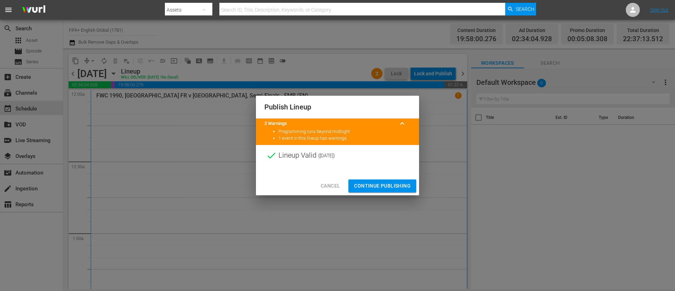
click at [383, 177] on div "Cancel Continue Publishing" at bounding box center [337, 186] width 163 height 19
click at [386, 184] on span "Continue Publishing" at bounding box center [382, 185] width 57 height 9
